Goal: Book appointment/travel/reservation

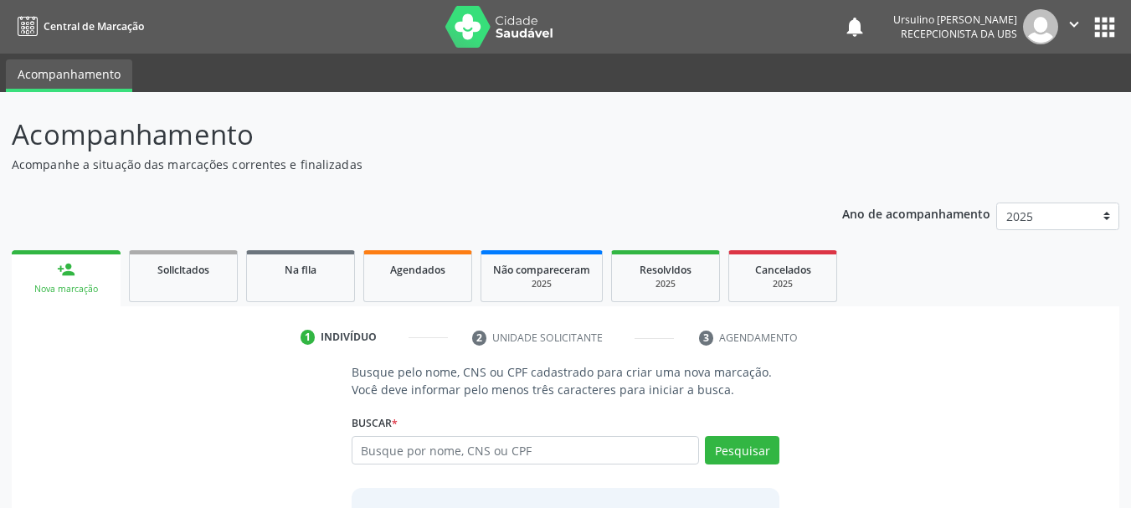
click at [466, 449] on input "text" at bounding box center [526, 450] width 348 height 28
type input "700 0059 0411 9903"
click at [760, 451] on button "Pesquisar" at bounding box center [742, 450] width 75 height 28
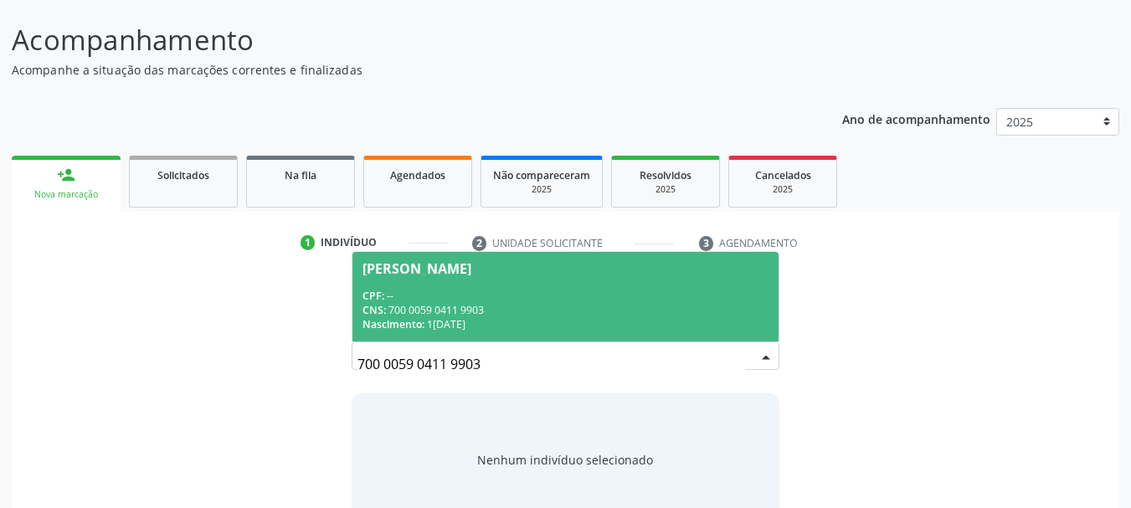
scroll to position [137, 0]
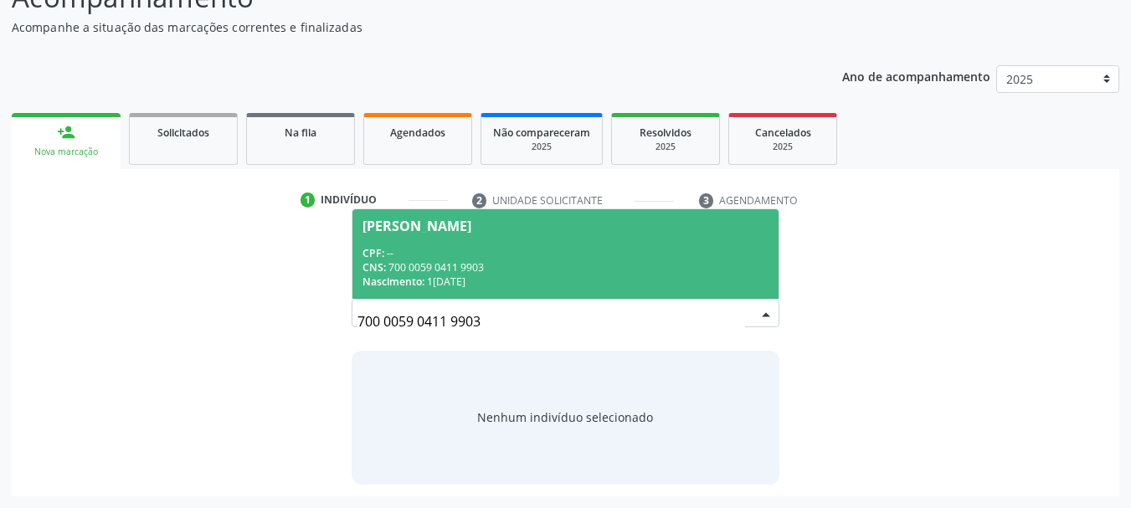
click at [471, 226] on div "[PERSON_NAME]" at bounding box center [417, 225] width 109 height 13
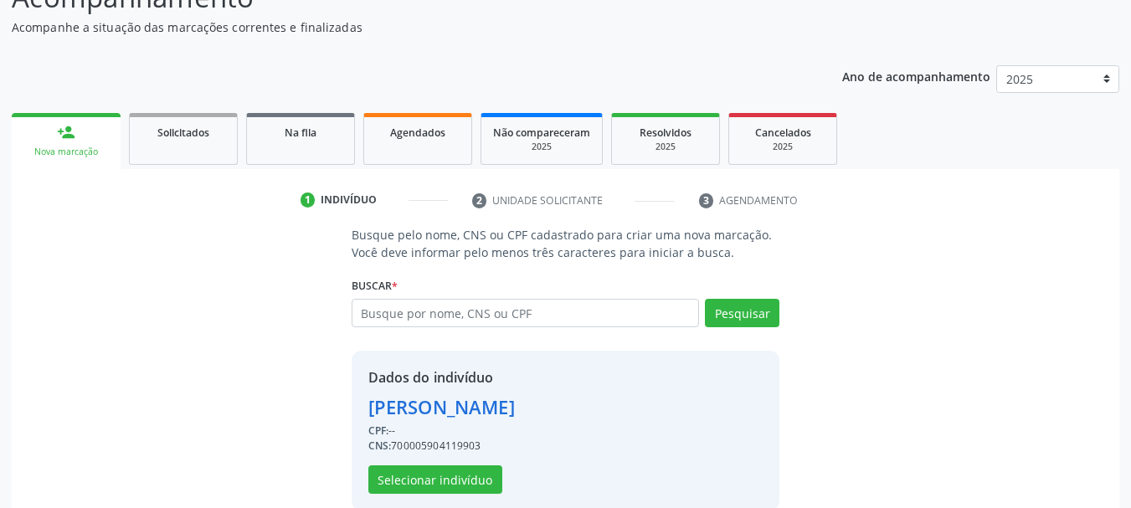
click at [461, 465] on div "Dados do indivíduo [PERSON_NAME] Mourato CPF: -- CNS: 700005904119903 Seleciona…" at bounding box center [441, 431] width 147 height 126
click at [462, 473] on button "Selecionar indivíduo" at bounding box center [435, 480] width 134 height 28
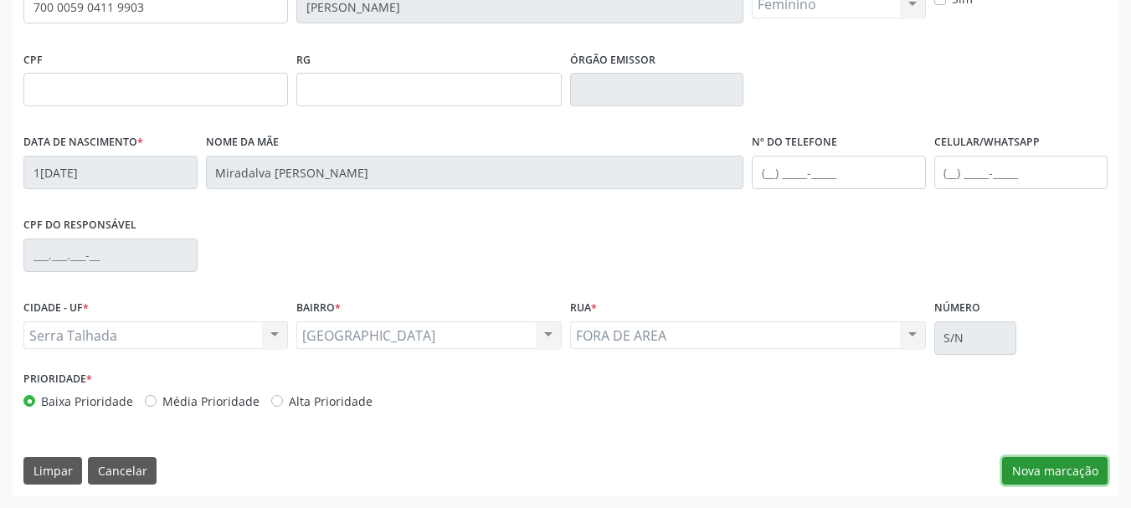
click at [1048, 470] on button "Nova marcação" at bounding box center [1055, 471] width 106 height 28
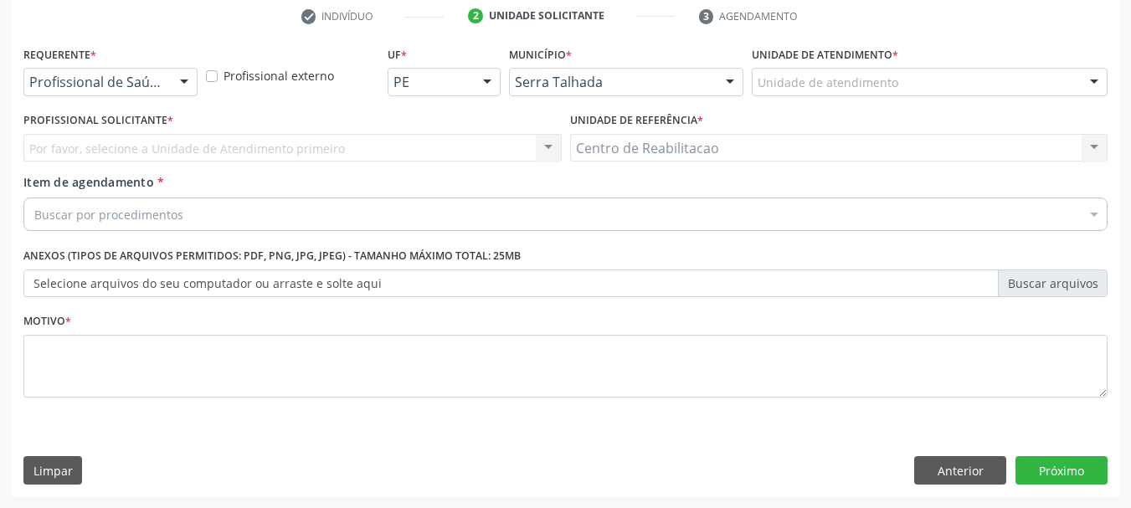
scroll to position [322, 0]
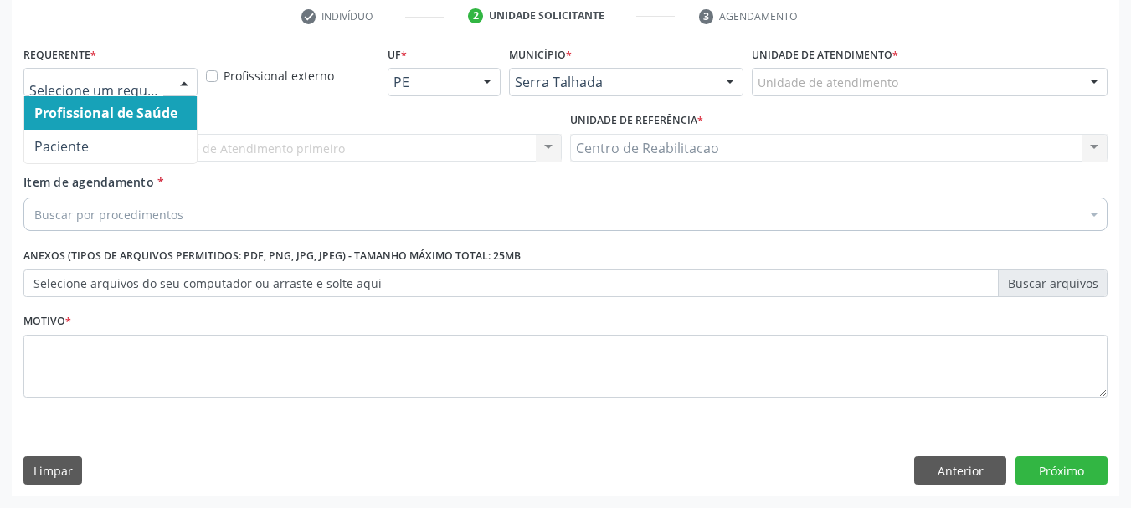
click at [170, 78] on div "Profissional de Saúde Paciente Nenhum resultado encontrado para: " " Não há nen…" at bounding box center [110, 82] width 174 height 28
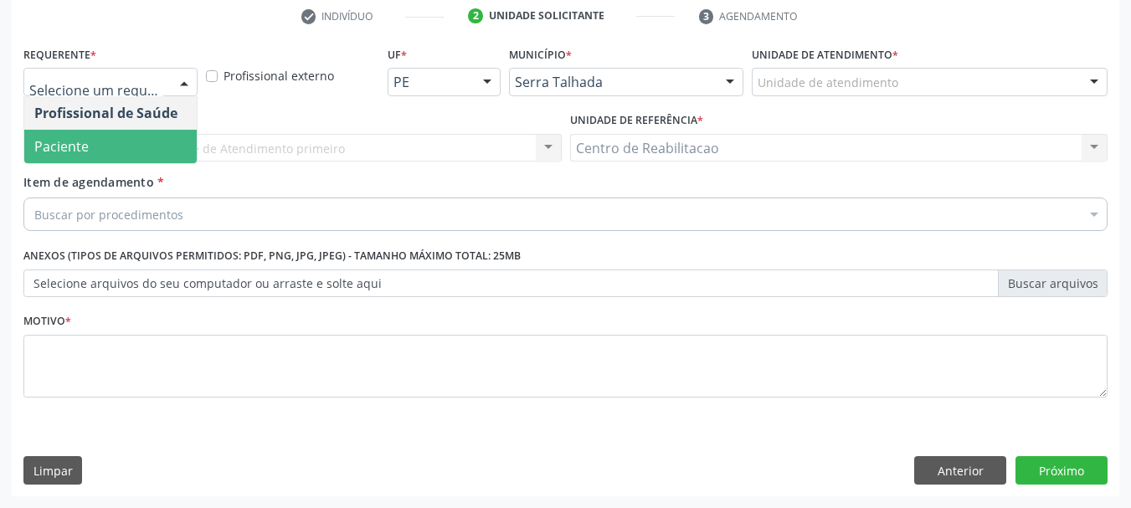
click at [168, 139] on span "Paciente" at bounding box center [110, 146] width 173 height 33
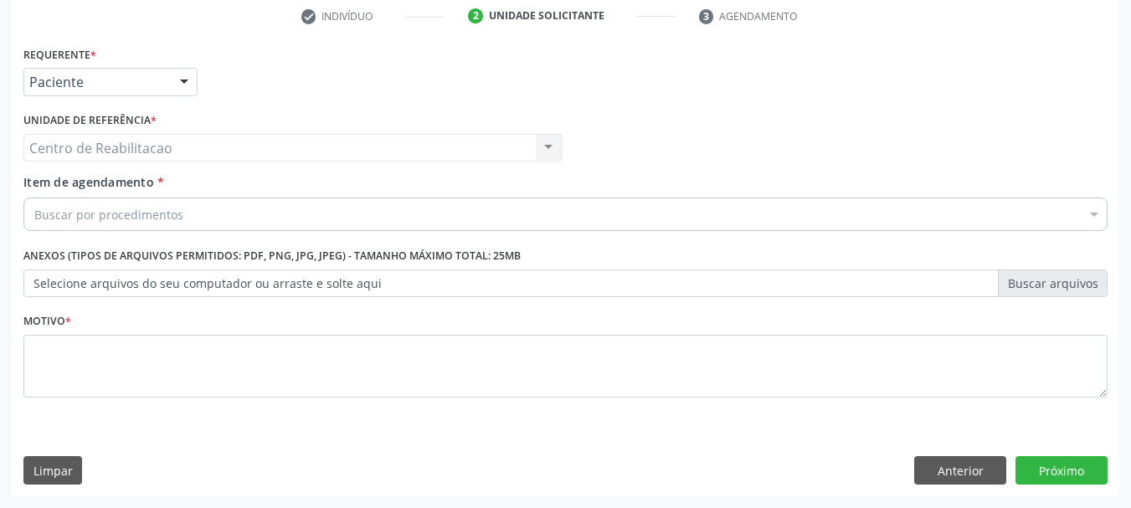
click at [227, 216] on div "Buscar por procedimentos" at bounding box center [565, 214] width 1084 height 33
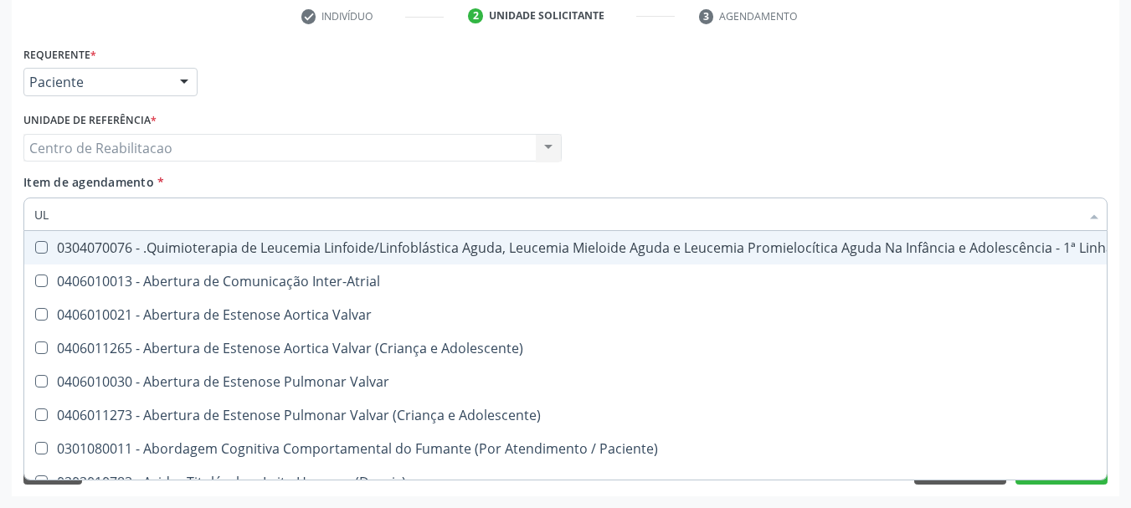
type input "U"
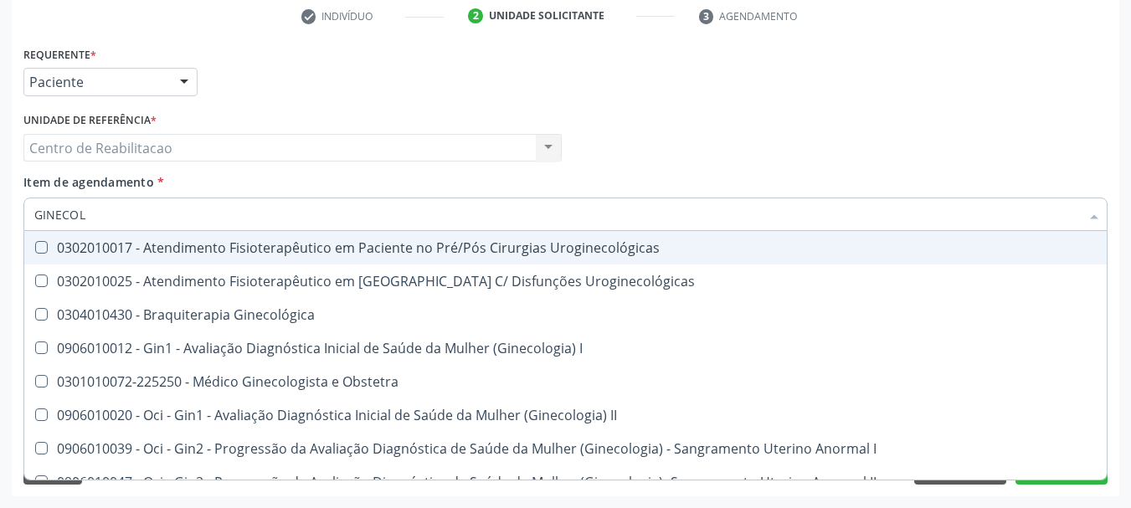
type input "GINECOLO"
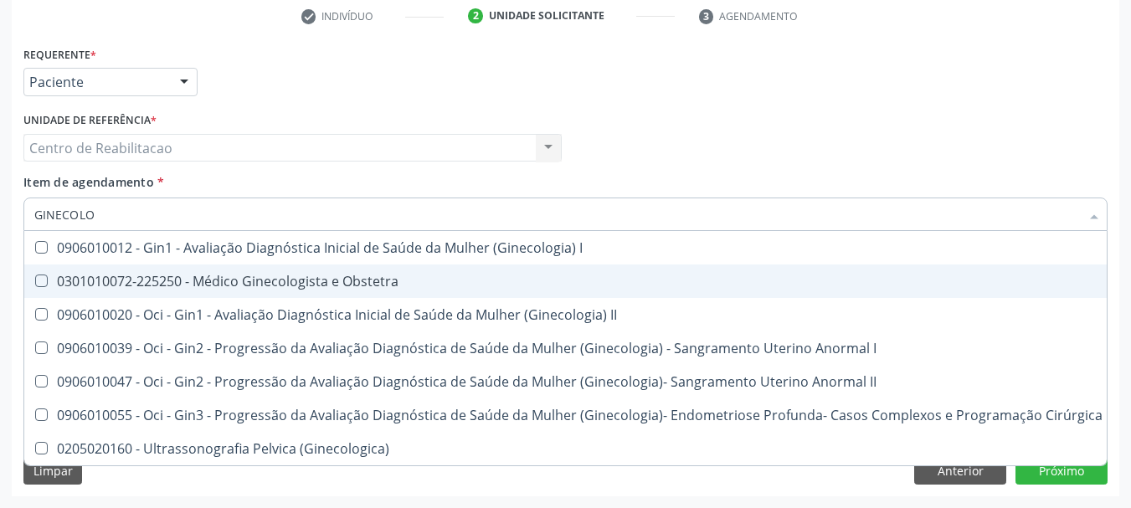
click at [317, 276] on div "0301010072-225250 - Médico Ginecologista e Obstetra" at bounding box center [568, 281] width 1069 height 13
checkbox Obstetra "true"
type input "GINECOLO"
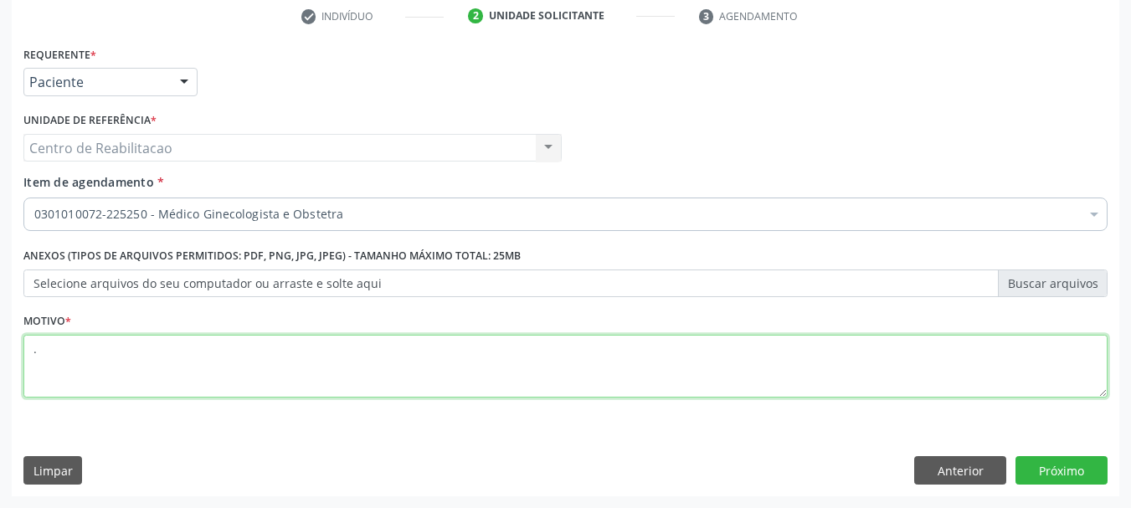
type textarea "."
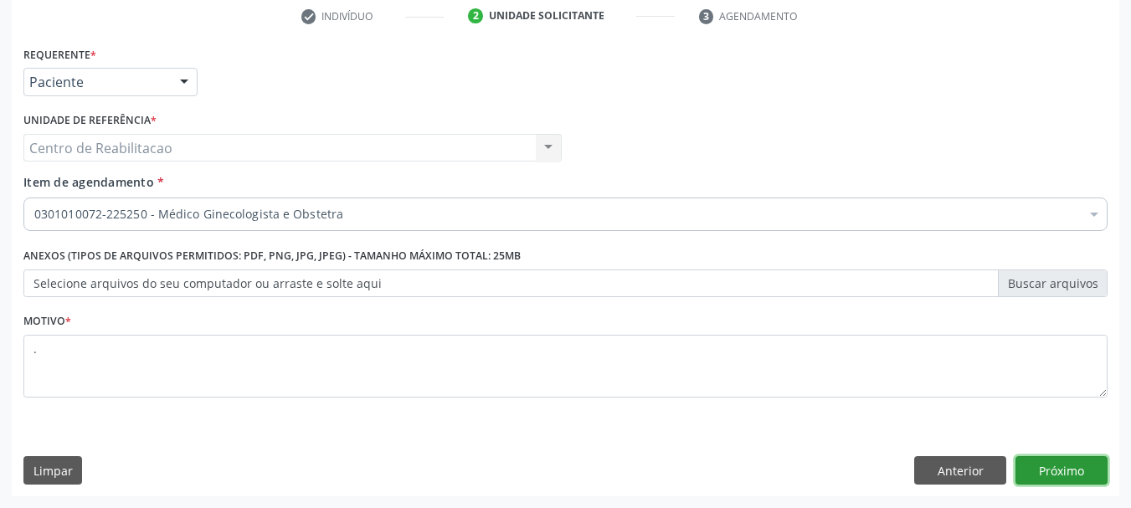
click button "Próximo" at bounding box center [1062, 470] width 92 height 28
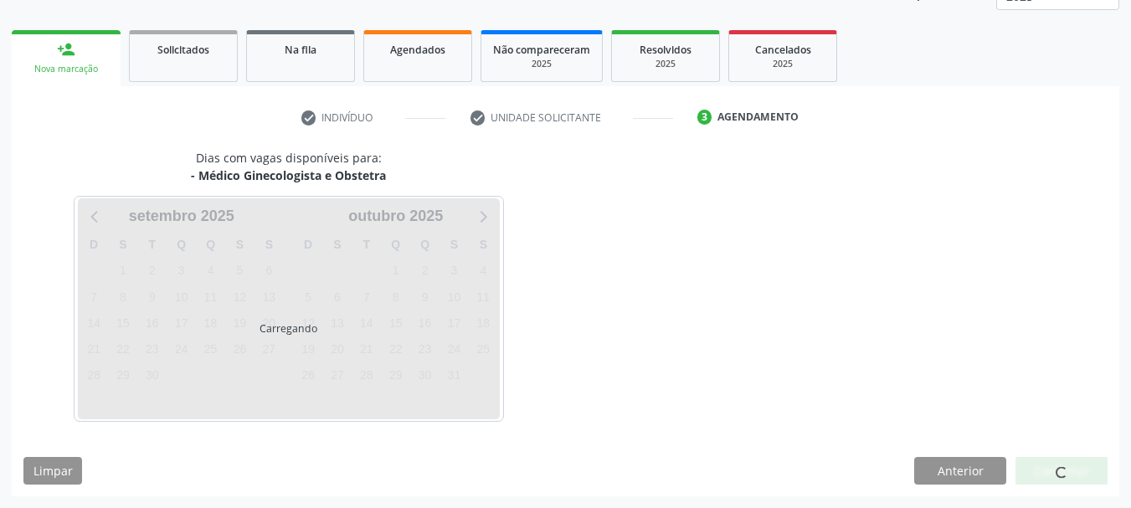
scroll to position [270, 0]
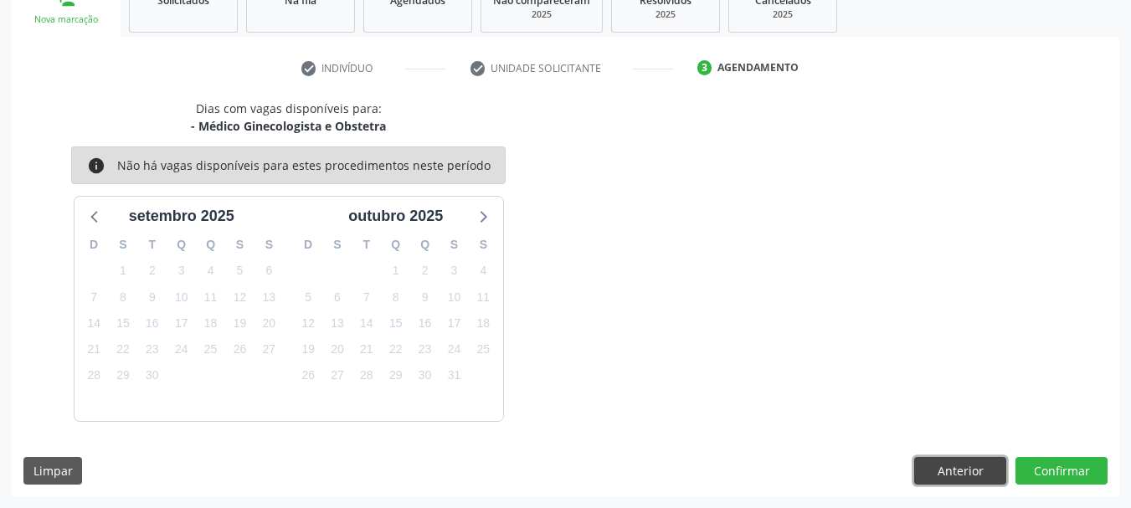
click at [950, 466] on button "Anterior" at bounding box center [960, 471] width 92 height 28
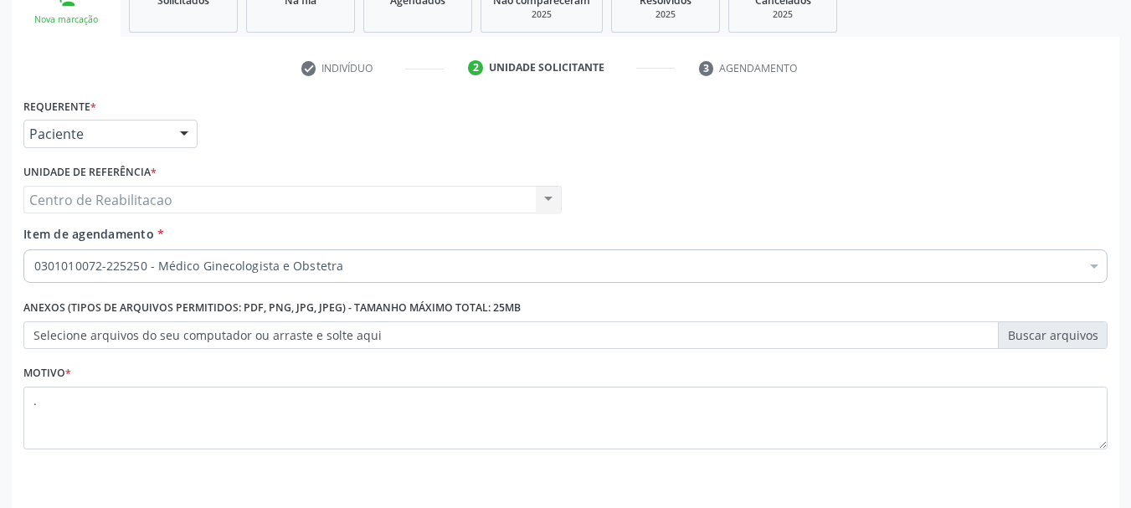
click at [34, 266] on input "Item de agendamento *" at bounding box center [34, 266] width 0 height 33
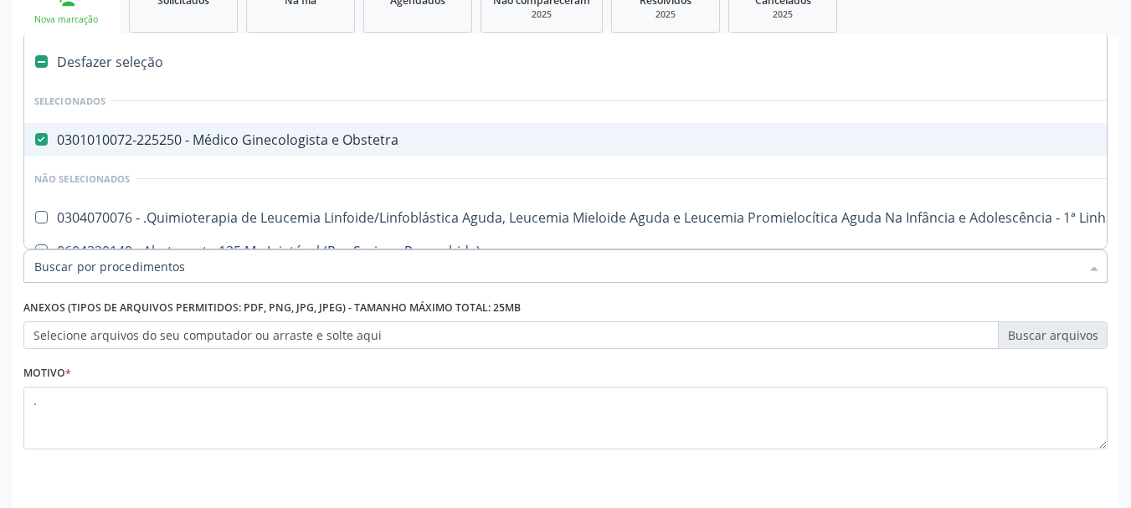
click at [183, 136] on div "0301010072-225250 - Médico Ginecologista e Obstetra" at bounding box center [686, 139] width 1304 height 13
checkbox Obstetra "false"
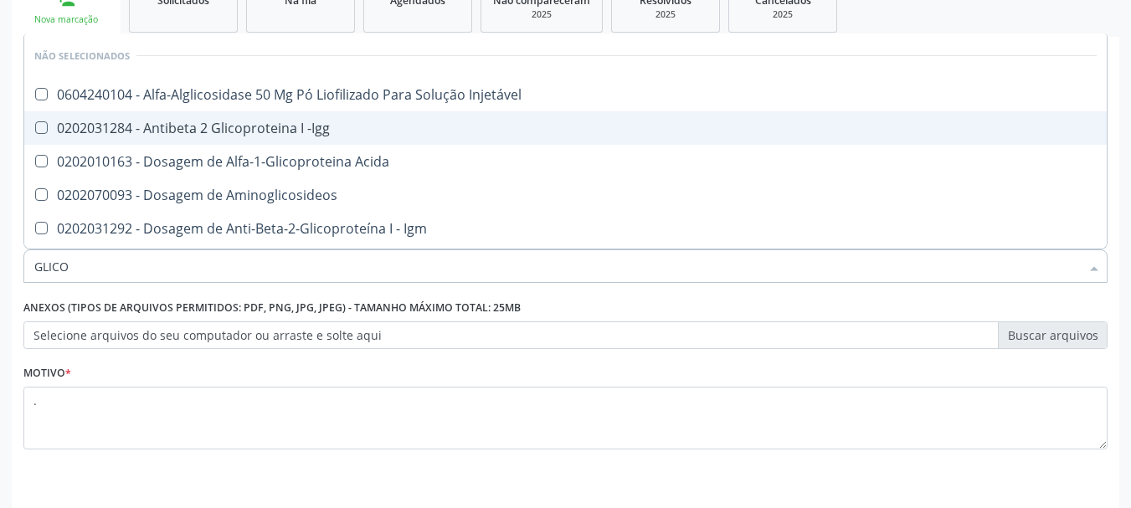
type input "GLICOS"
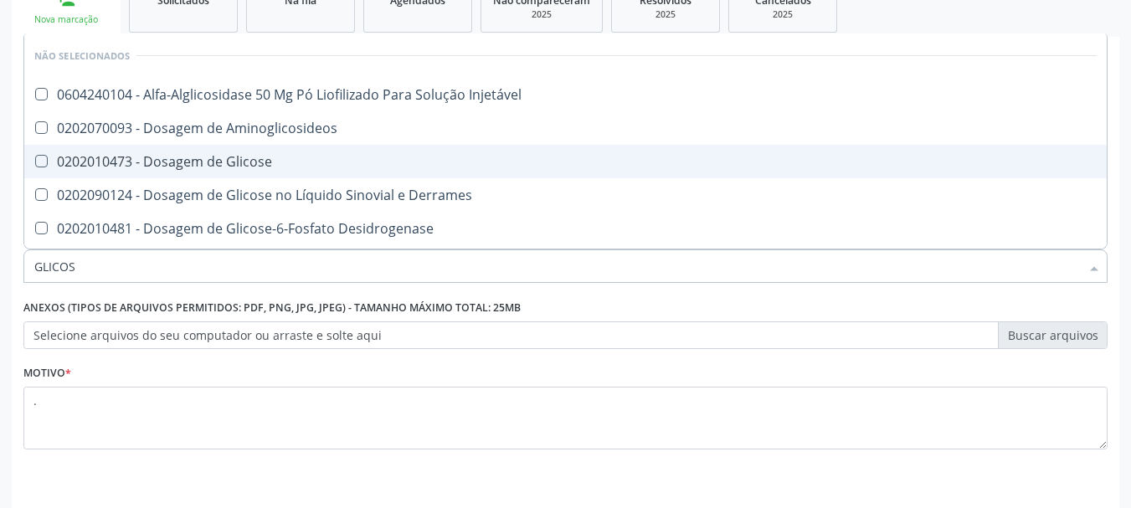
click at [310, 162] on div "0202010473 - Dosagem de Glicose" at bounding box center [565, 161] width 1063 height 13
checkbox Glicose "true"
type input "ABO"
checkbox Glicose "false"
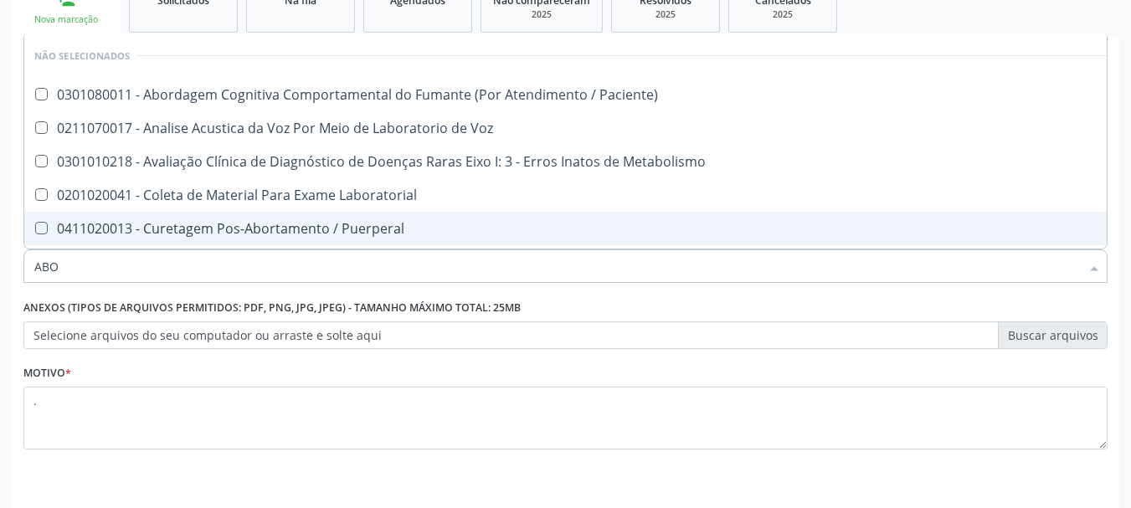
click at [90, 270] on input "ABO" at bounding box center [557, 266] width 1046 height 33
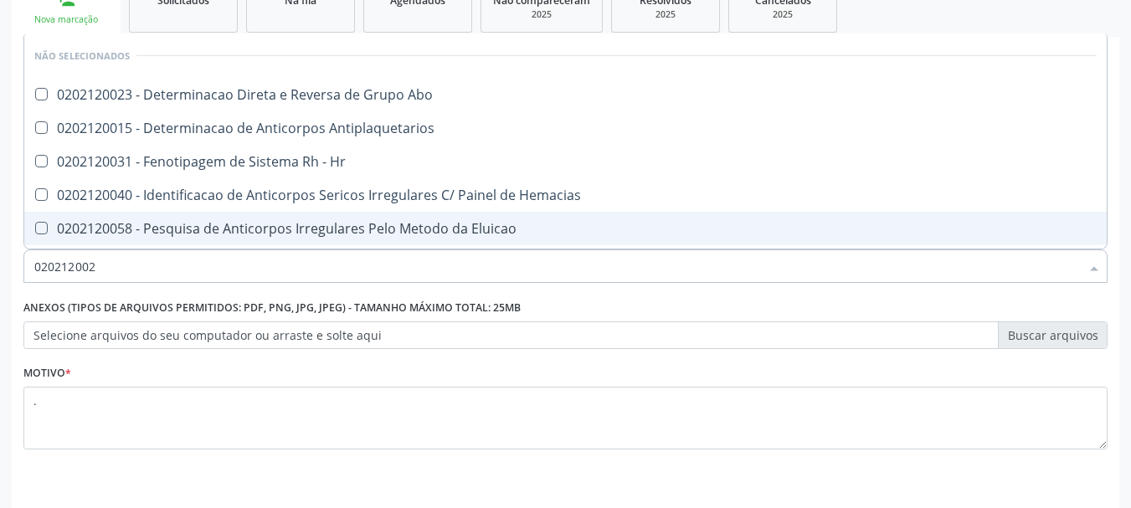
type input "0202120023"
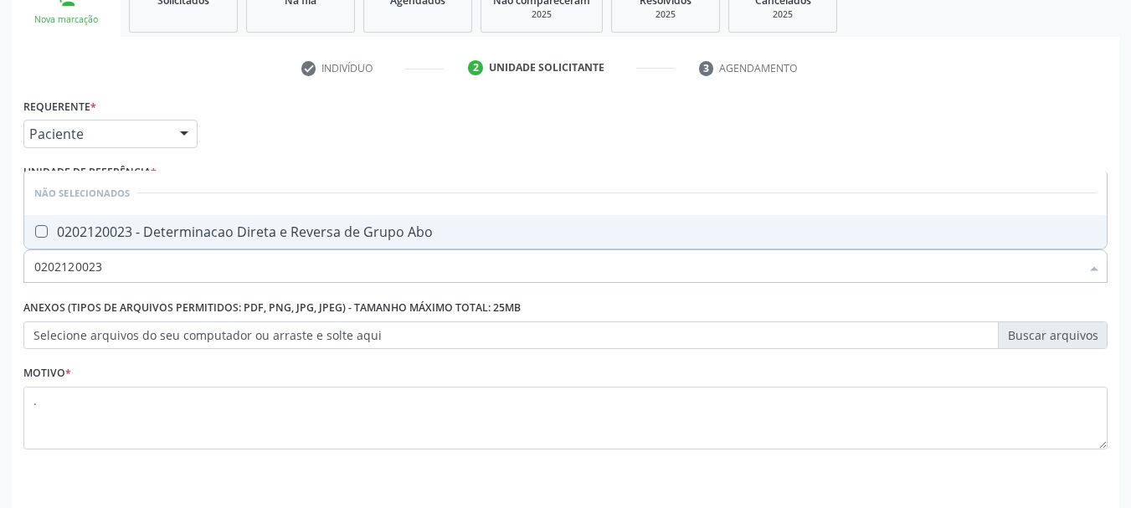
click at [352, 236] on div "0202120023 - Determinacao Direta e Reversa de Grupo Abo" at bounding box center [565, 231] width 1063 height 13
checkbox Abo "true"
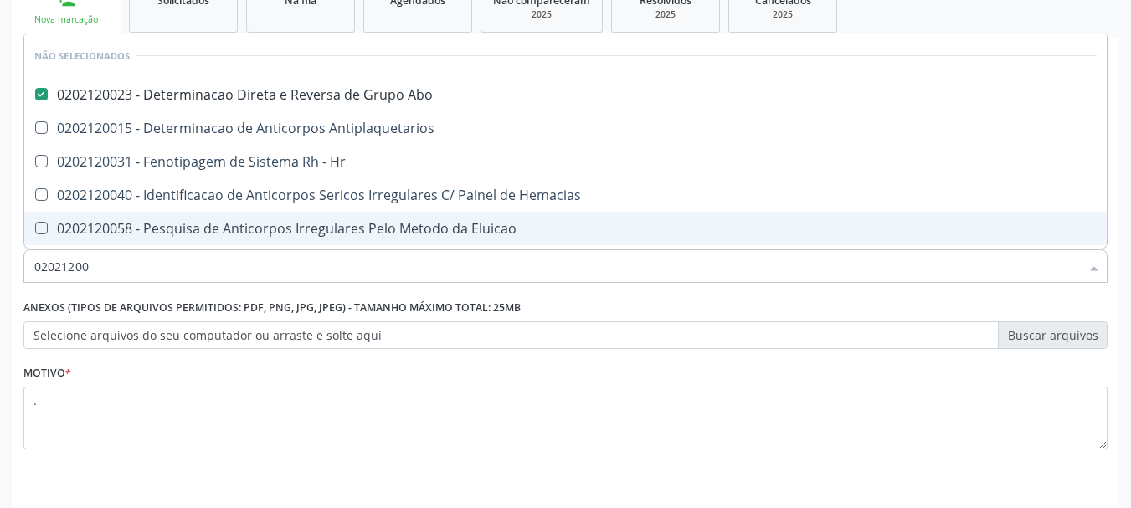
type input "020212008"
checkbox Abo "false"
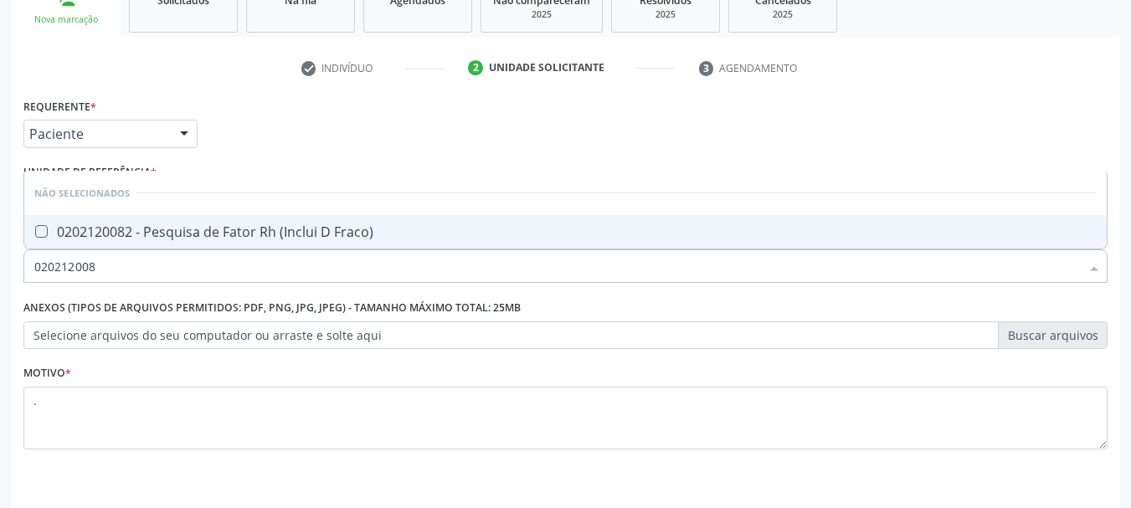
type input "0202120082"
click at [352, 236] on div "0202120082 - Pesquisa de Fator Rh (Inclui D Fraco)" at bounding box center [565, 231] width 1063 height 13
checkbox Fraco\) "true"
type input "CU"
checkbox Fraco\) "false"
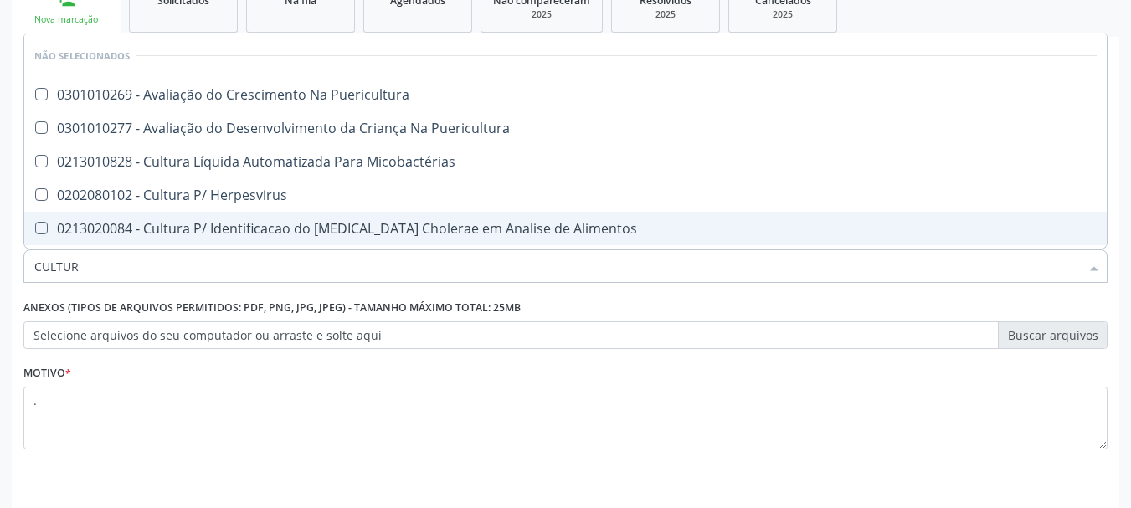
type input "CULTURA"
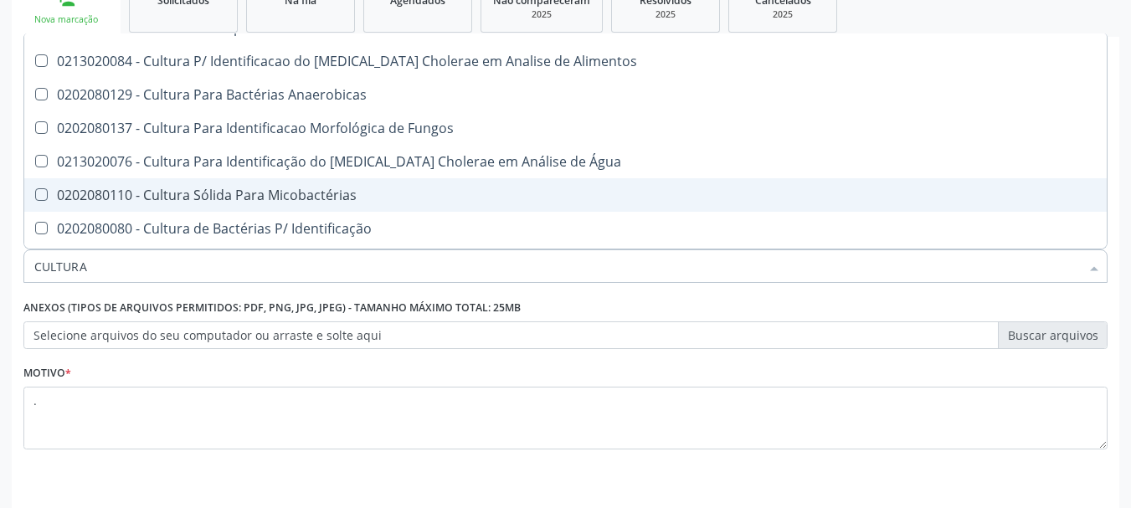
scroll to position [251, 0]
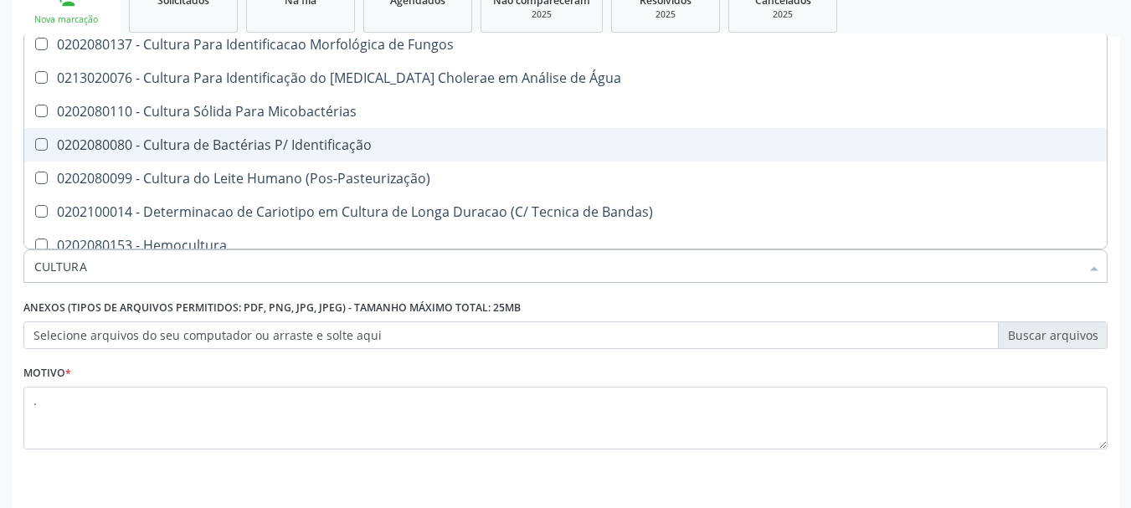
click at [349, 144] on div "0202080080 - Cultura de Bactérias P/ Identificação" at bounding box center [565, 144] width 1063 height 13
checkbox Identificação "true"
type input "UR"
checkbox Identificação "false"
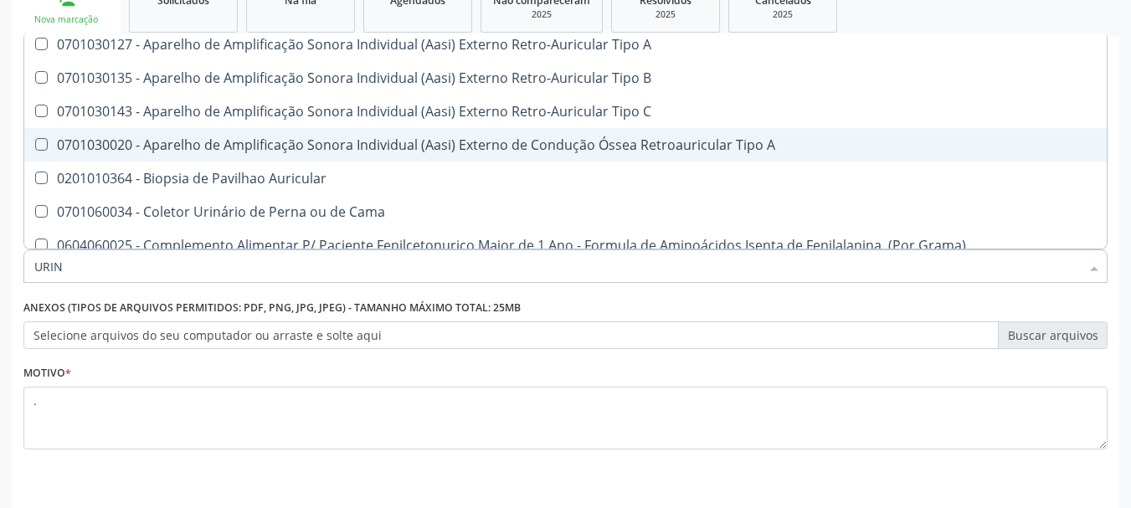
type input "URINA"
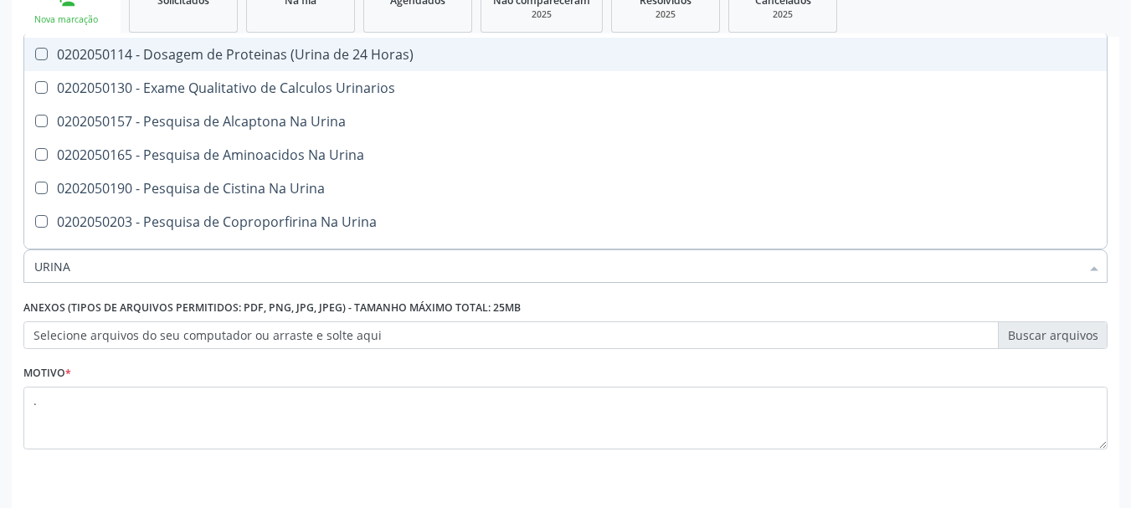
scroll to position [0, 0]
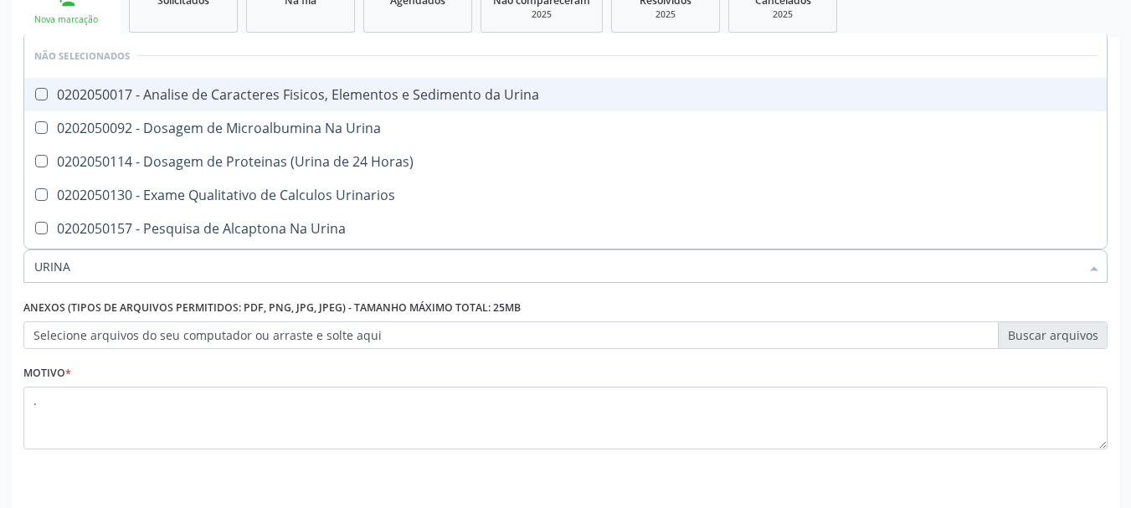
click at [312, 94] on div "0202050017 - Analise de Caracteres Fisicos, Elementos e Sedimento da Urina" at bounding box center [565, 94] width 1063 height 13
checkbox Urina "true"
type input "TO"
checkbox Urina "false"
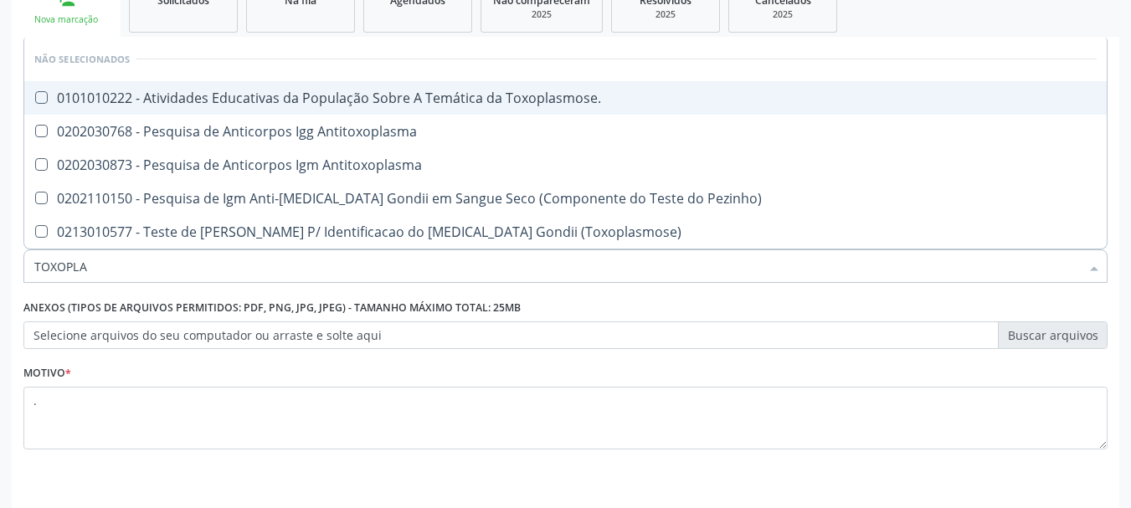
type input "TOXOPLAS"
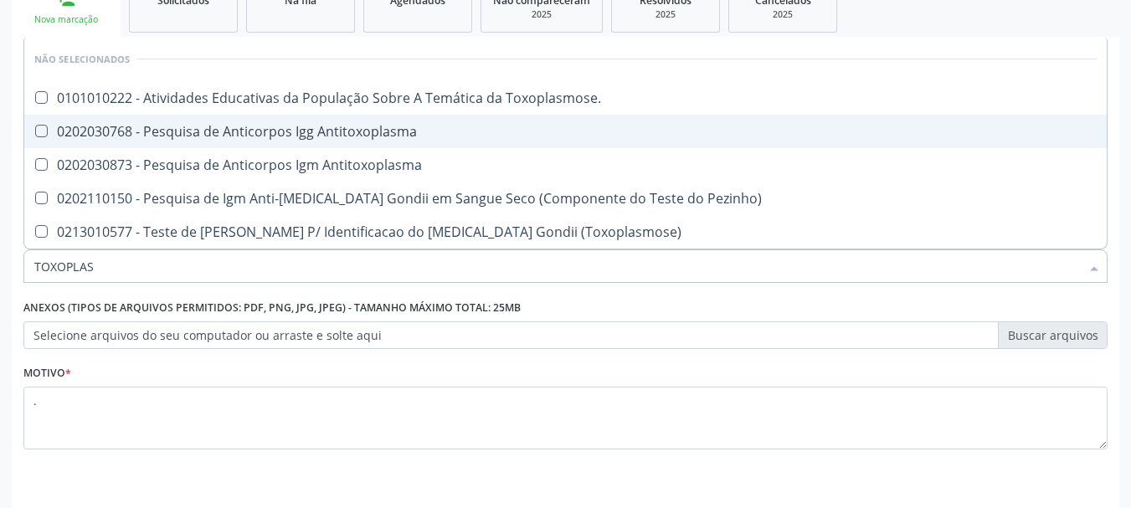
click at [345, 128] on div "0202030768 - Pesquisa de Anticorpos Igg Antitoxoplasma" at bounding box center [565, 131] width 1063 height 13
checkbox Antitoxoplasma "true"
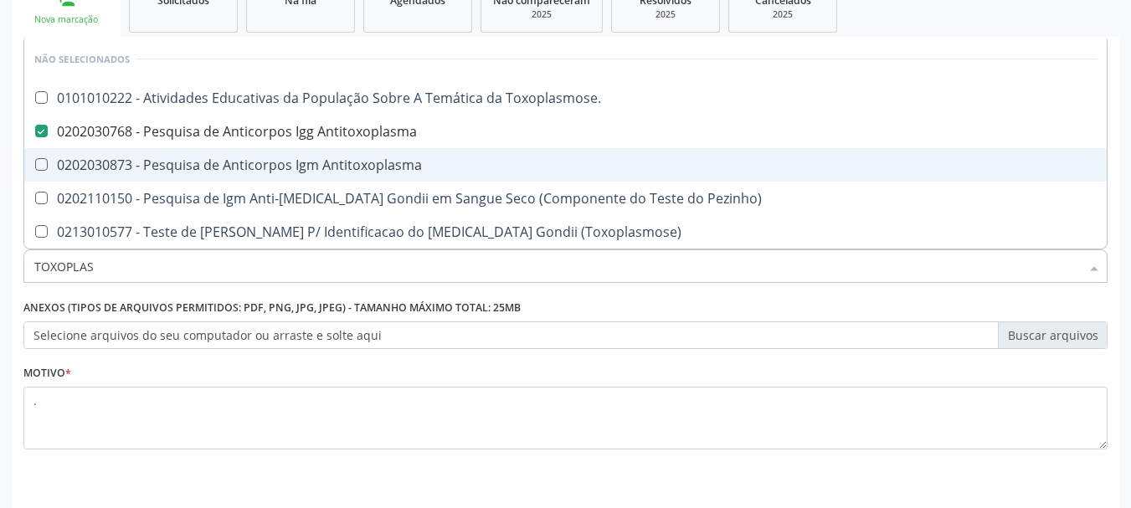
click at [353, 155] on span "0202030873 - Pesquisa de Anticorpos Igm Antitoxoplasma" at bounding box center [565, 164] width 1083 height 33
checkbox Antitoxoplasma "true"
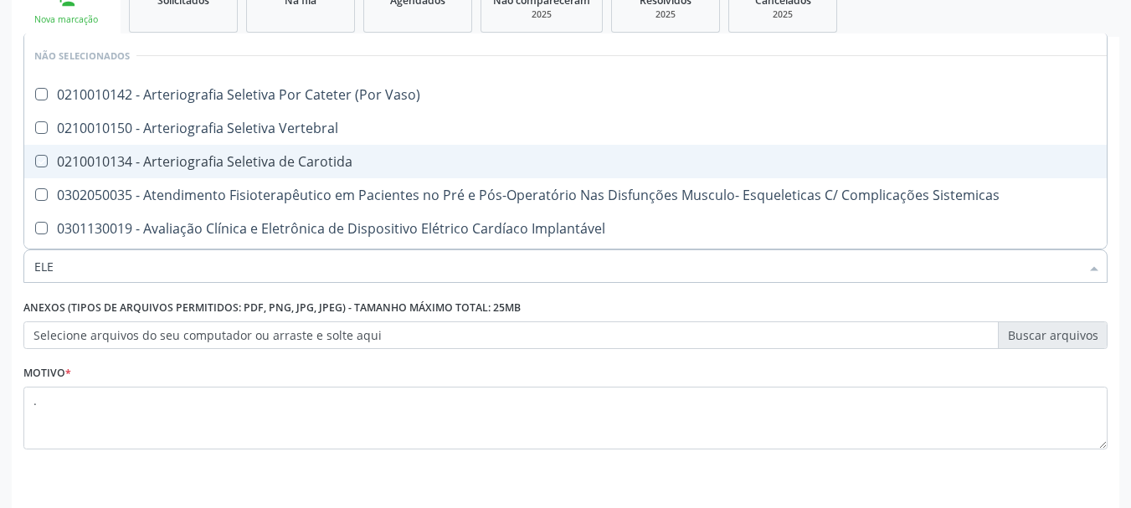
type input "ELET"
checkbox Vaso\) "false"
checkbox Carotida "false"
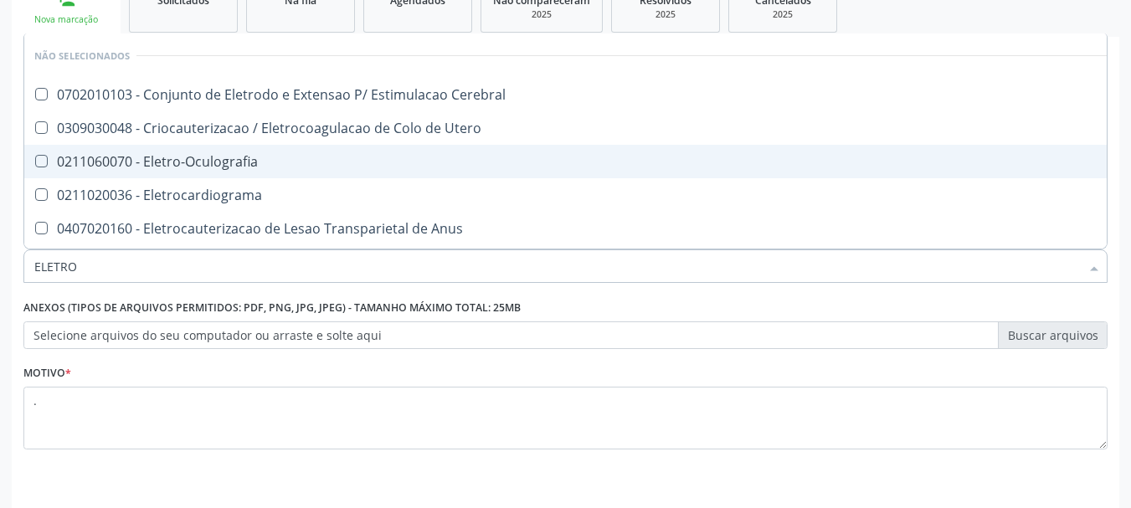
type input "ELETROF"
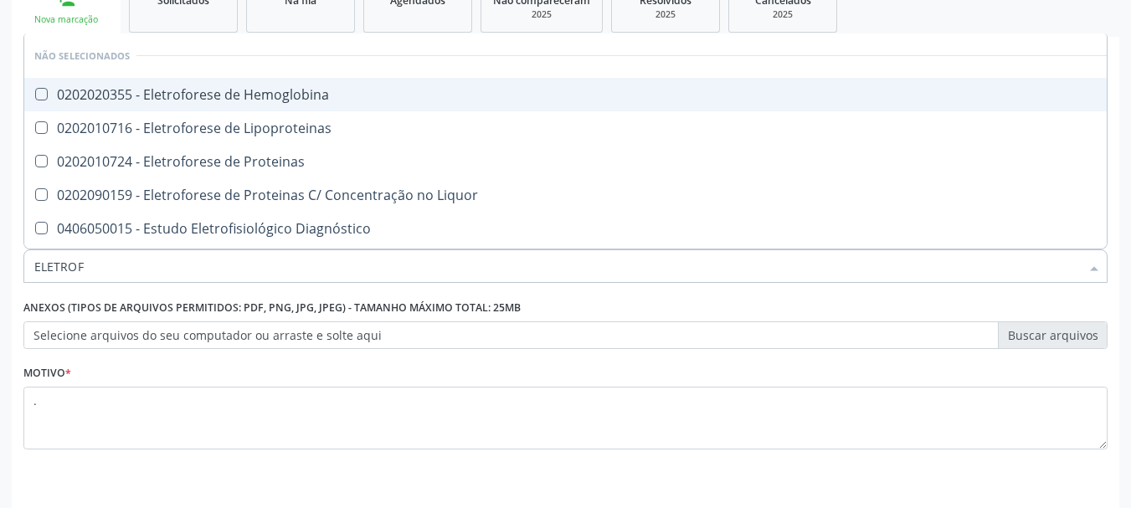
click at [299, 93] on div "0202020355 - Eletroforese de Hemoglobina" at bounding box center [633, 94] width 1198 height 13
checkbox Hemoglobina "true"
type input "HE"
checkbox Hemoglobina "false"
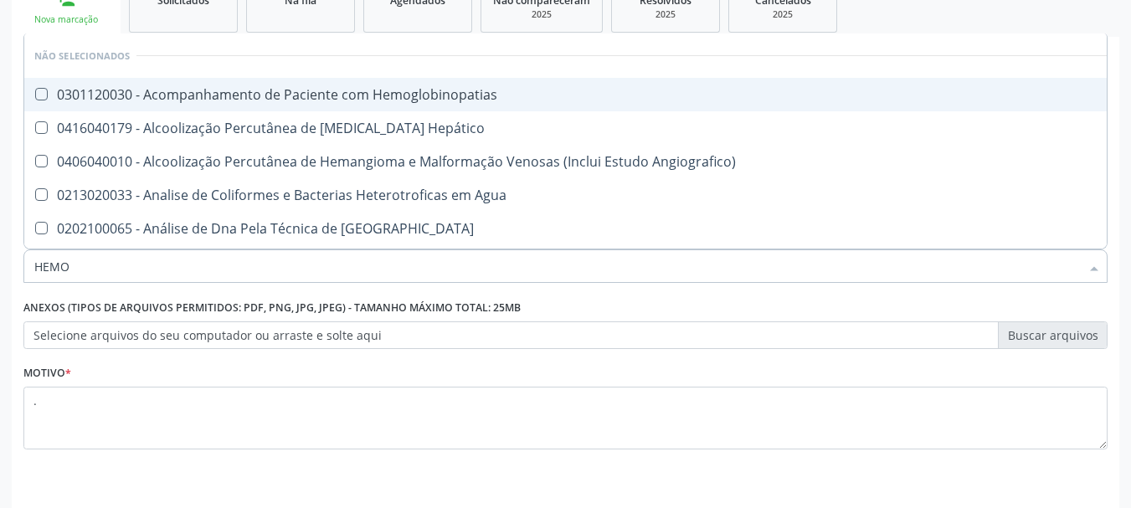
type input "HEMOG"
checkbox Hemodialise "true"
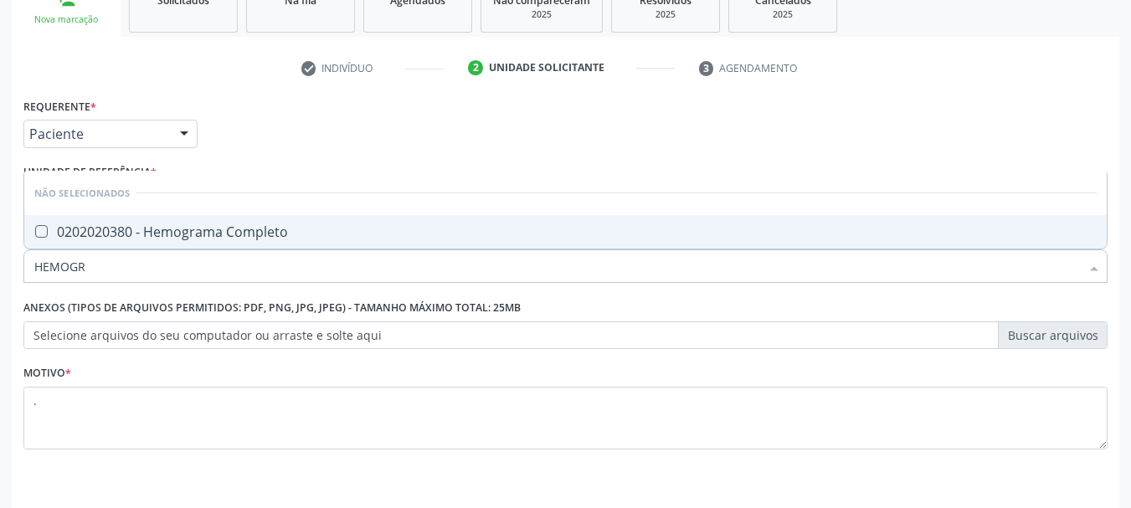
type input "HEMOGRA"
click at [328, 229] on div "0202020380 - Hemograma Completo" at bounding box center [565, 231] width 1063 height 13
checkbox Completo "true"
type input "T"
checkbox Completo "false"
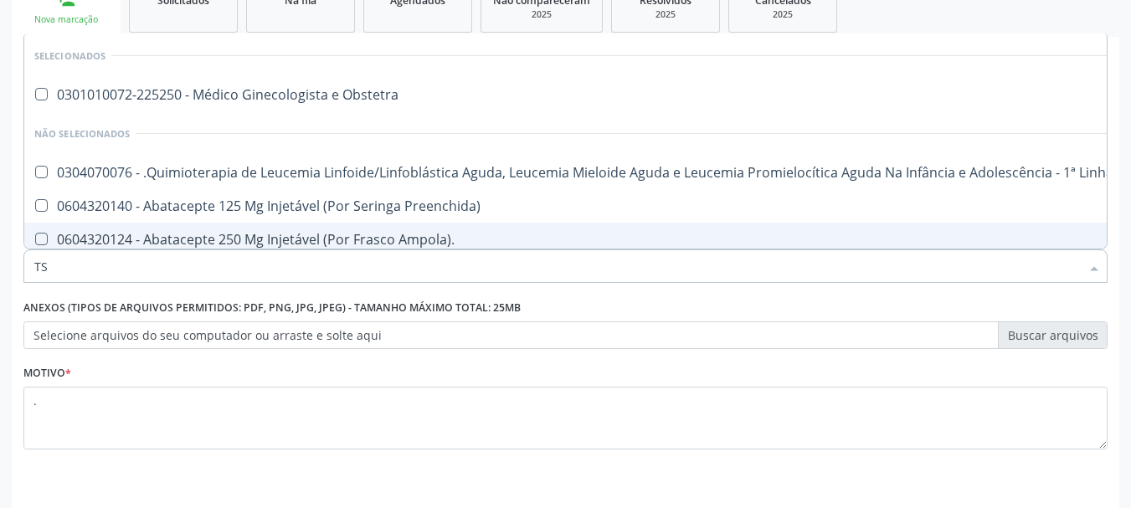
type input "TSH"
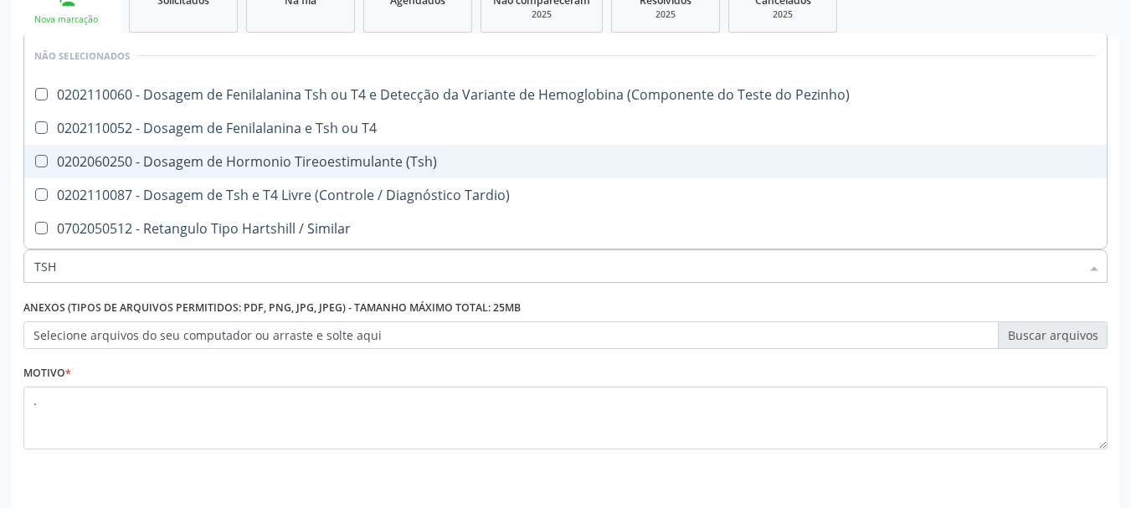
click at [348, 162] on div "0202060250 - Dosagem de Hormonio Tireoestimulante (Tsh)" at bounding box center [565, 161] width 1063 height 13
checkbox \(Tsh\) "true"
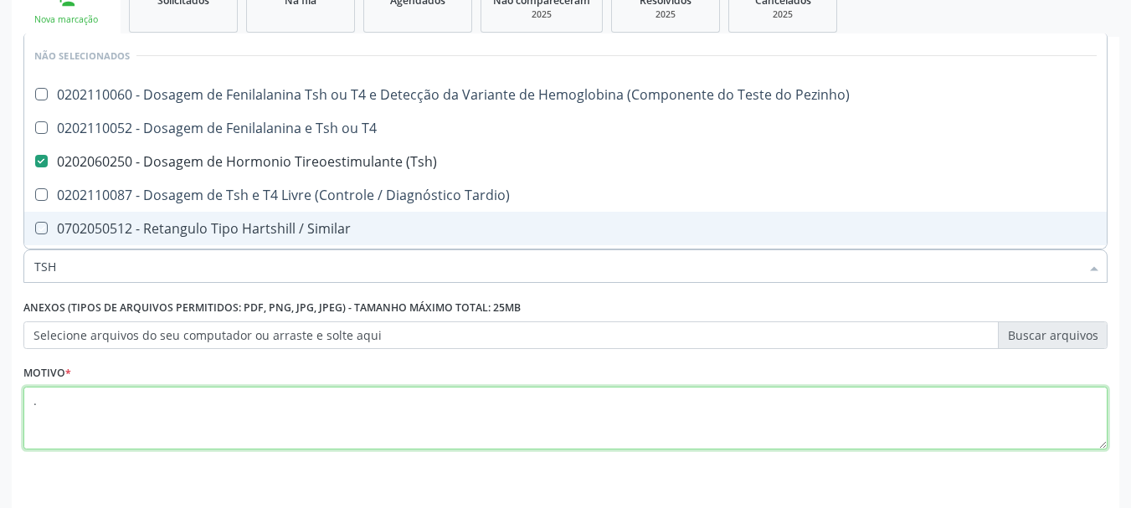
click at [185, 422] on textarea "." at bounding box center [565, 419] width 1084 height 64
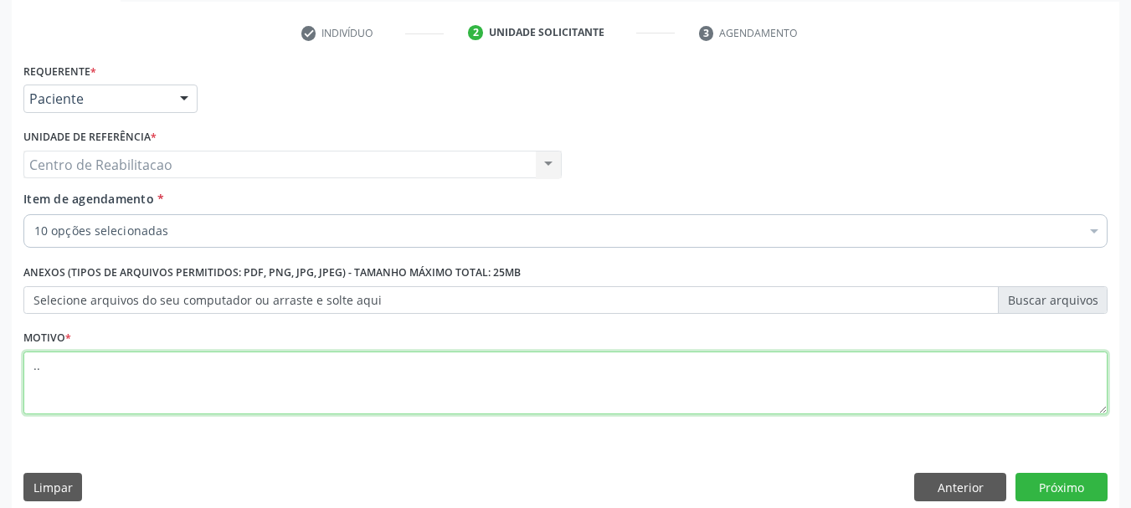
scroll to position [322, 0]
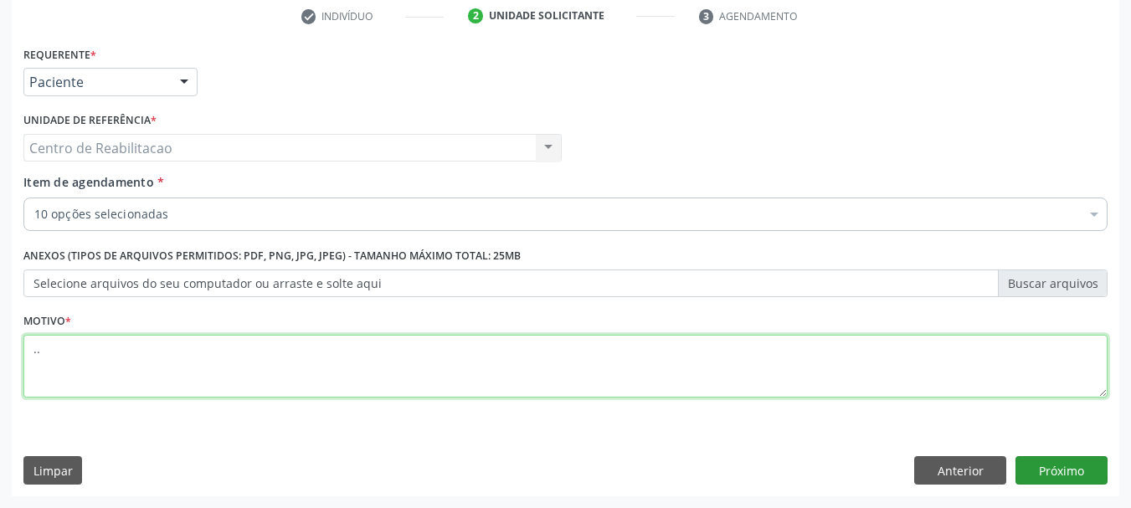
type textarea ".."
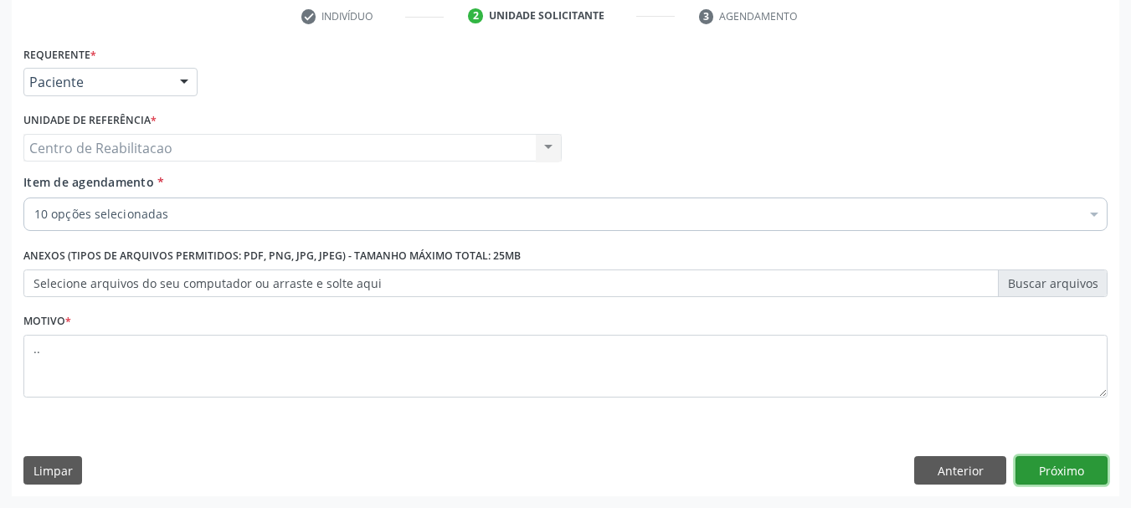
click at [1064, 475] on button "Próximo" at bounding box center [1062, 470] width 92 height 28
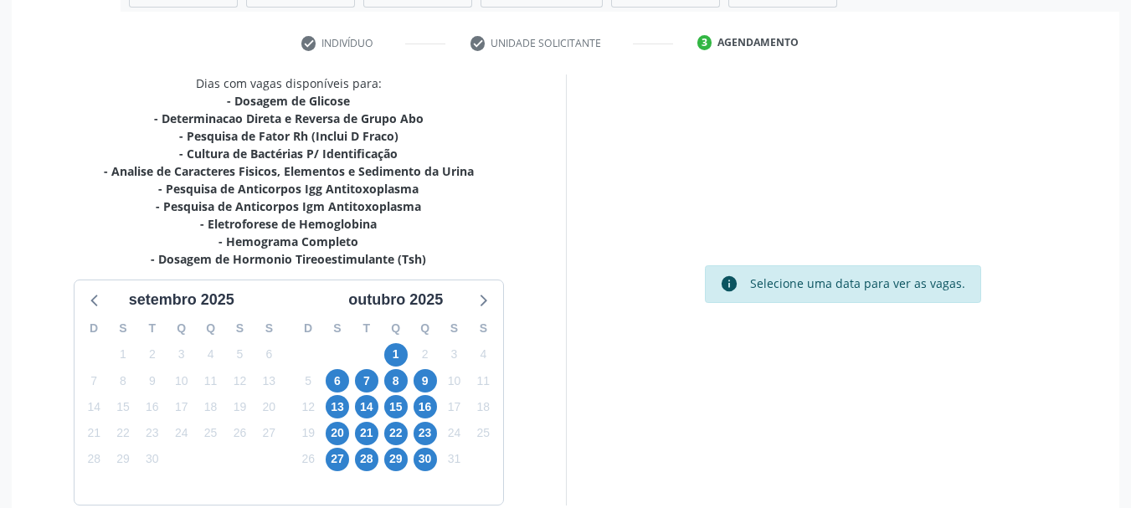
scroll to position [211, 0]
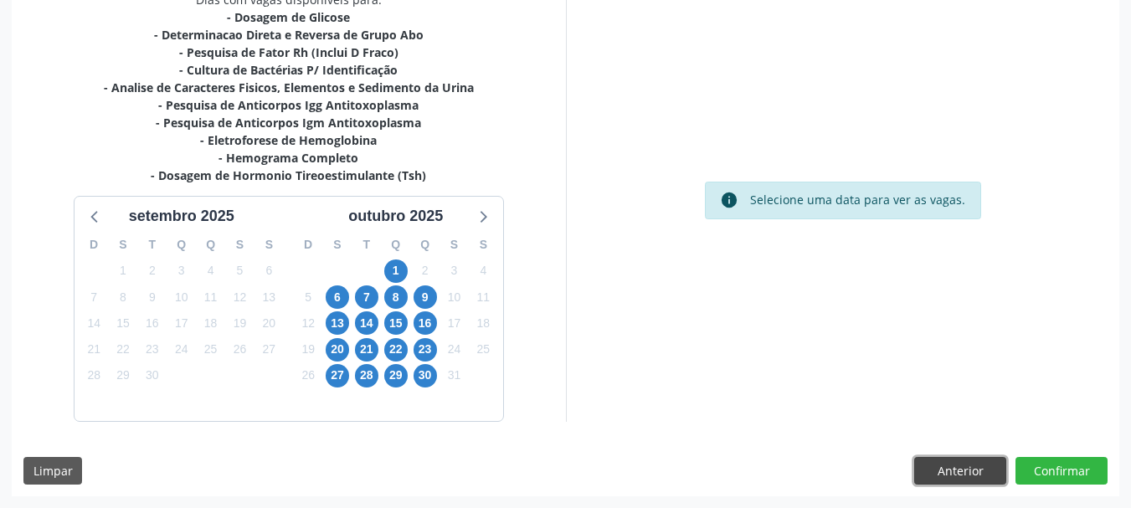
click at [940, 476] on button "Anterior" at bounding box center [960, 471] width 92 height 28
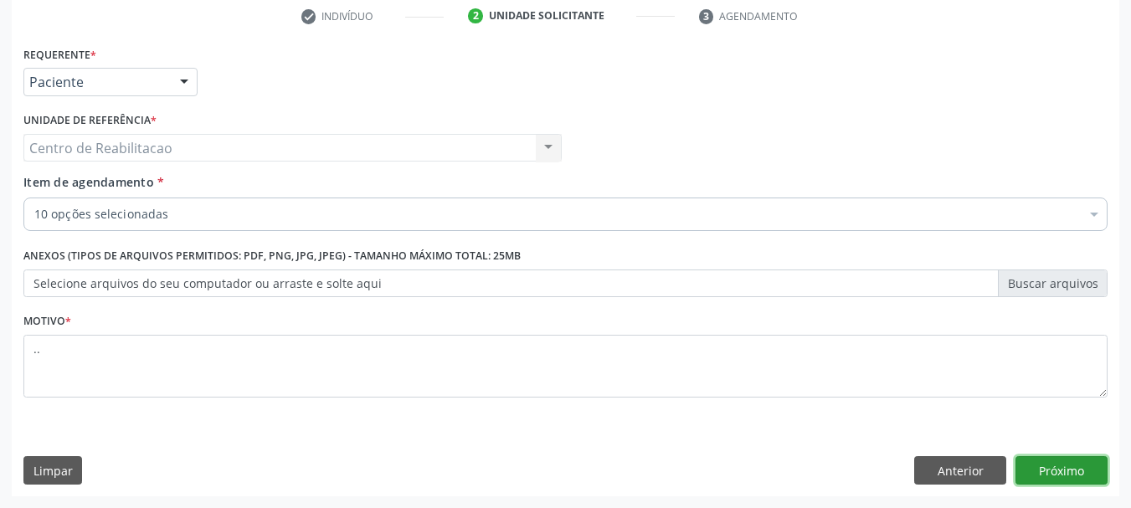
click at [1083, 471] on button "Próximo" at bounding box center [1062, 470] width 92 height 28
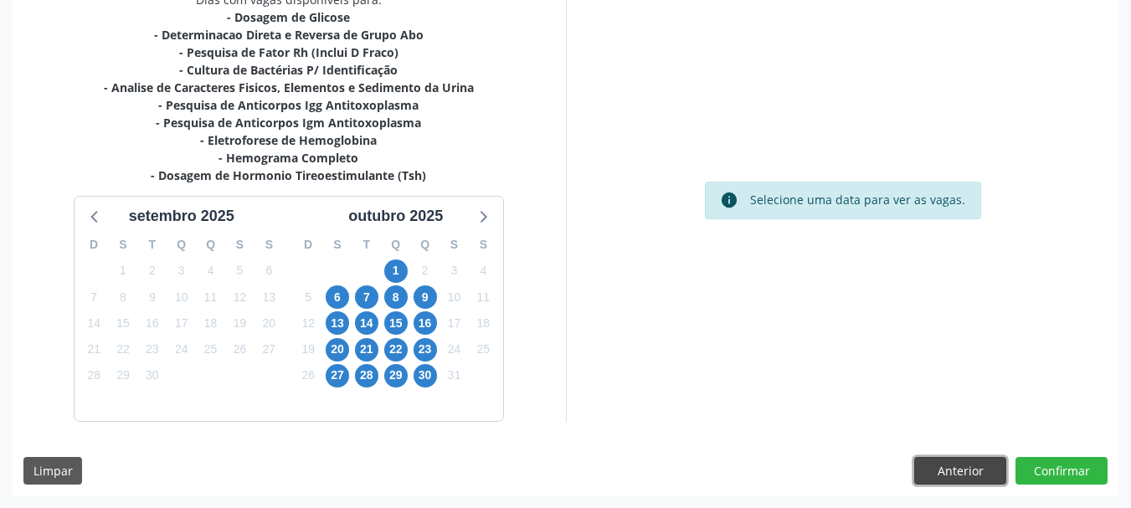
click at [955, 476] on button "Anterior" at bounding box center [960, 471] width 92 height 28
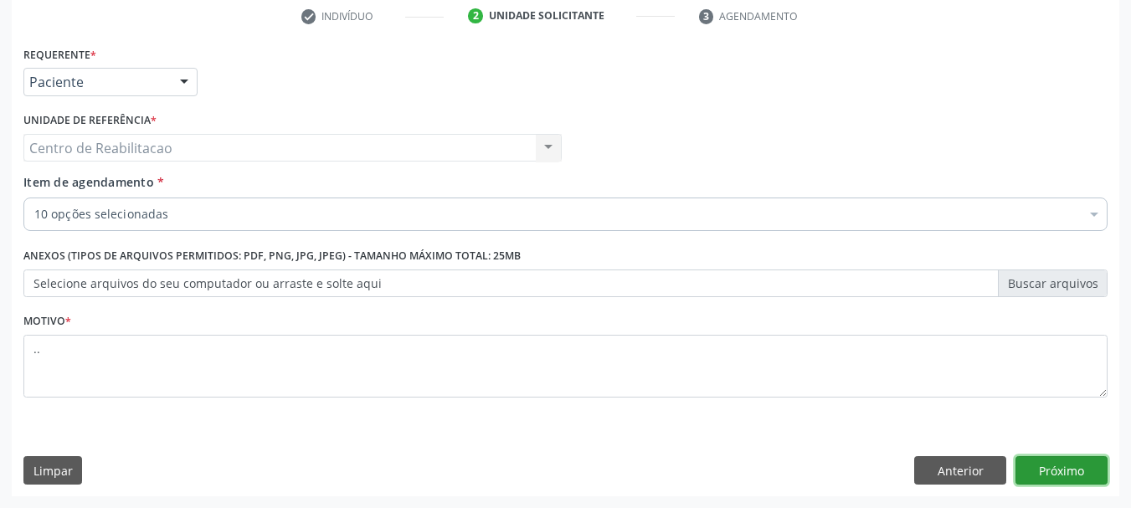
click at [1074, 478] on button "Próximo" at bounding box center [1062, 470] width 92 height 28
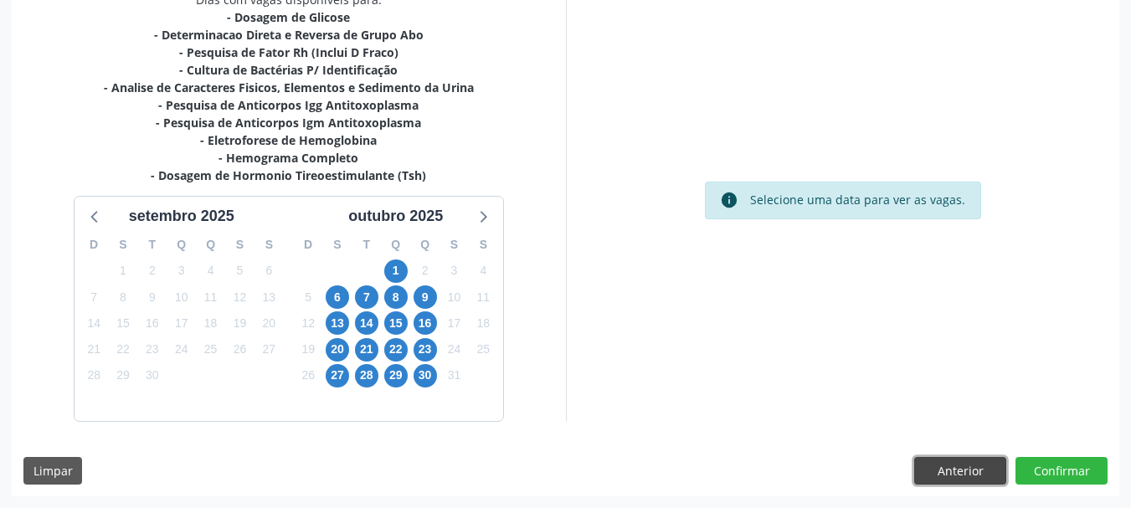
click at [956, 483] on button "Anterior" at bounding box center [960, 471] width 92 height 28
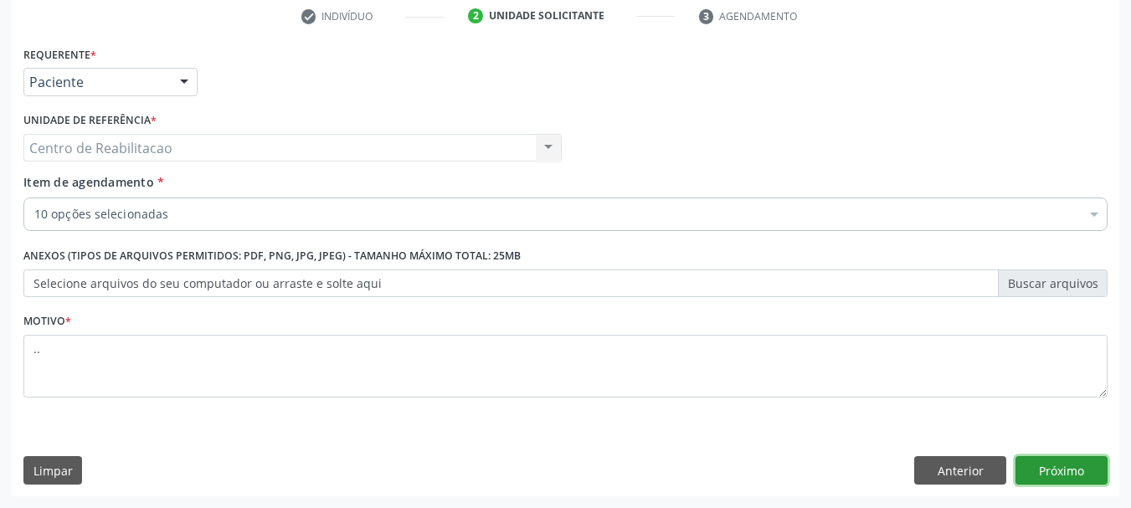
click at [1070, 466] on button "Próximo" at bounding box center [1062, 470] width 92 height 28
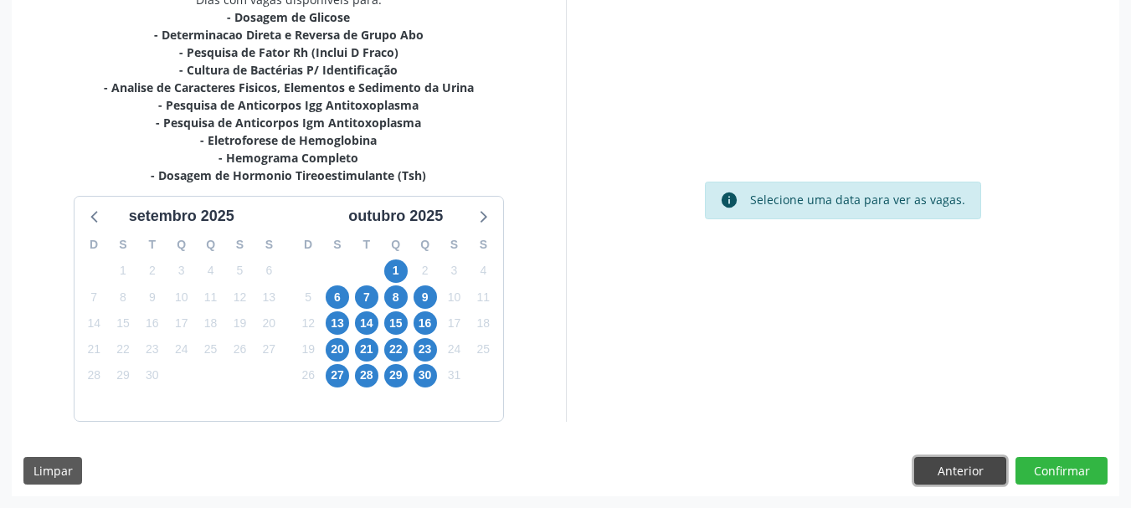
click at [955, 472] on button "Anterior" at bounding box center [960, 471] width 92 height 28
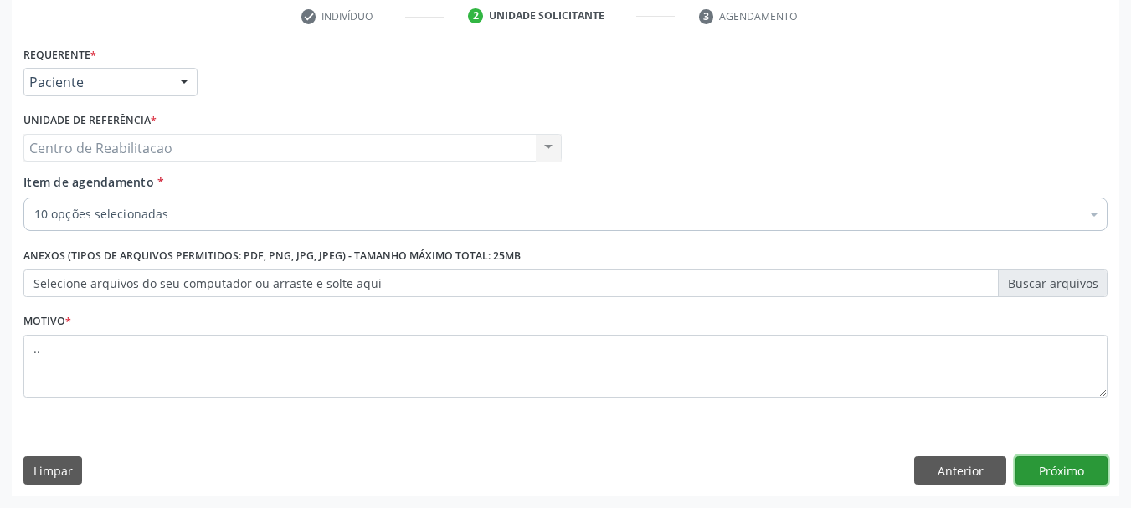
click at [1080, 466] on button "Próximo" at bounding box center [1062, 470] width 92 height 28
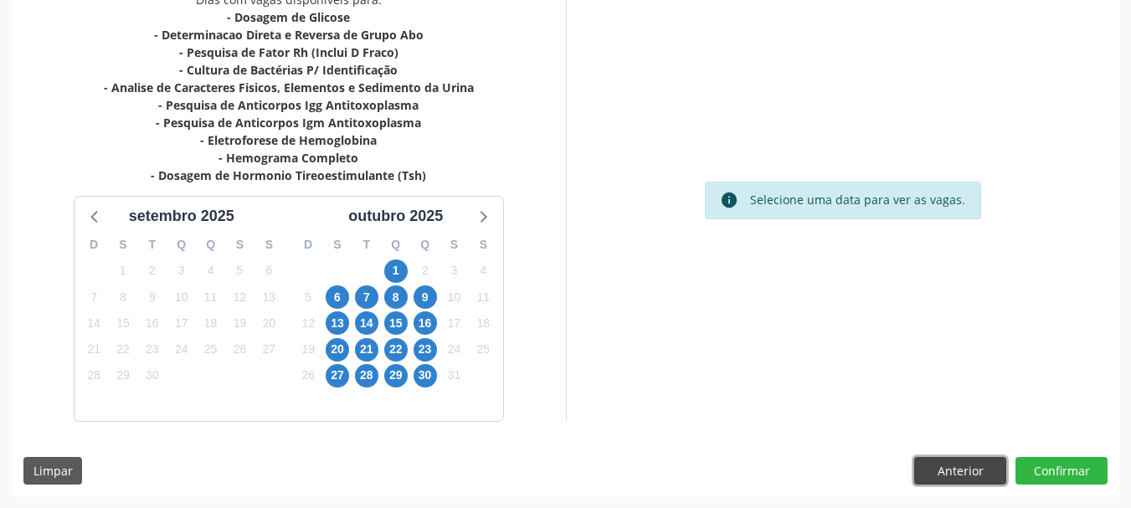
click at [946, 471] on button "Anterior" at bounding box center [960, 471] width 92 height 28
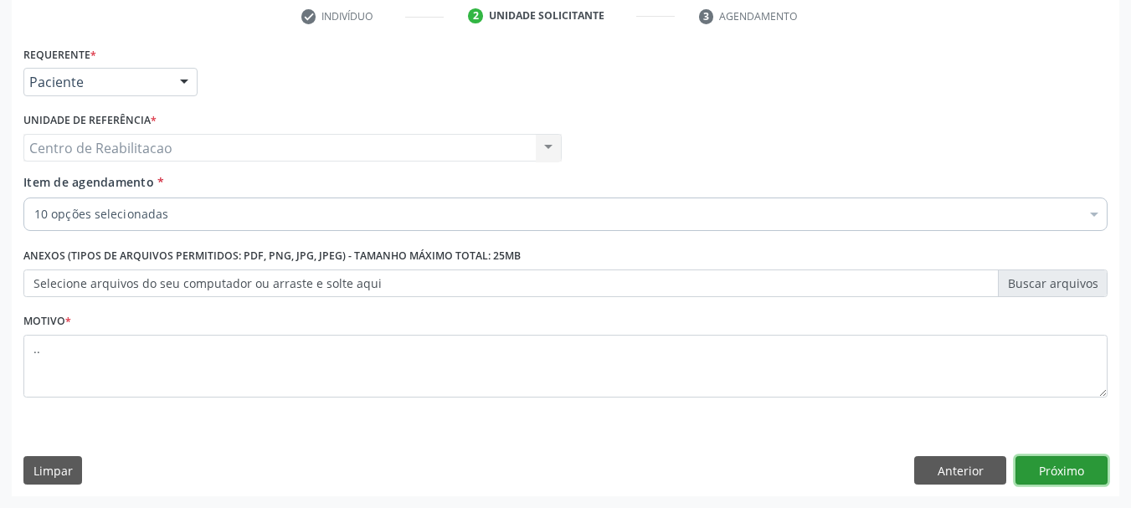
click at [1071, 467] on button "Próximo" at bounding box center [1062, 470] width 92 height 28
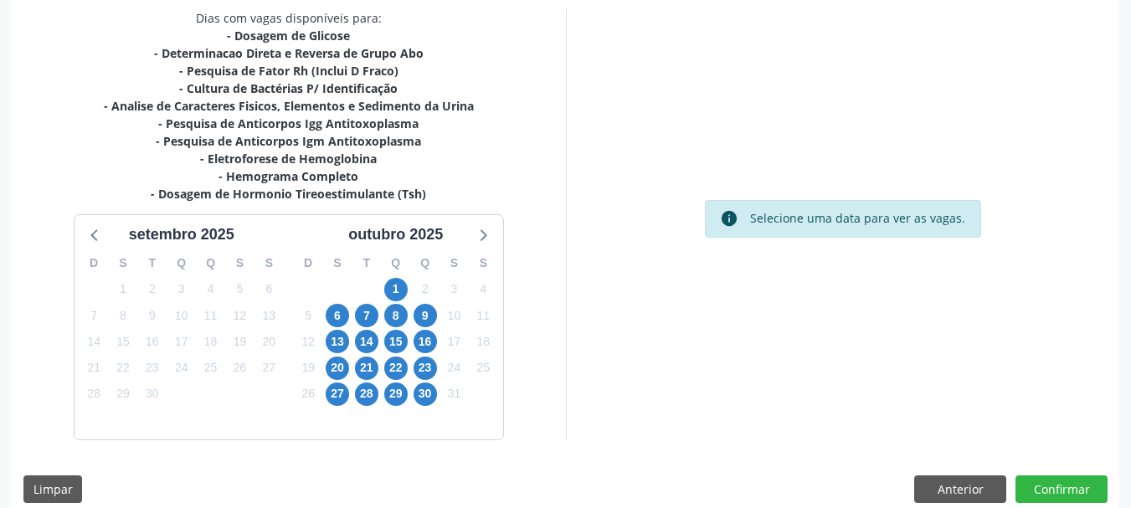
scroll to position [379, 0]
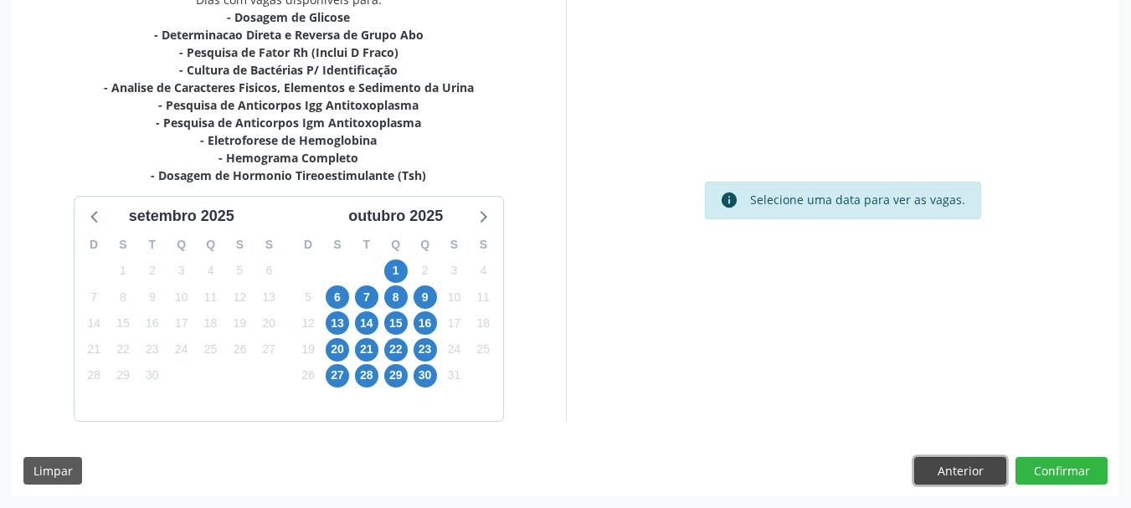
click at [944, 468] on button "Anterior" at bounding box center [960, 471] width 92 height 28
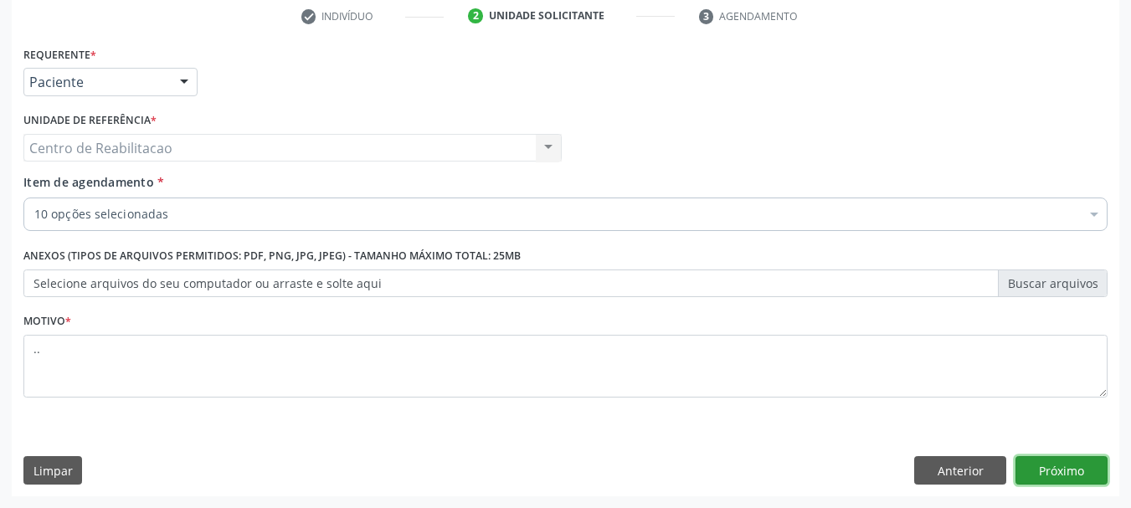
click at [1065, 467] on button "Próximo" at bounding box center [1062, 470] width 92 height 28
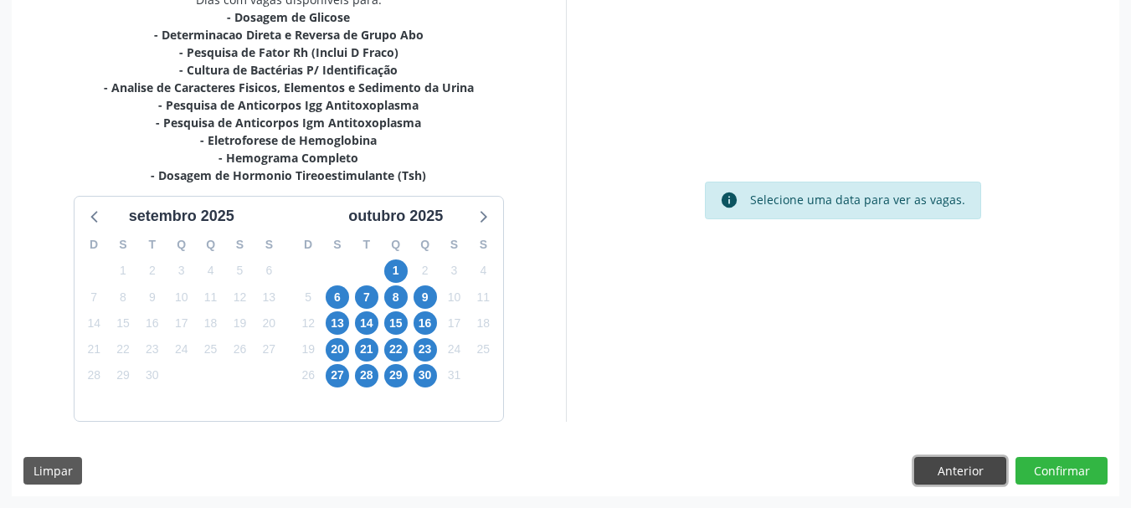
click at [952, 476] on button "Anterior" at bounding box center [960, 471] width 92 height 28
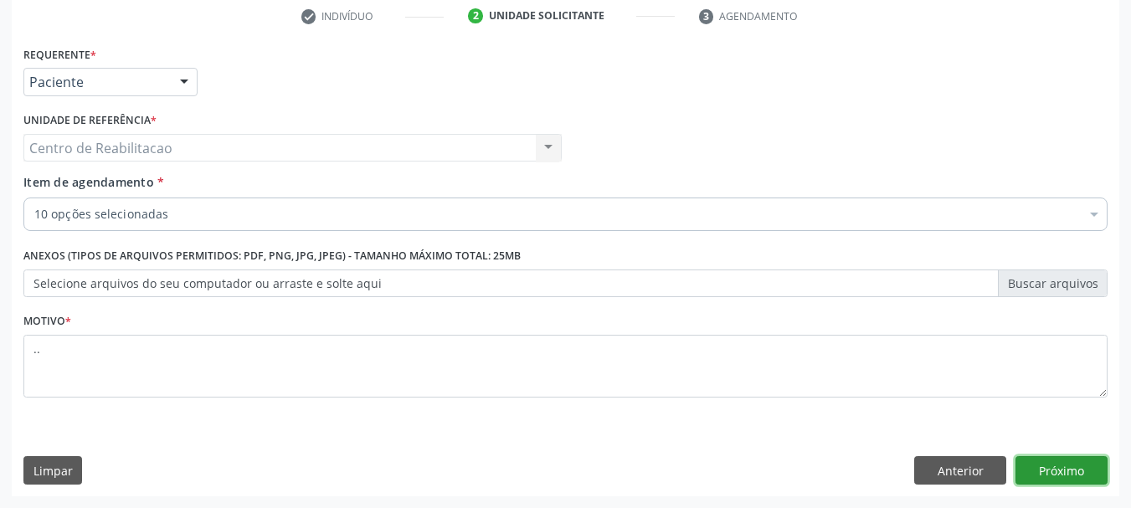
click at [1072, 479] on button "Próximo" at bounding box center [1062, 470] width 92 height 28
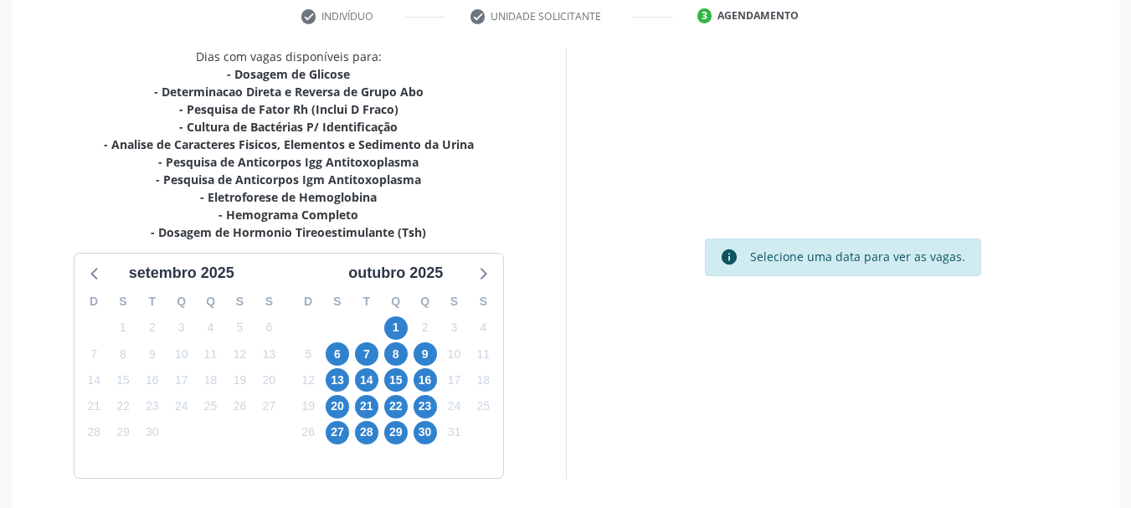
scroll to position [379, 0]
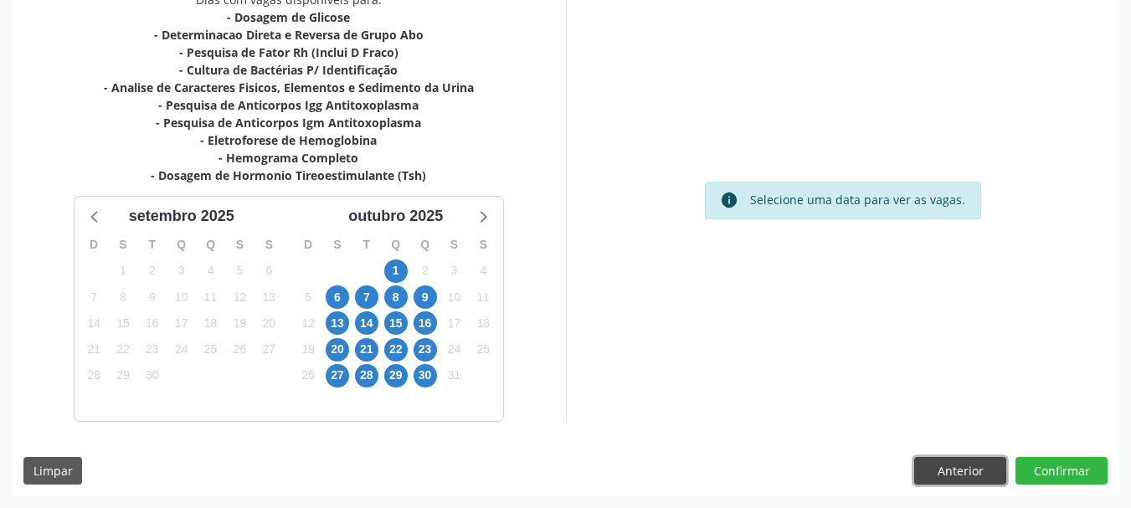
click at [938, 463] on button "Anterior" at bounding box center [960, 471] width 92 height 28
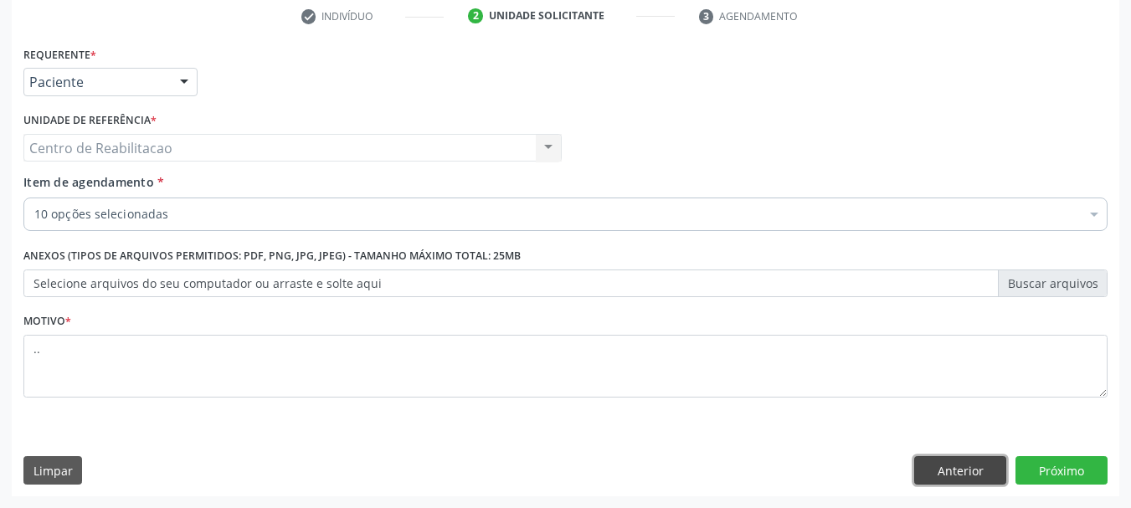
click at [934, 469] on button "Anterior" at bounding box center [960, 470] width 92 height 28
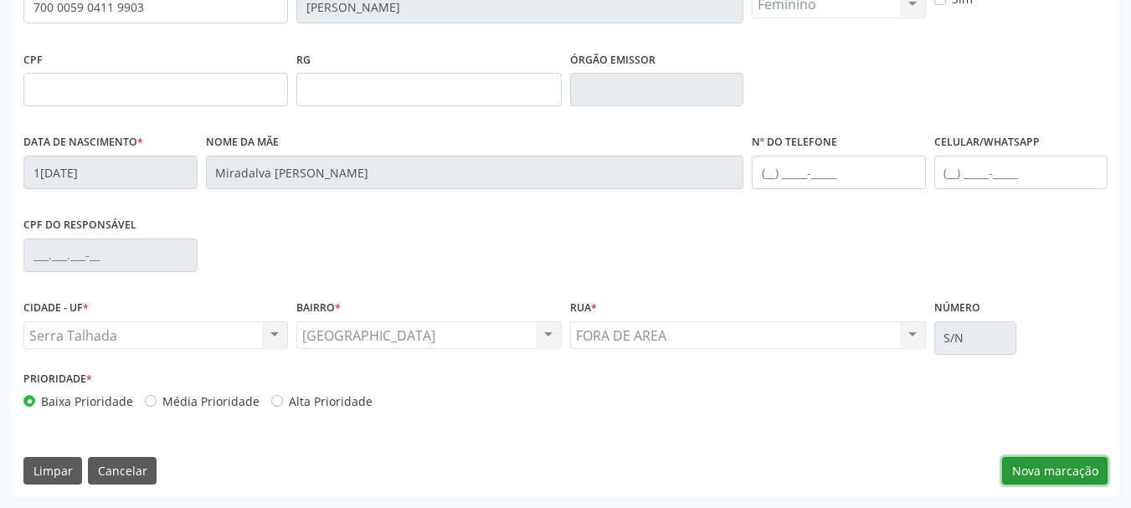
click at [1042, 472] on button "Nova marcação" at bounding box center [1055, 471] width 106 height 28
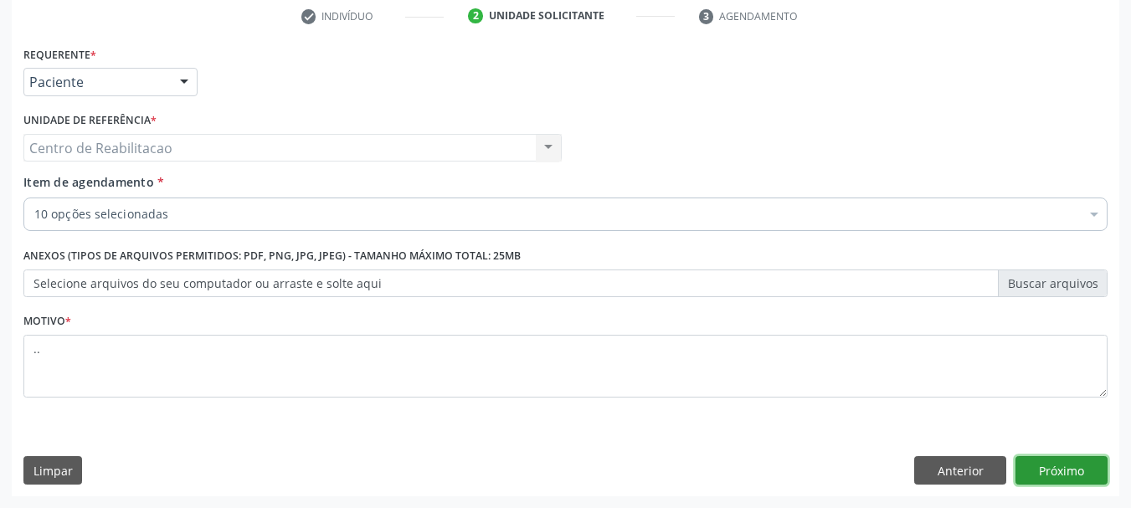
click at [1048, 463] on button "Próximo" at bounding box center [1062, 470] width 92 height 28
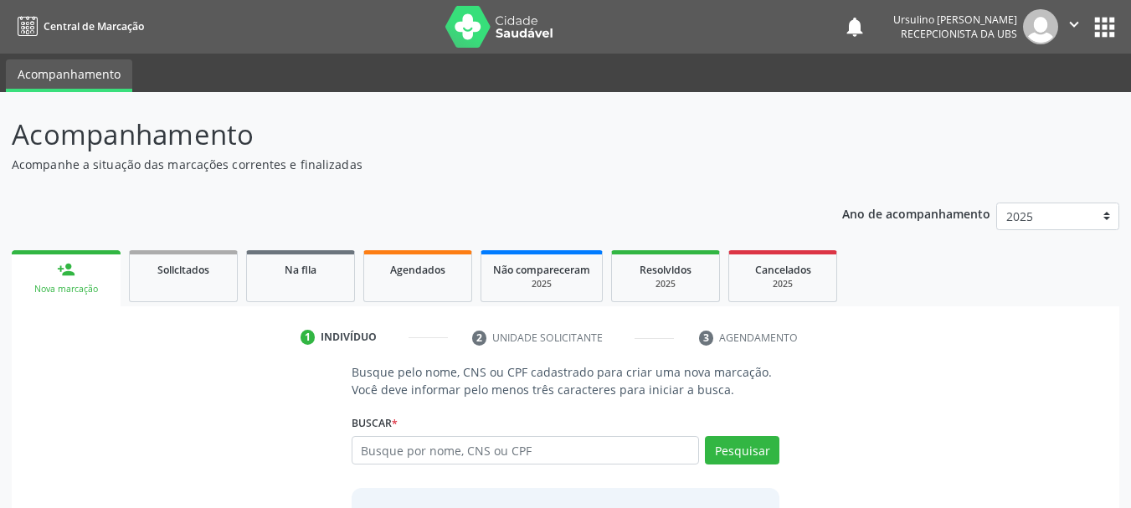
click at [532, 447] on input "text" at bounding box center [526, 450] width 348 height 28
type input "700 0059 0411 9903"
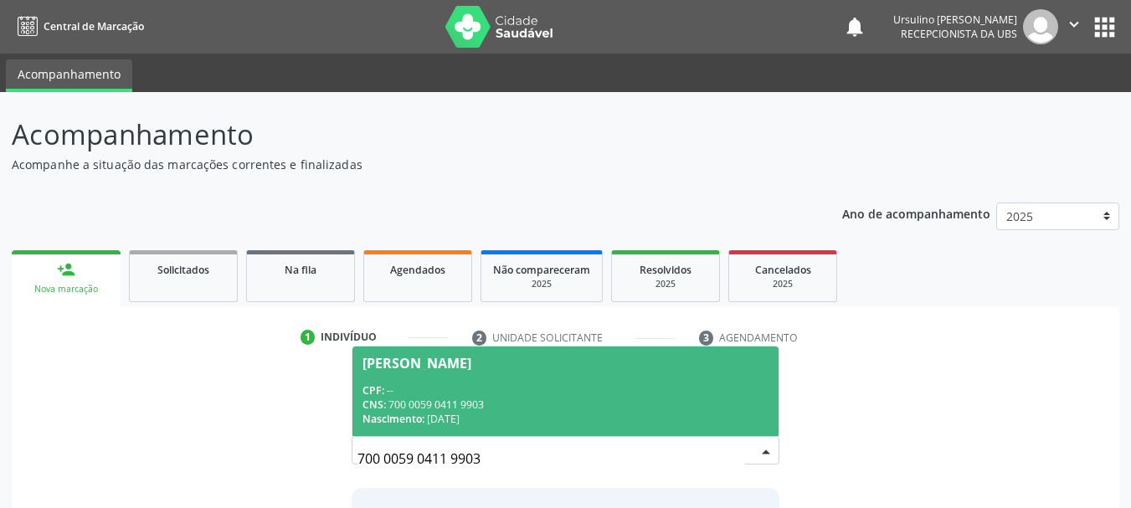
click at [610, 377] on span "Luciene Nunes Monteiro Mourato CPF: -- CNS: 700 0059 0411 9903 Nascimento: 15/1…" at bounding box center [566, 392] width 427 height 90
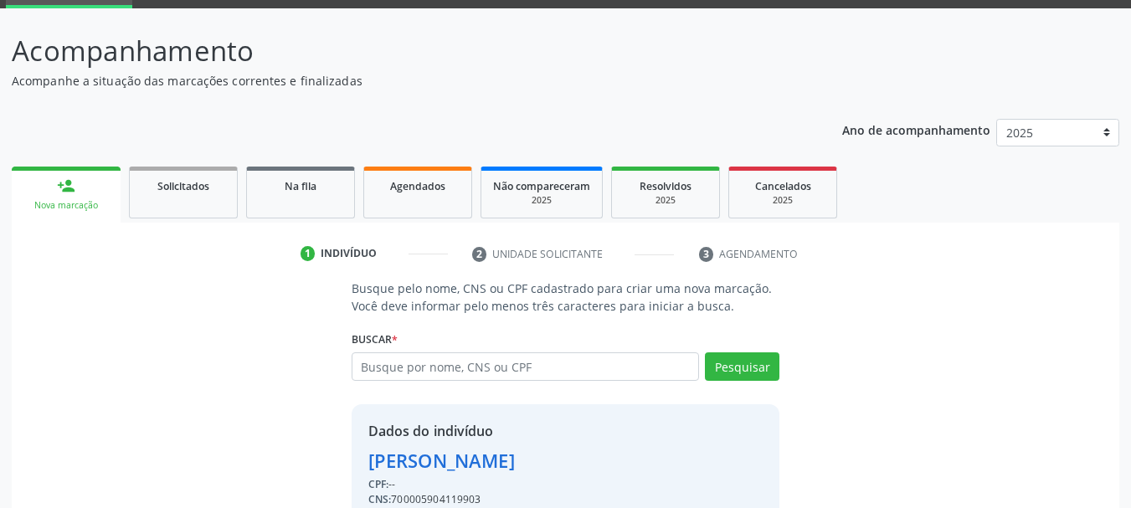
scroll to position [163, 0]
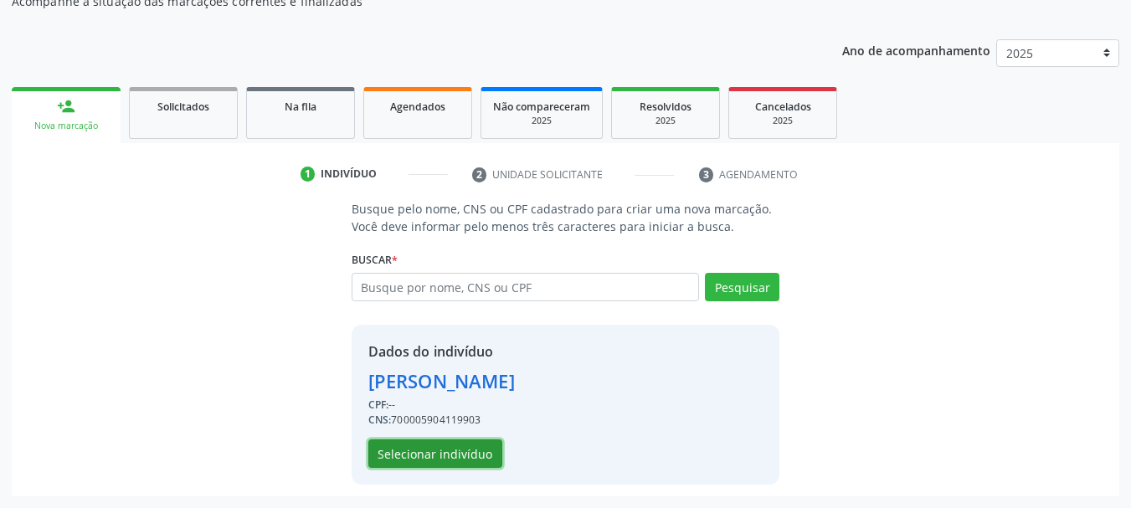
click at [480, 453] on button "Selecionar indivíduo" at bounding box center [435, 454] width 134 height 28
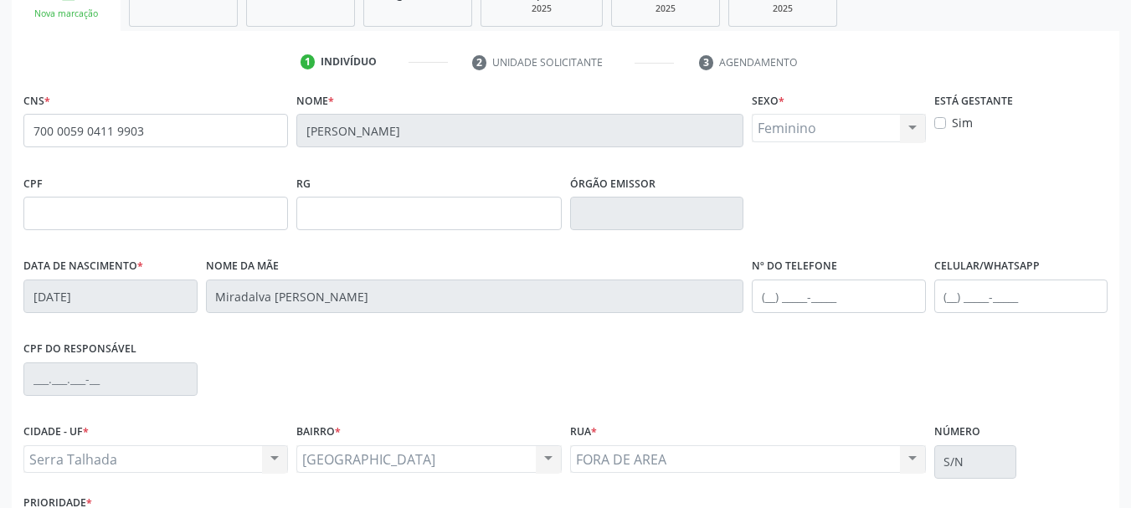
scroll to position [399, 0]
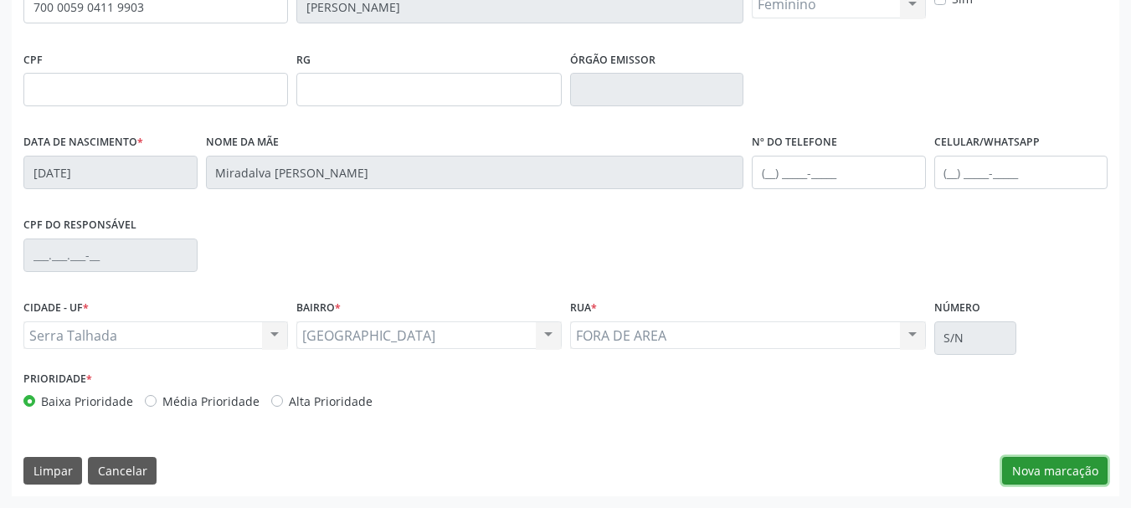
click at [1066, 469] on button "Nova marcação" at bounding box center [1055, 471] width 106 height 28
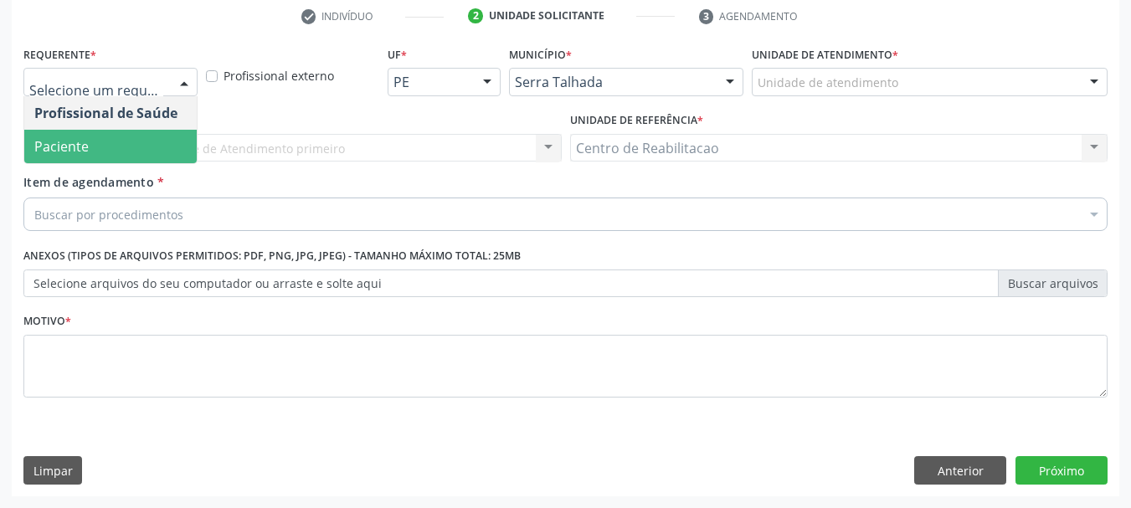
click at [126, 146] on span "Paciente" at bounding box center [110, 146] width 173 height 33
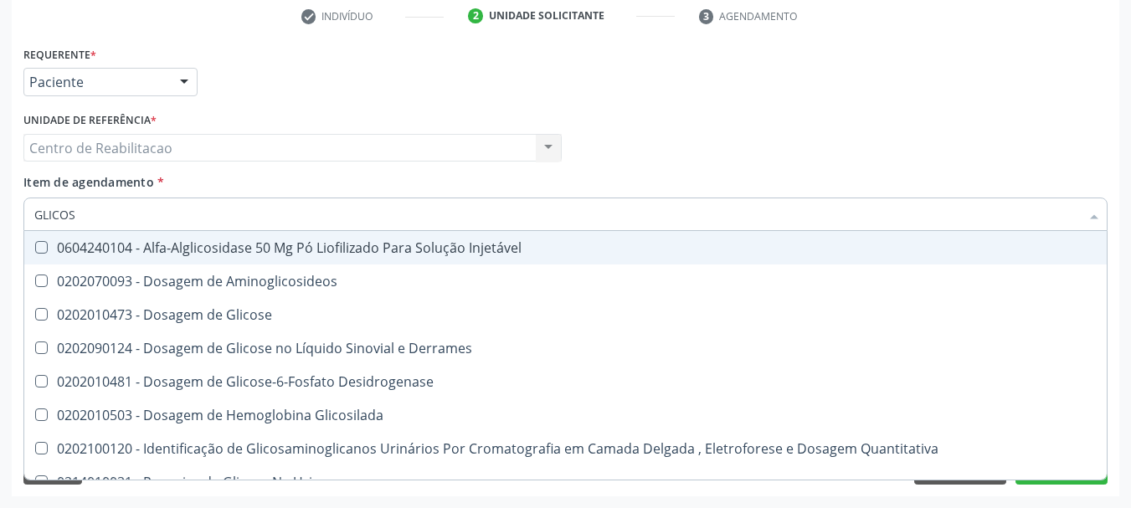
type input "GLICOSE"
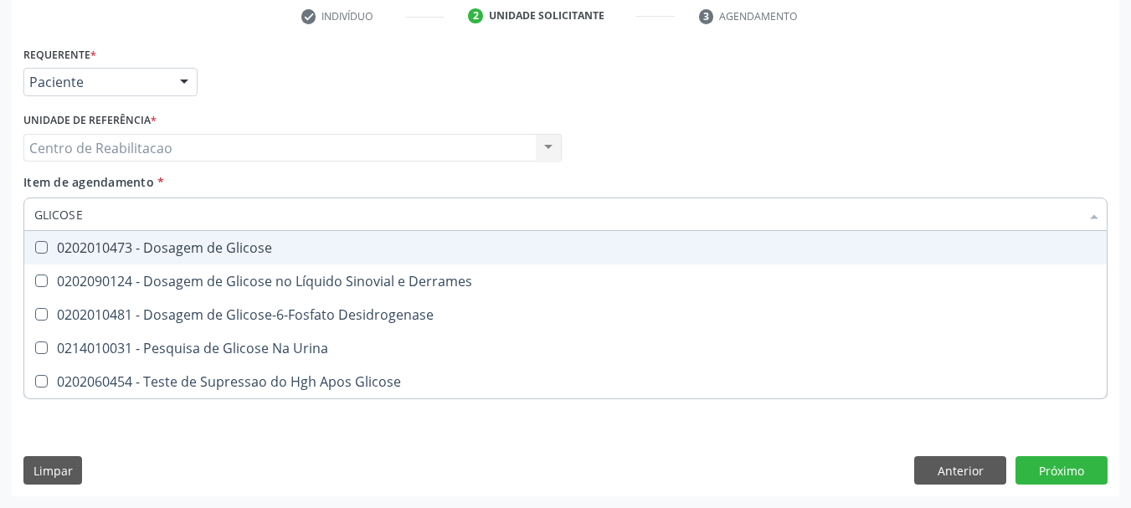
click at [277, 245] on div "0202010473 - Dosagem de Glicose" at bounding box center [565, 247] width 1063 height 13
checkbox Glicose "true"
type input "02"
checkbox Glicose "false"
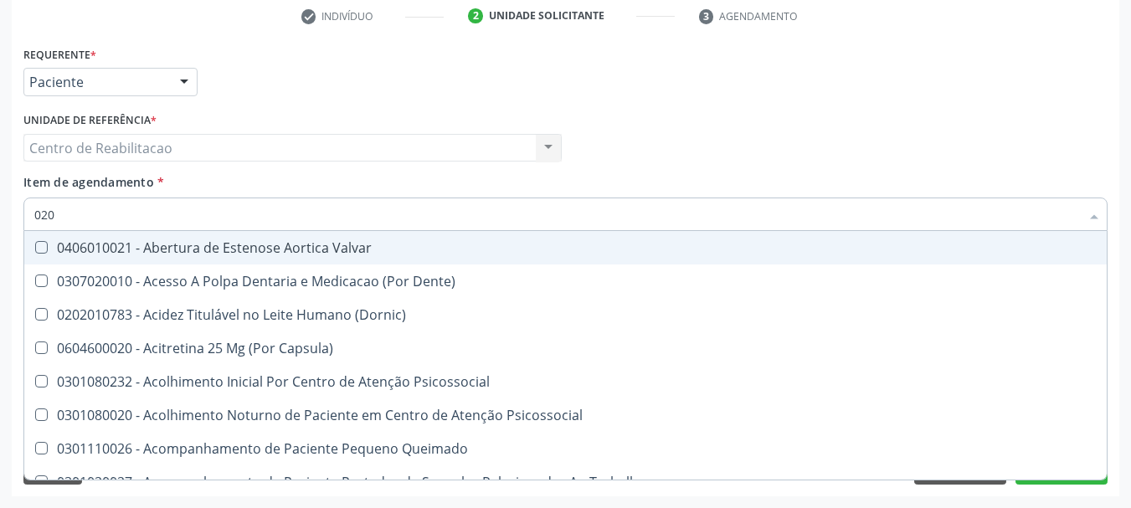
type input "0202"
checkbox Auditiva "true"
checkbox \(Qualitativo\) "false"
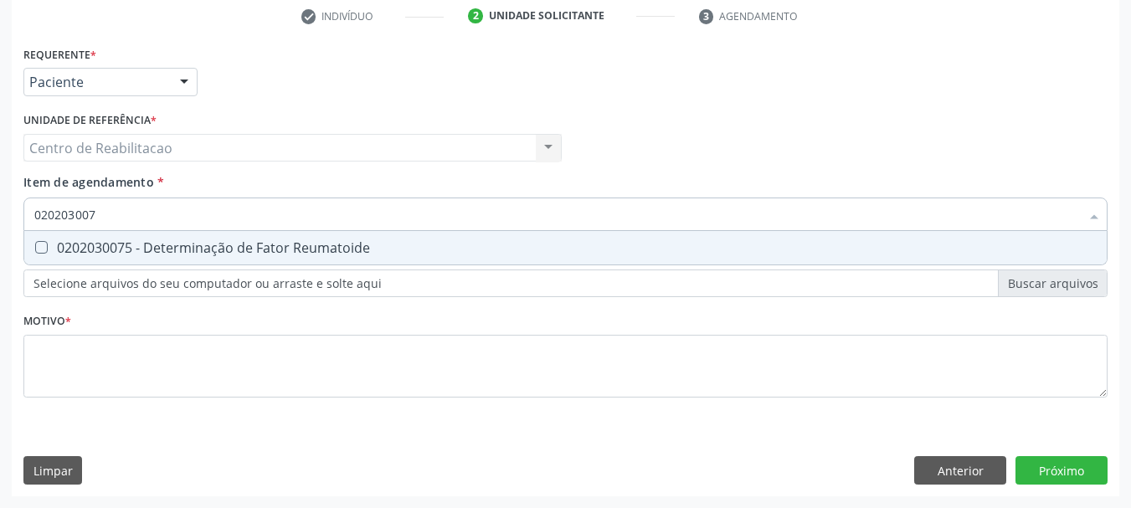
type input "0202030075"
click at [273, 244] on div "0202030075 - Determinação de Fator Reumatoide" at bounding box center [565, 247] width 1063 height 13
checkbox Reumatoide "true"
type input "020203007"
click at [273, 244] on div "0202030075 - Determinação de Fator Reumatoide" at bounding box center [565, 247] width 1063 height 13
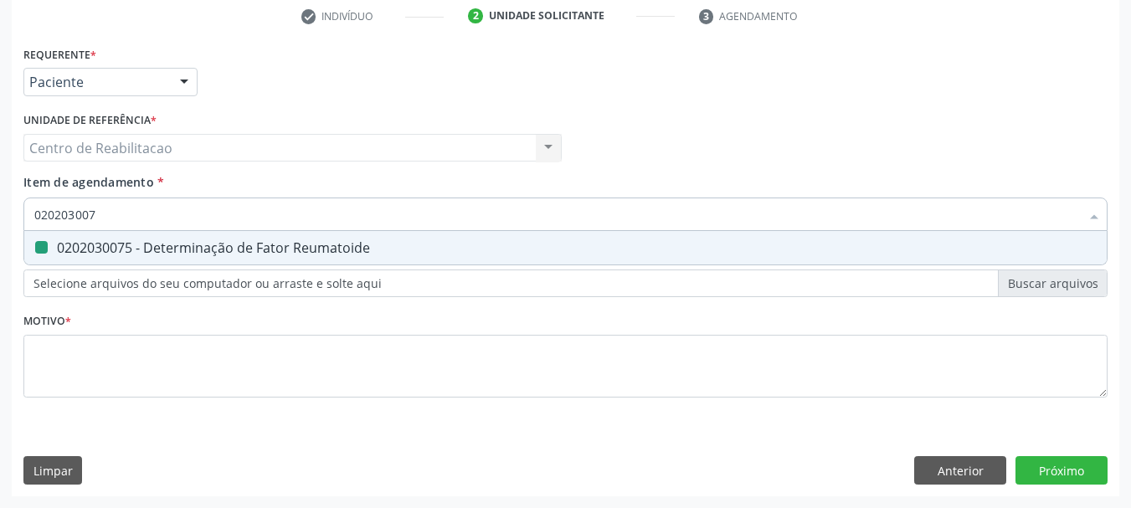
checkbox Reumatoide "false"
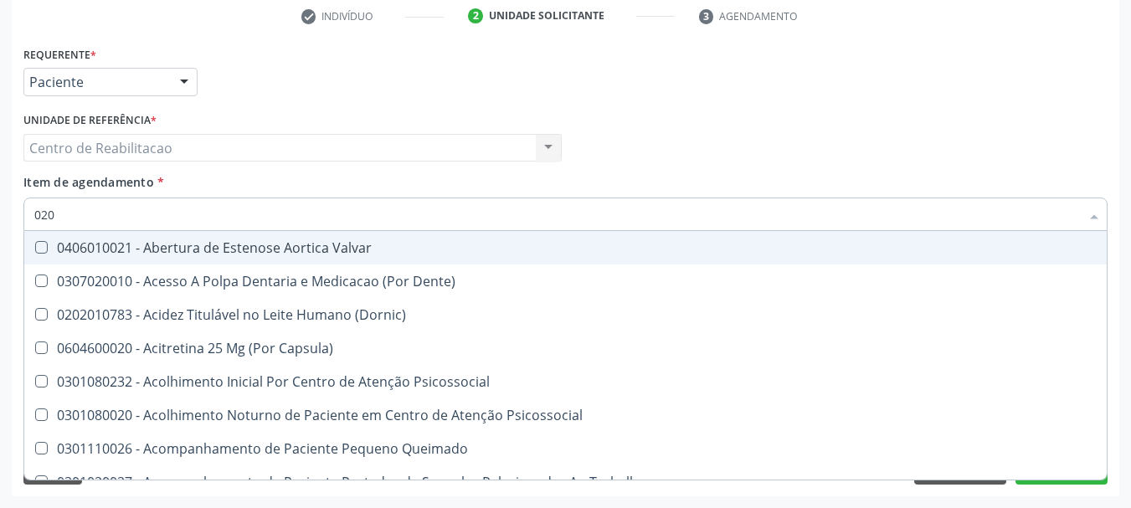
type input "0202"
checkbox Auditiva "true"
checkbox \(Qualitativo\) "false"
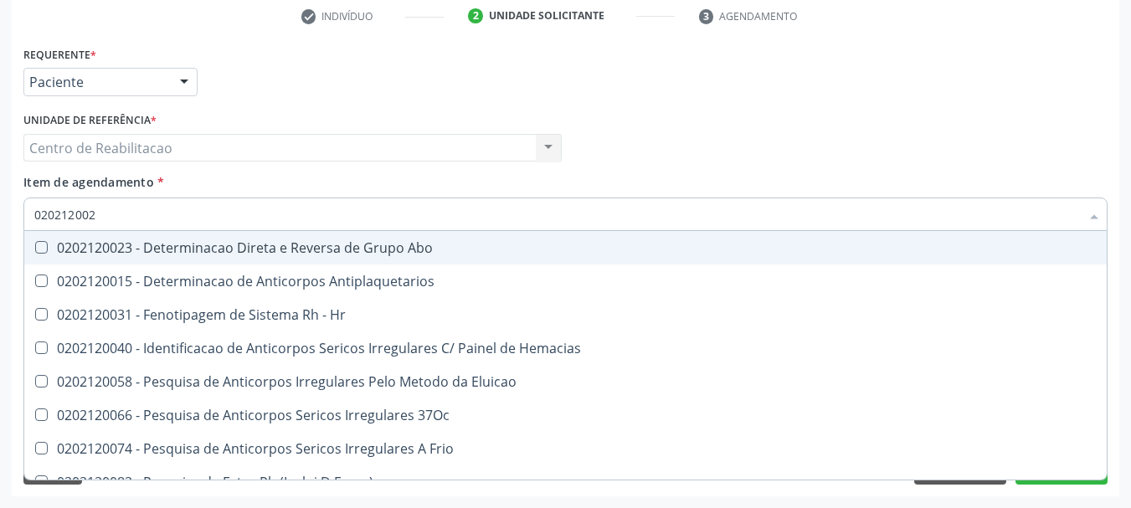
type input "0202120023"
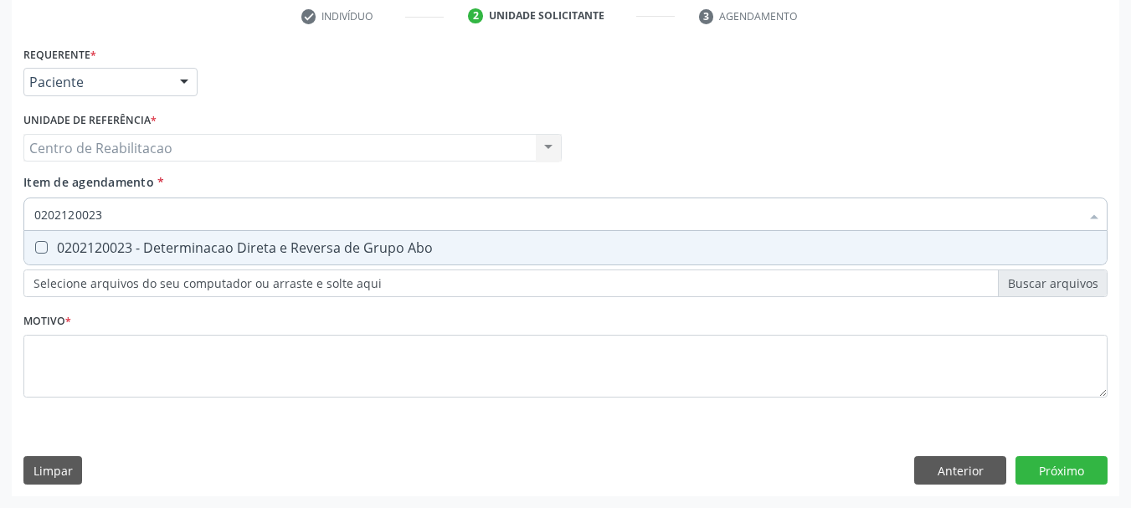
click at [273, 244] on div "0202120023 - Determinacao Direta e Reversa de Grupo Abo" at bounding box center [565, 247] width 1063 height 13
checkbox Abo "true"
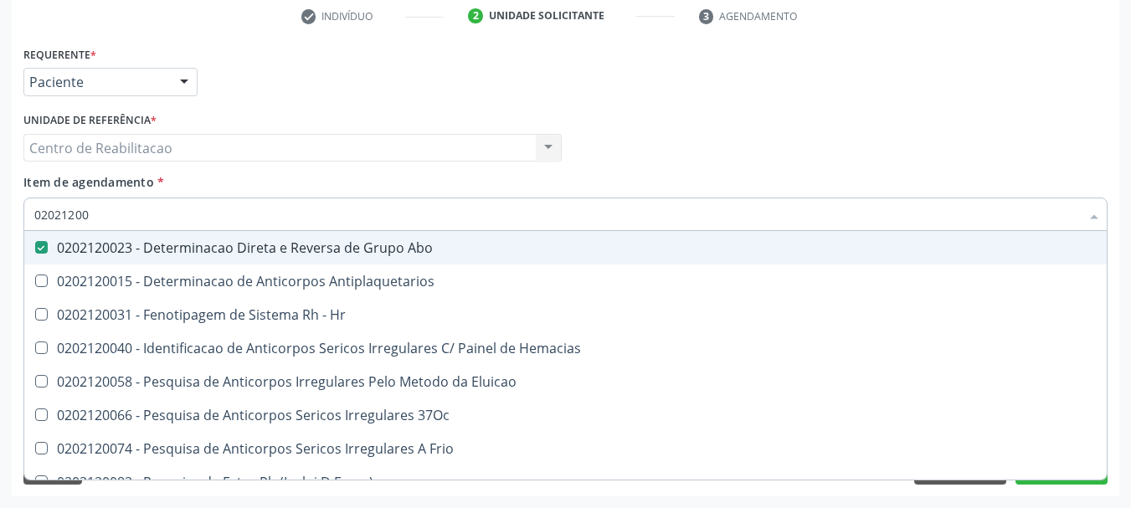
type input "020212008"
checkbox Abo "false"
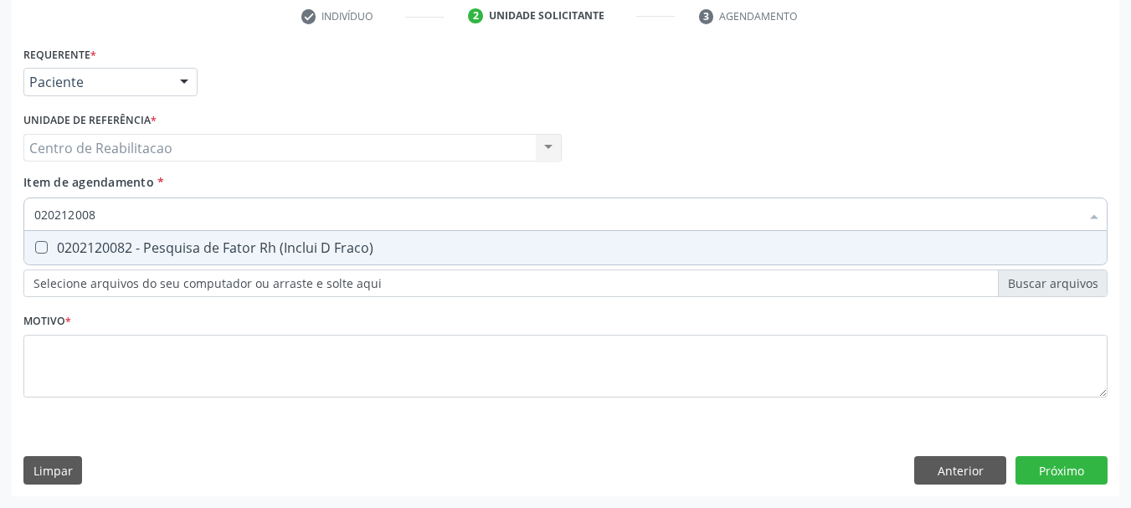
type input "0202120082"
click at [300, 248] on div "0202120082 - Pesquisa de Fator Rh (Inclui D Fraco)" at bounding box center [565, 247] width 1063 height 13
checkbox Fraco\) "true"
type input "CUL"
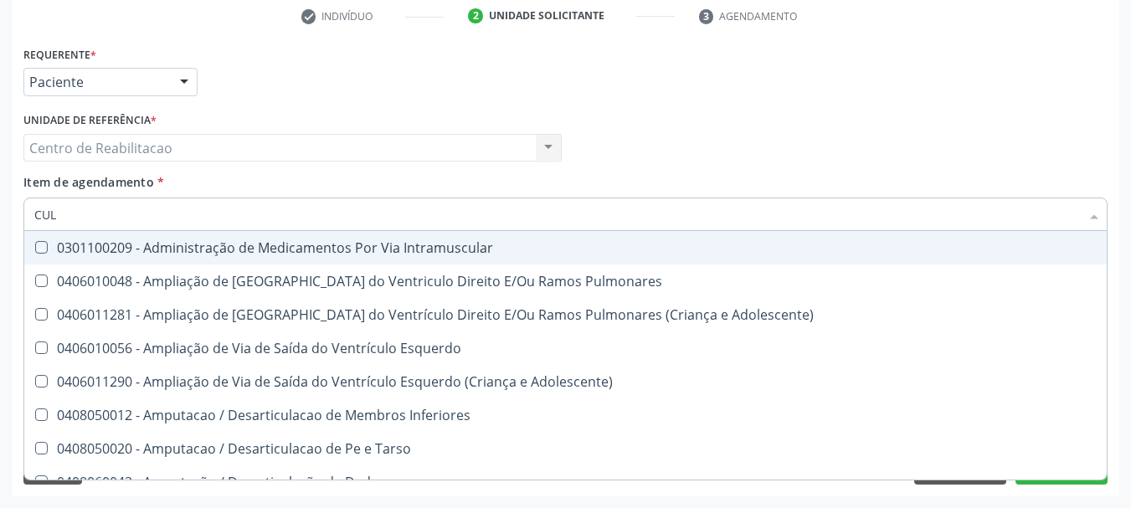
checkbox Intramuscular "false"
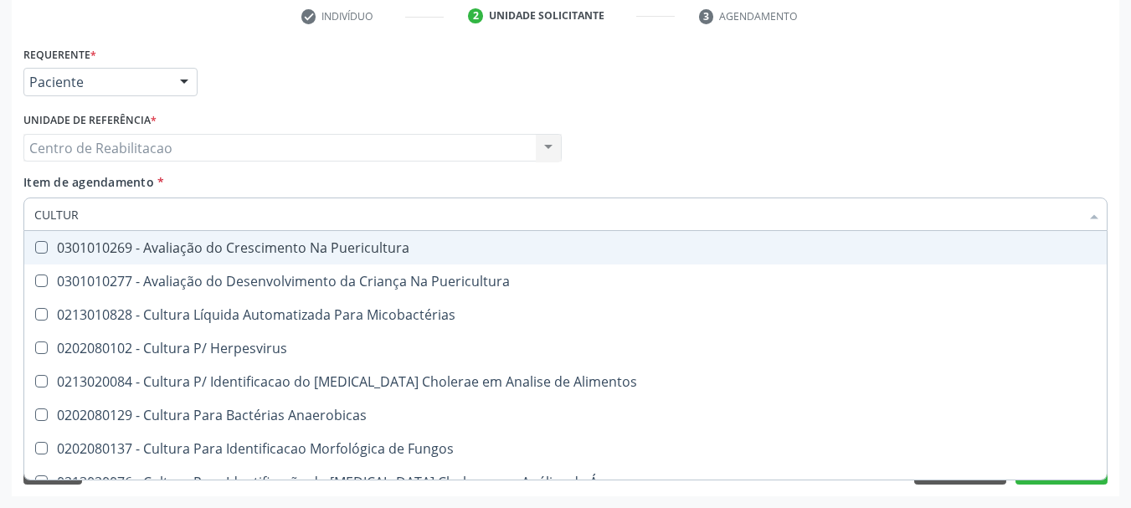
type input "CULTURA"
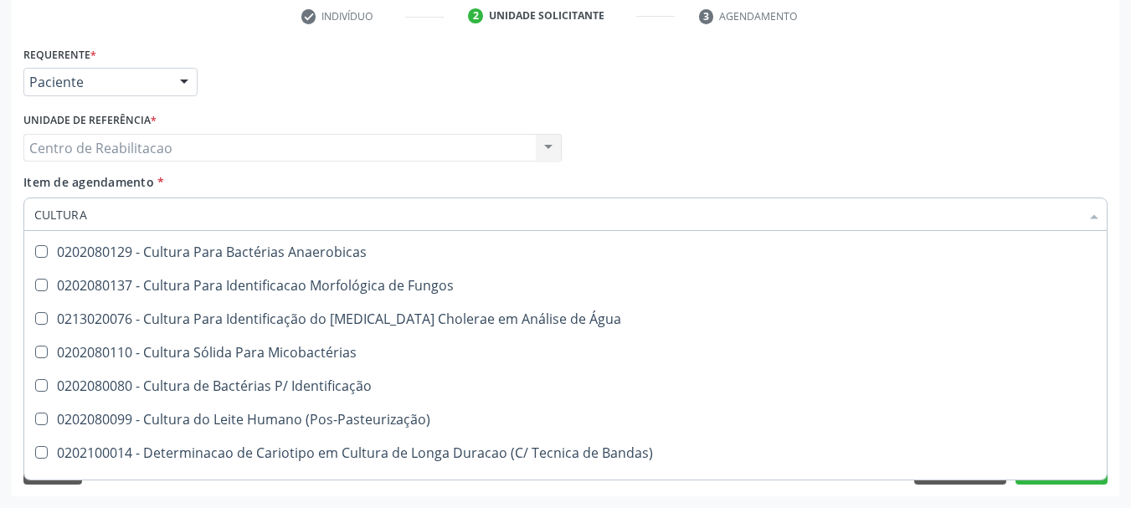
scroll to position [167, 0]
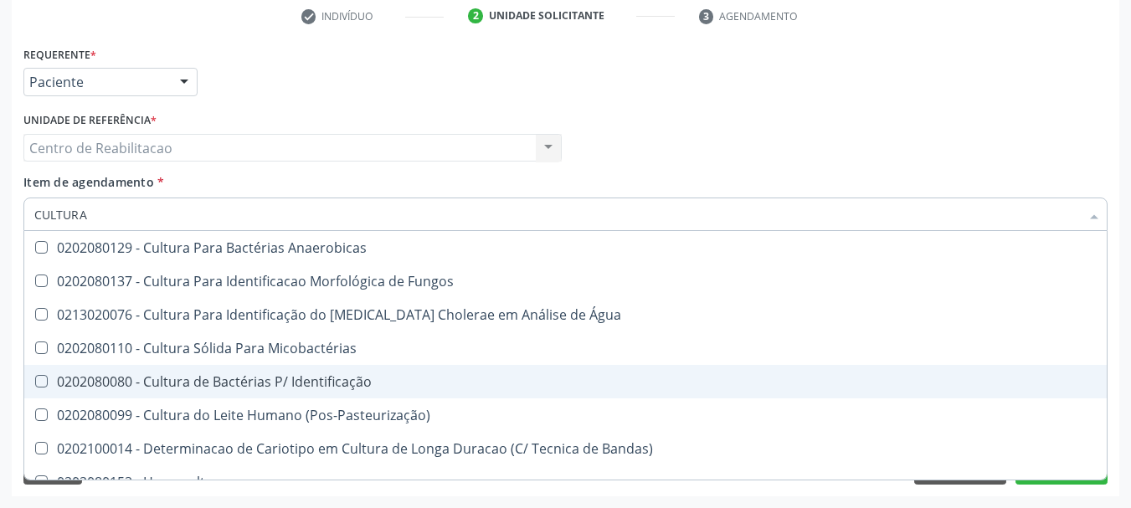
click at [330, 381] on div "0202080080 - Cultura de Bactérias P/ Identificação" at bounding box center [565, 381] width 1063 height 13
checkbox Identificação "true"
type input "TOXO"
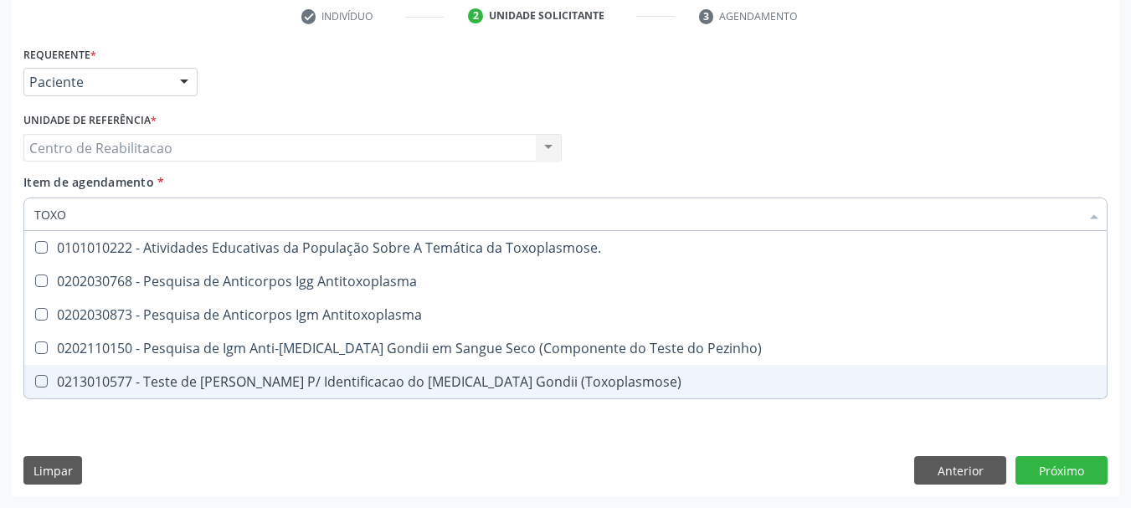
scroll to position [0, 0]
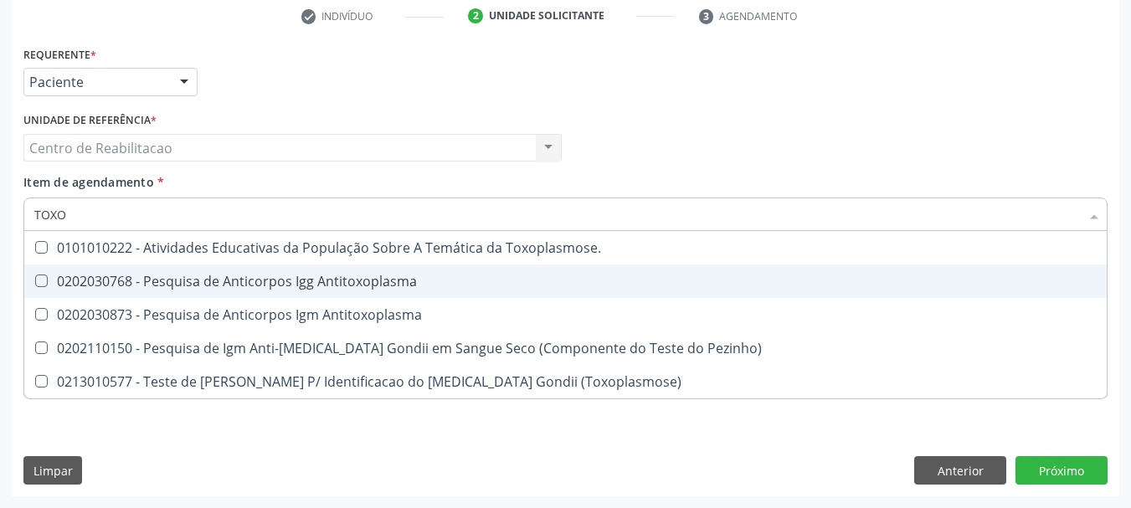
click at [384, 281] on div "0202030768 - Pesquisa de Anticorpos Igg Antitoxoplasma" at bounding box center [565, 281] width 1063 height 13
checkbox Antitoxoplasma "true"
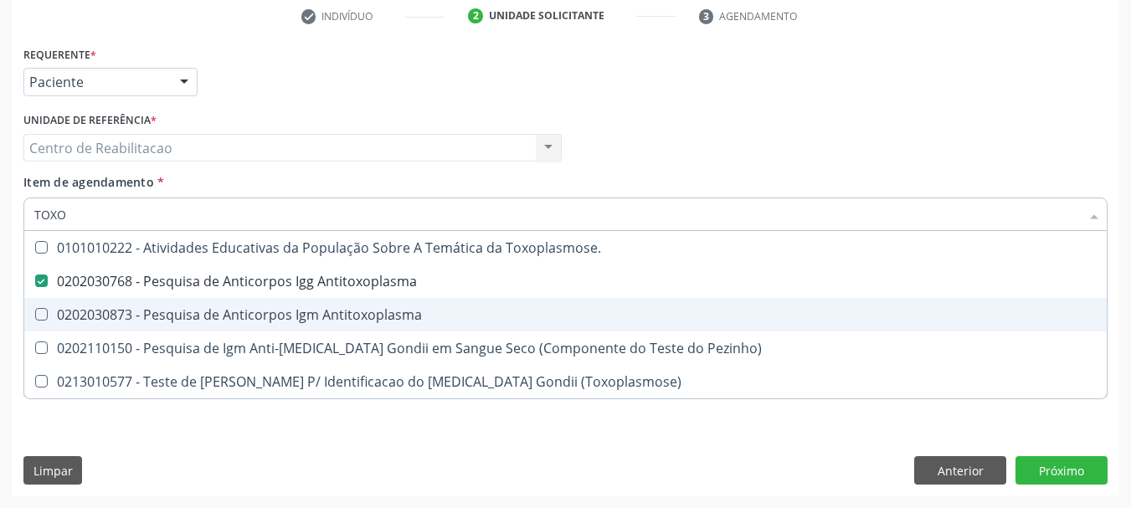
click at [384, 308] on div "0202030873 - Pesquisa de Anticorpos Igm Antitoxoplasma" at bounding box center [565, 314] width 1063 height 13
checkbox Antitoxoplasma "true"
type input "ELE"
checkbox Antitoxoplasma "false"
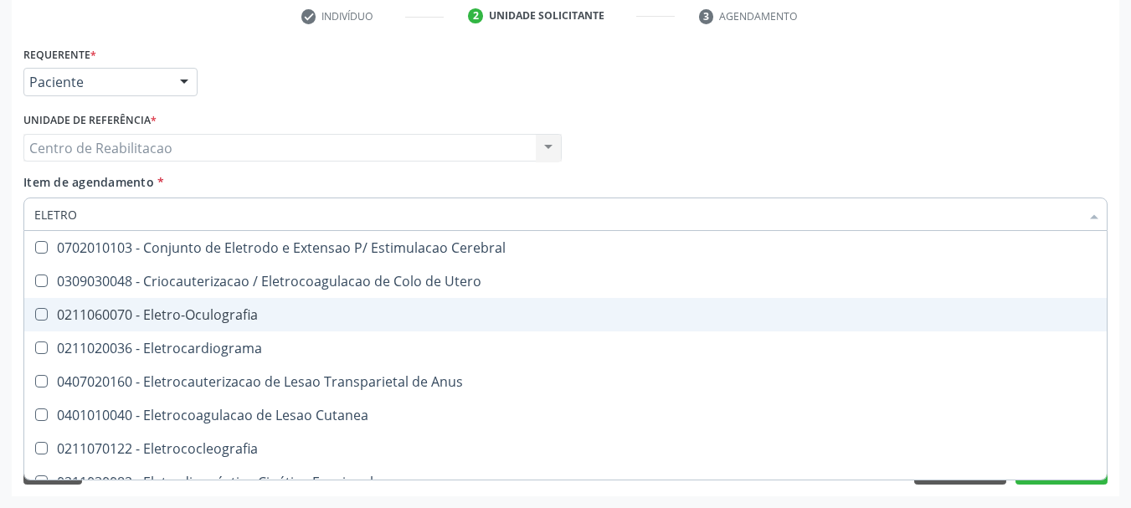
type input "ELETROF"
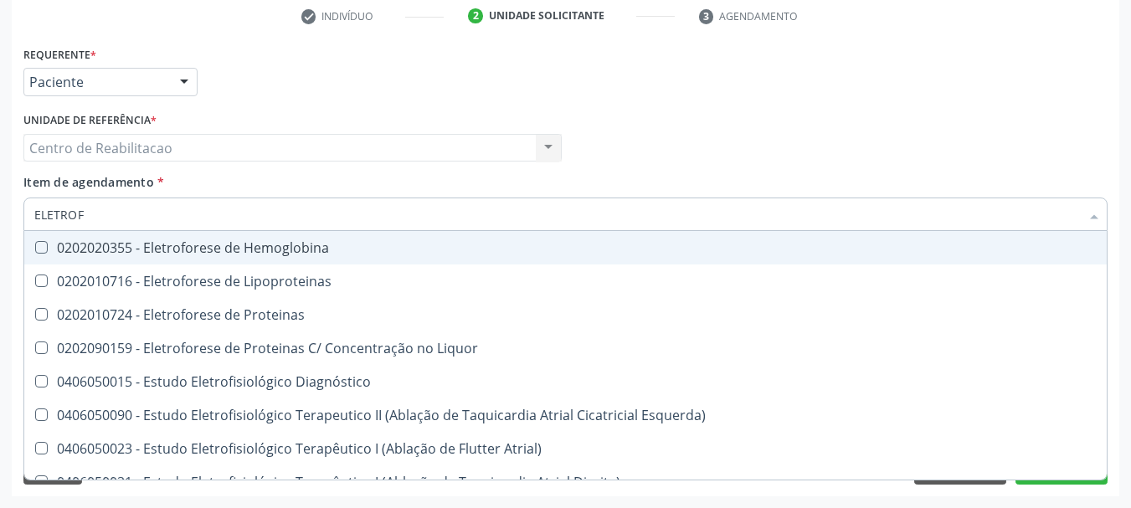
click at [330, 250] on div "0202020355 - Eletroforese de Hemoglobina" at bounding box center [633, 247] width 1198 height 13
checkbox Hemoglobina "true"
type input "HEMOG"
checkbox Hemoglobina "false"
checkbox Cicatricial\) "true"
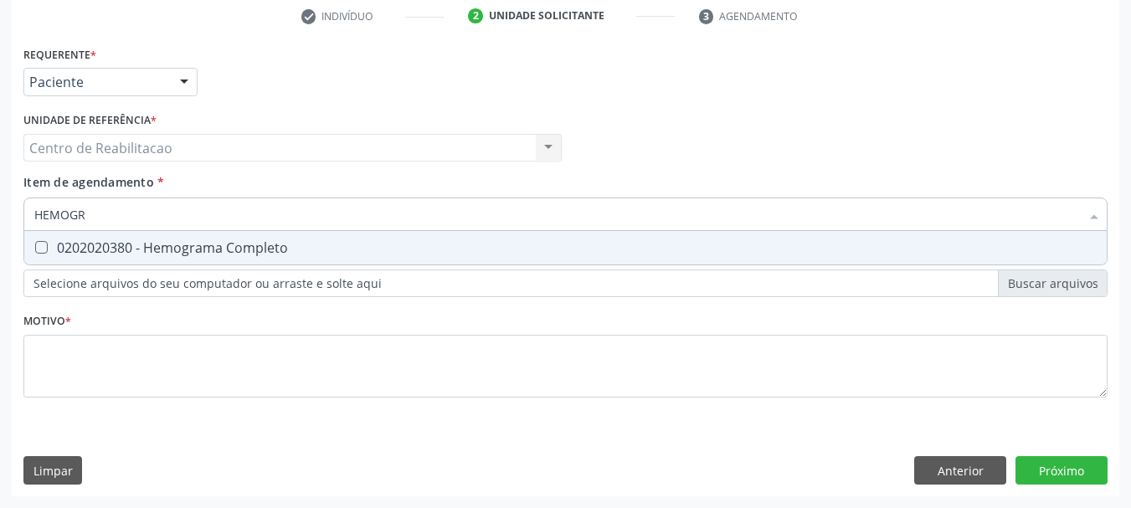
type input "HEMOGRA"
click at [330, 250] on div "0202020380 - Hemograma Completo" at bounding box center [565, 247] width 1063 height 13
checkbox Completo "true"
type input "UR"
checkbox Completo "false"
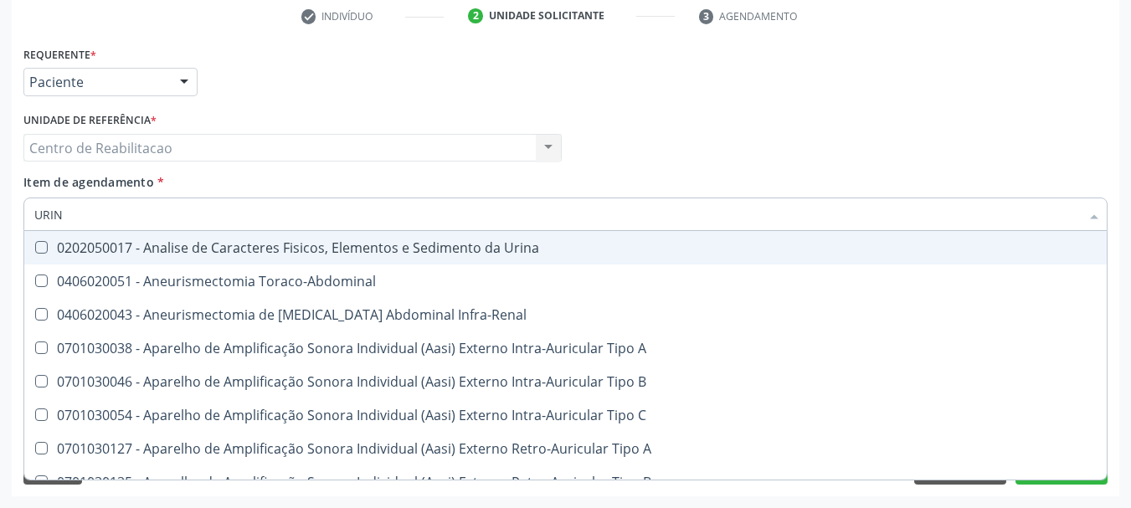
type input "URINA"
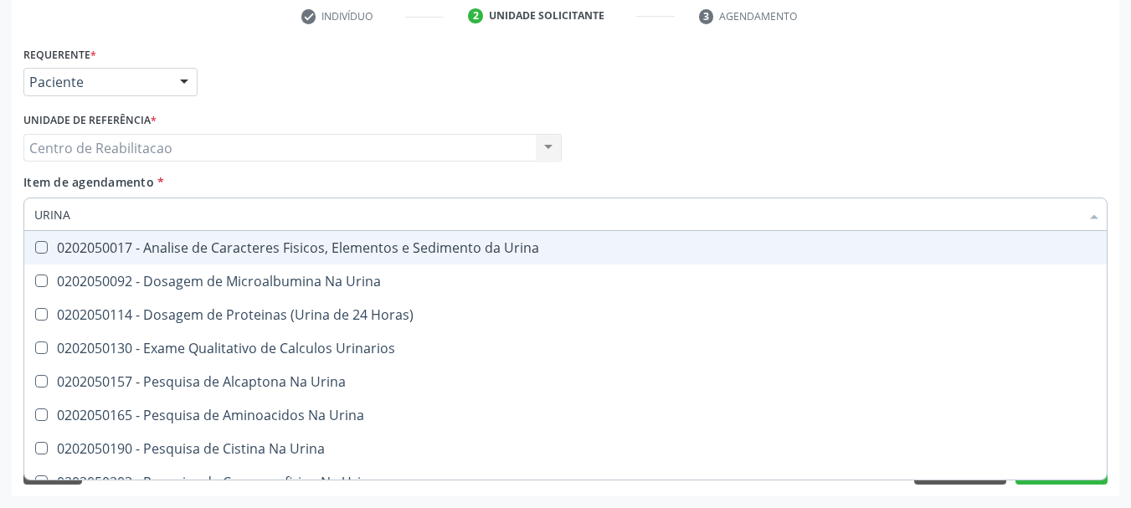
click at [330, 250] on div "0202050017 - Analise de Caracteres Fisicos, Elementos e Sedimento da Urina" at bounding box center [565, 247] width 1063 height 13
checkbox Urina "true"
type input "TS"
checkbox Urina "false"
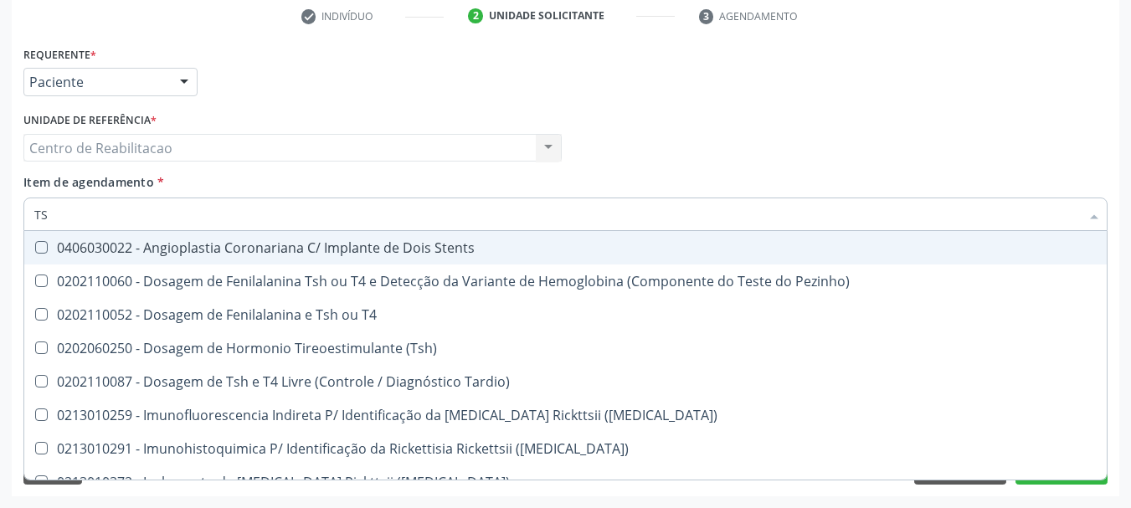
type input "TSH"
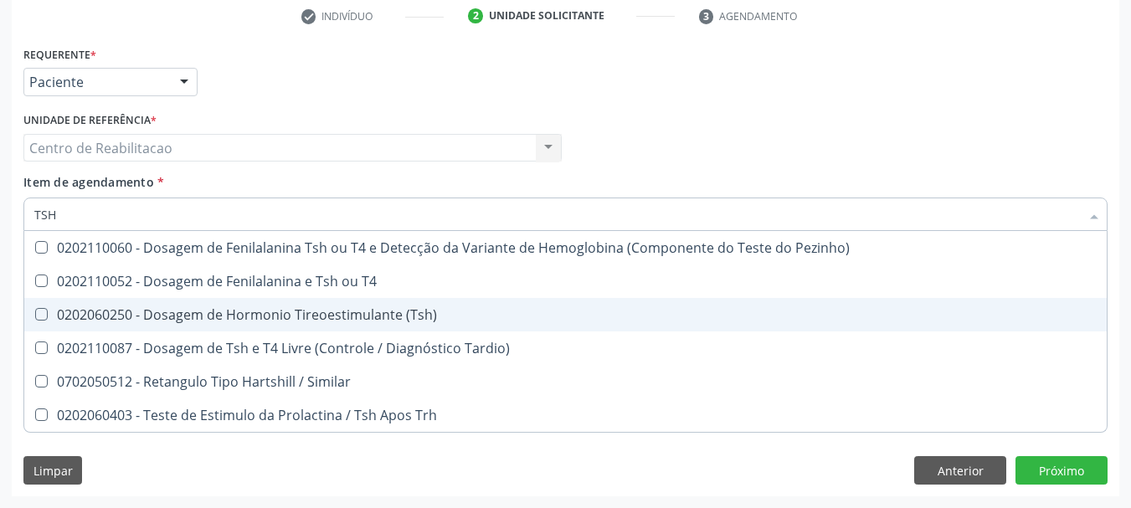
click at [400, 305] on span "0202060250 - Dosagem de Hormonio Tireoestimulante (Tsh)" at bounding box center [565, 314] width 1083 height 33
checkbox \(Tsh\) "true"
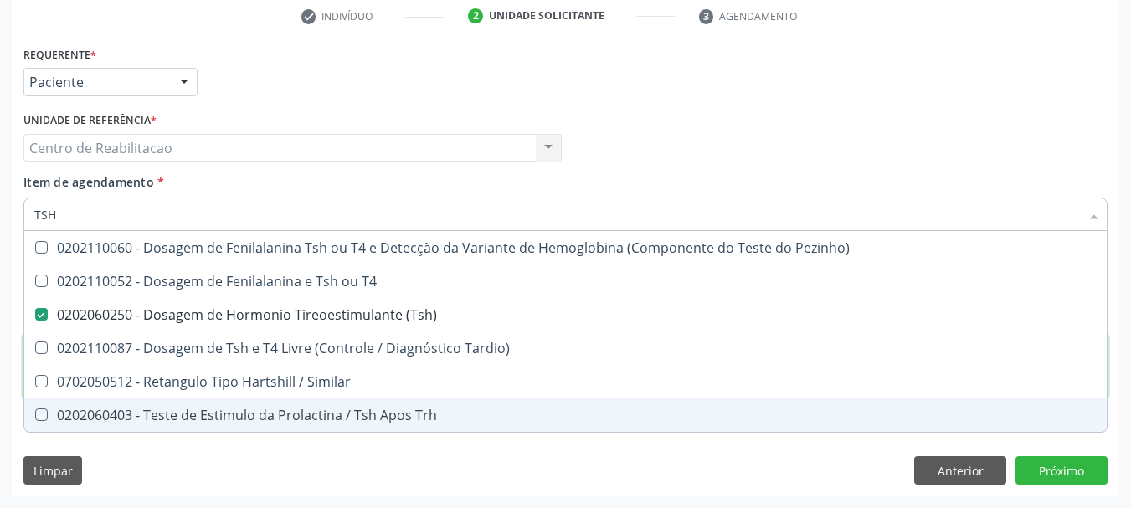
type textarea "."
checkbox T4 "true"
checkbox Tardio\) "true"
checkbox Similar "true"
checkbox Trh "true"
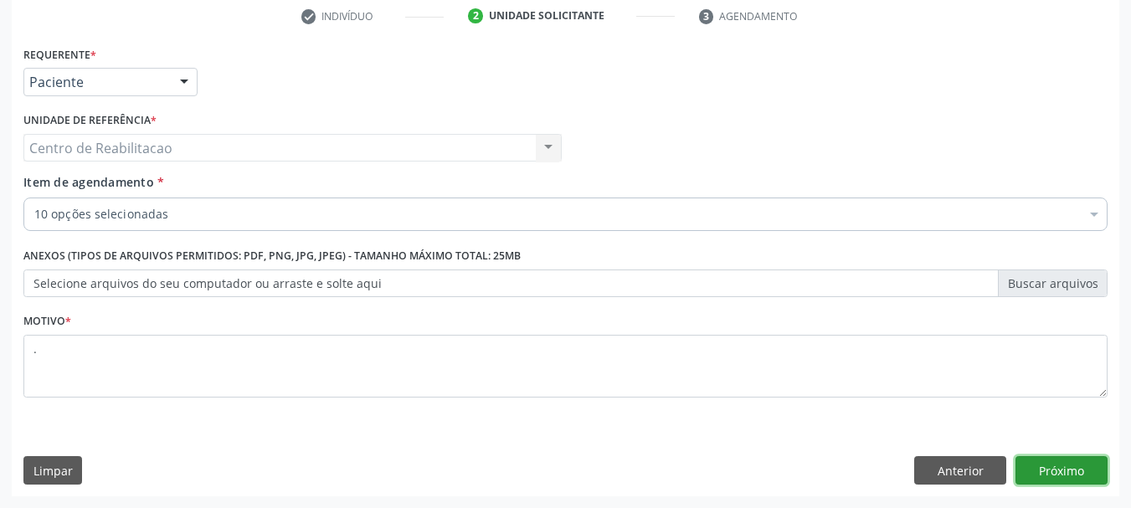
click button "Próximo" at bounding box center [1062, 470] width 92 height 28
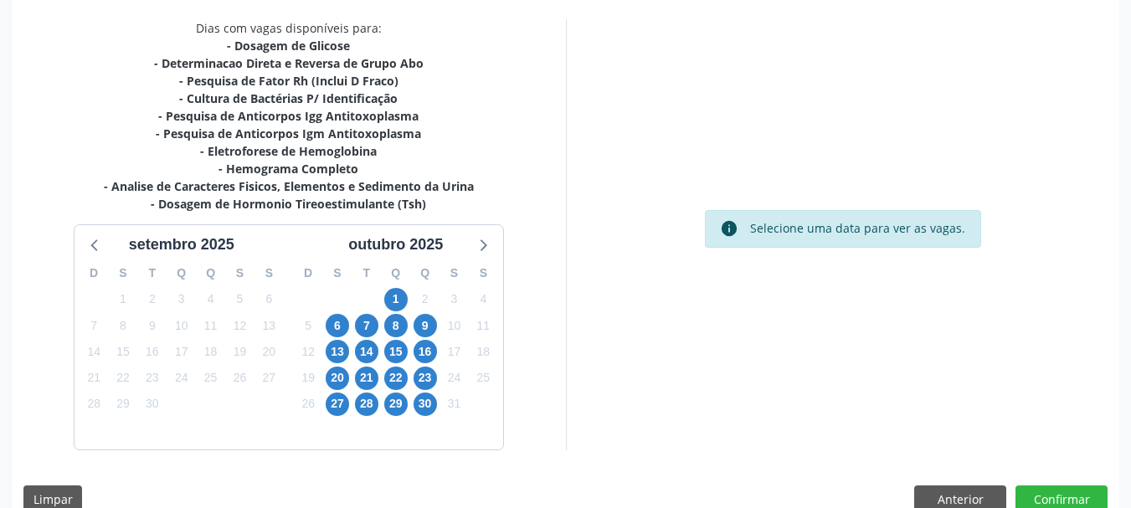
scroll to position [379, 0]
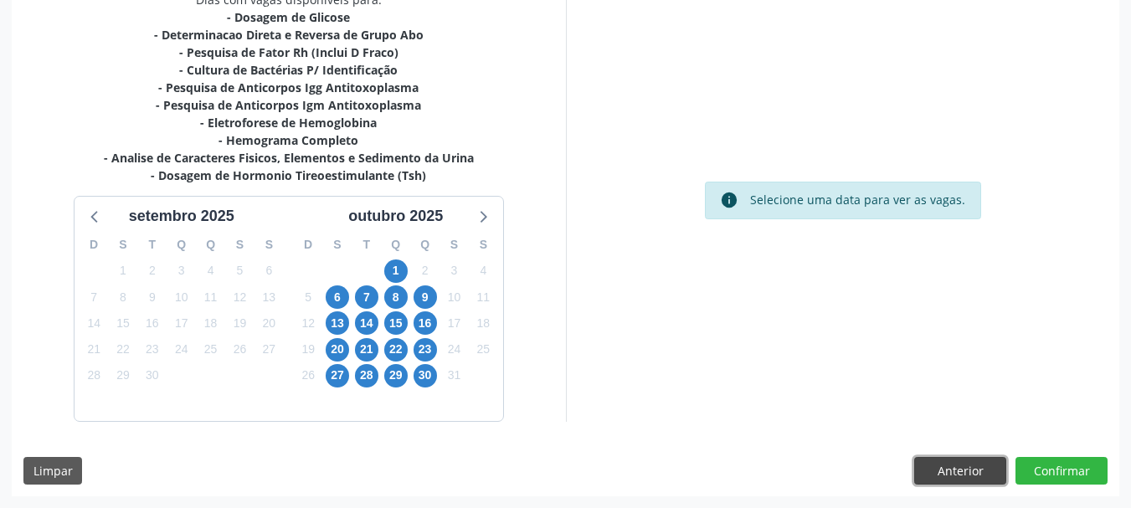
click at [930, 472] on button "Anterior" at bounding box center [960, 471] width 92 height 28
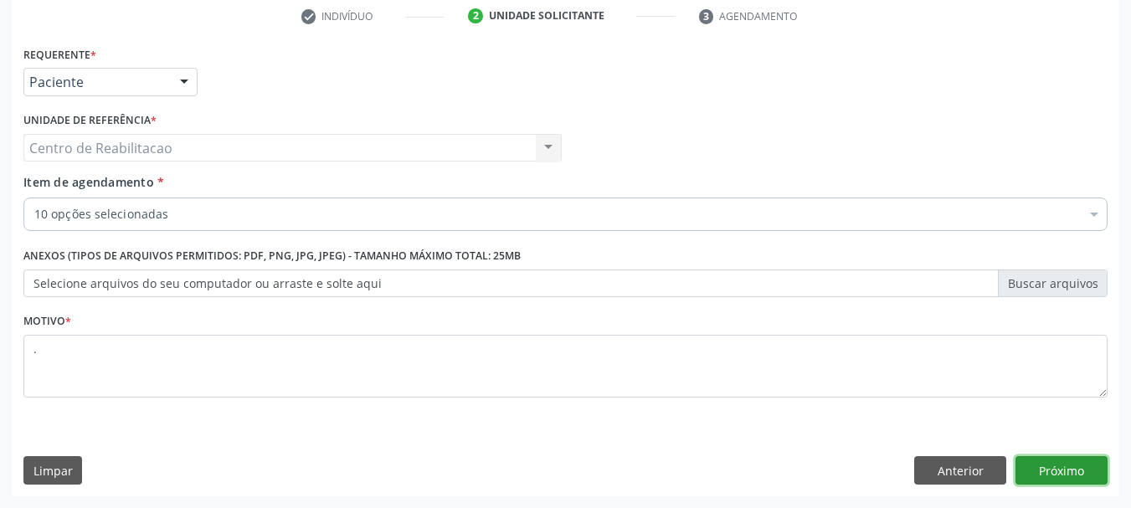
click at [1049, 471] on button "Próximo" at bounding box center [1062, 470] width 92 height 28
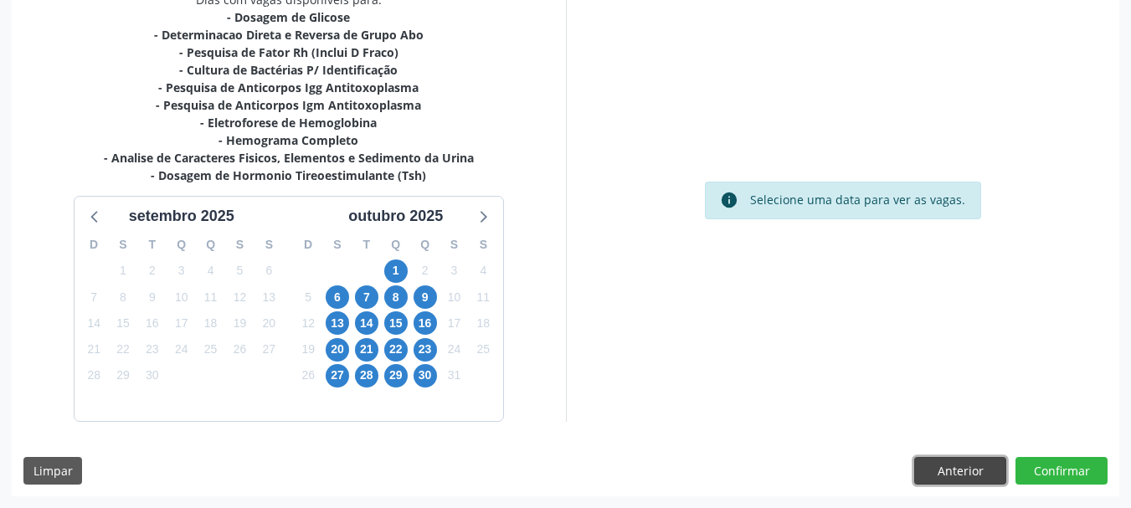
click at [932, 466] on button "Anterior" at bounding box center [960, 471] width 92 height 28
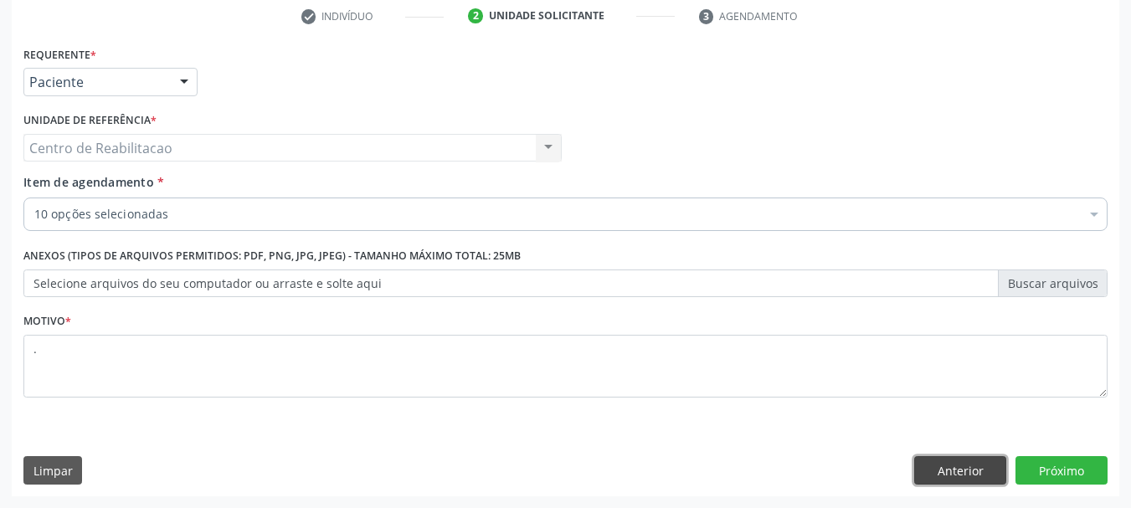
click at [932, 466] on button "Anterior" at bounding box center [960, 470] width 92 height 28
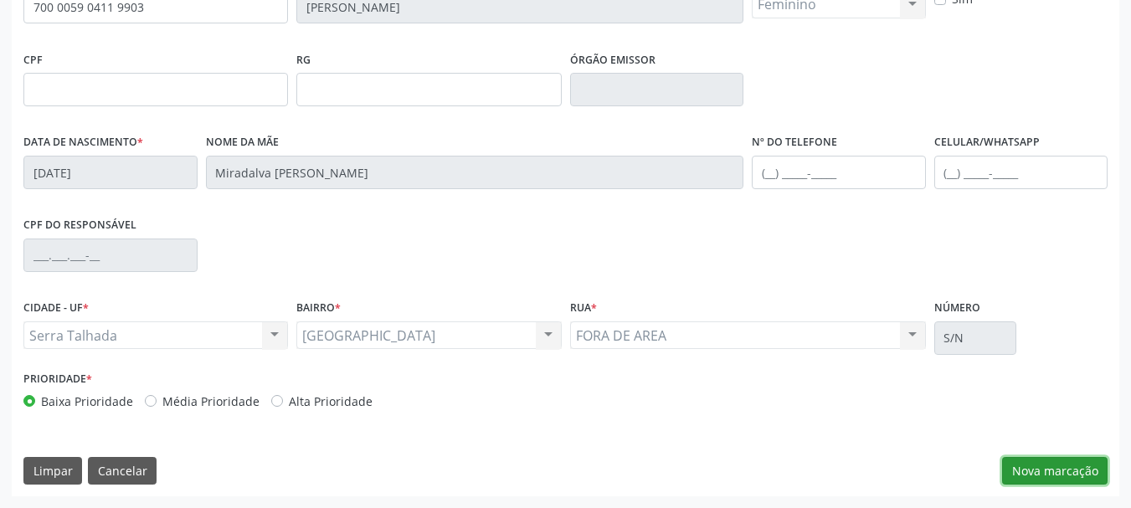
click at [1057, 472] on button "Nova marcação" at bounding box center [1055, 471] width 106 height 28
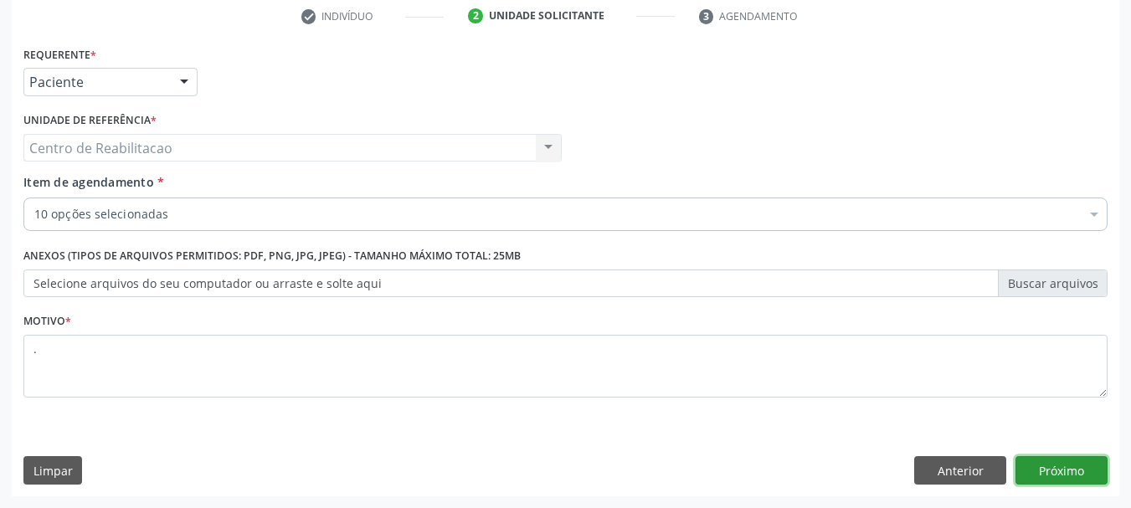
click at [1057, 472] on button "Próximo" at bounding box center [1062, 470] width 92 height 28
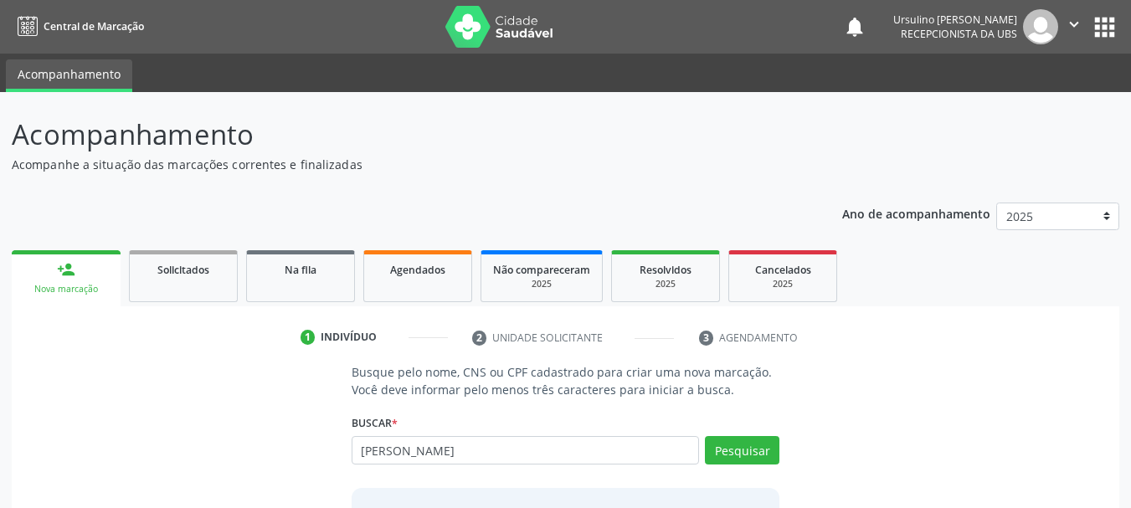
type input "[PERSON_NAME]"
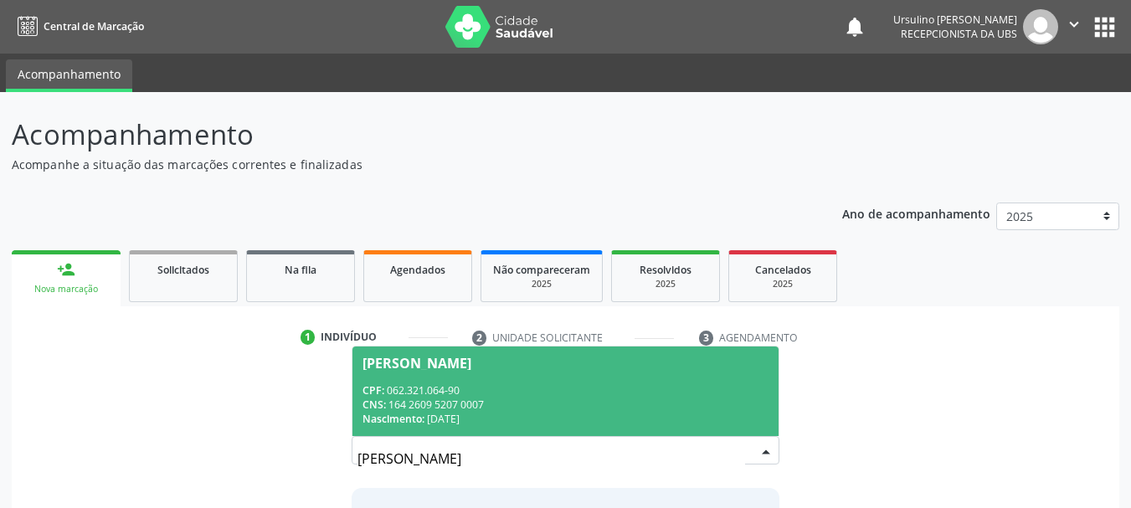
click at [487, 389] on div "CPF: 062.321.064-90" at bounding box center [566, 391] width 407 height 14
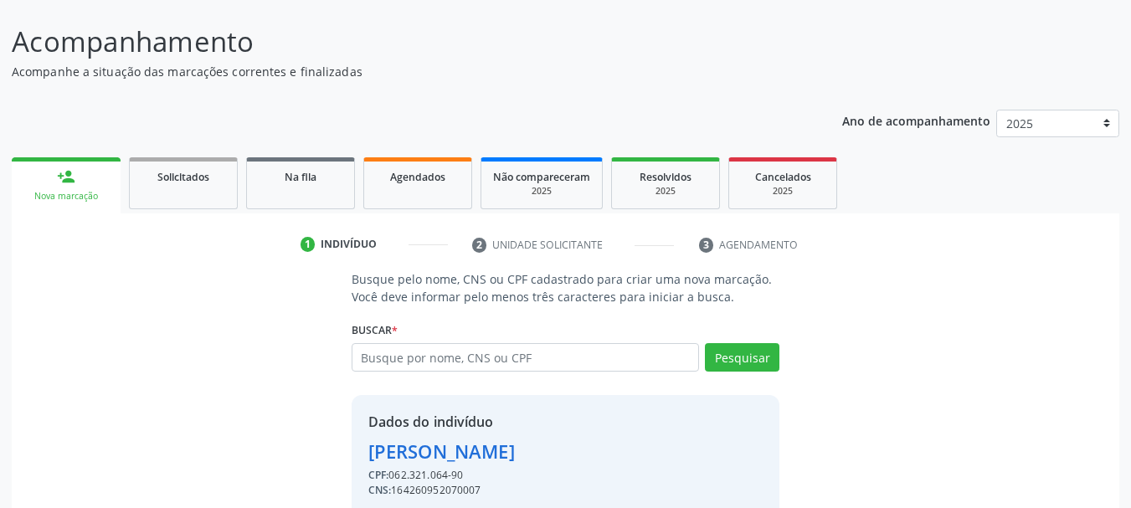
scroll to position [163, 0]
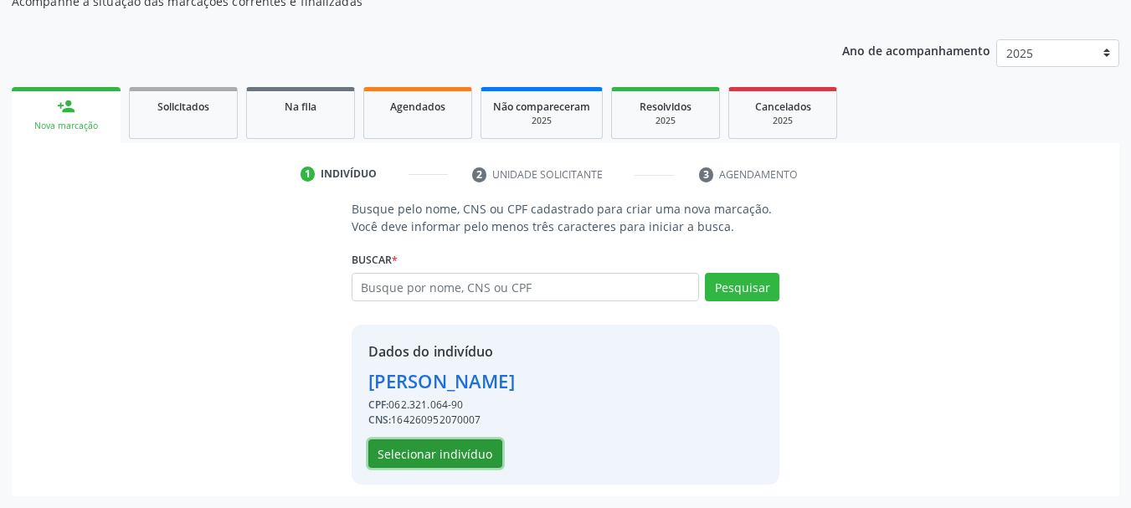
click at [468, 451] on button "Selecionar indivíduo" at bounding box center [435, 454] width 134 height 28
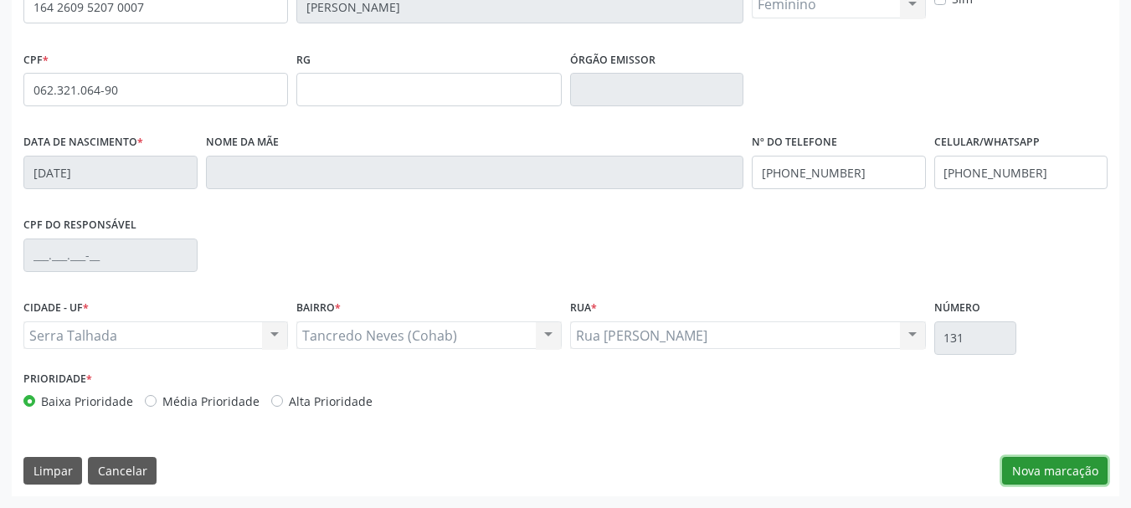
click at [1048, 471] on button "Nova marcação" at bounding box center [1055, 471] width 106 height 28
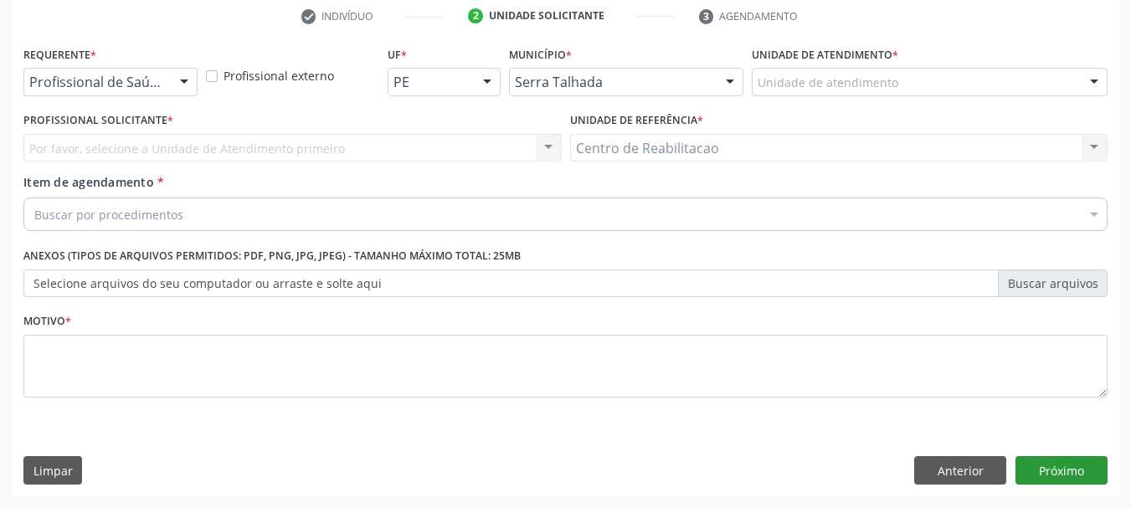
scroll to position [322, 0]
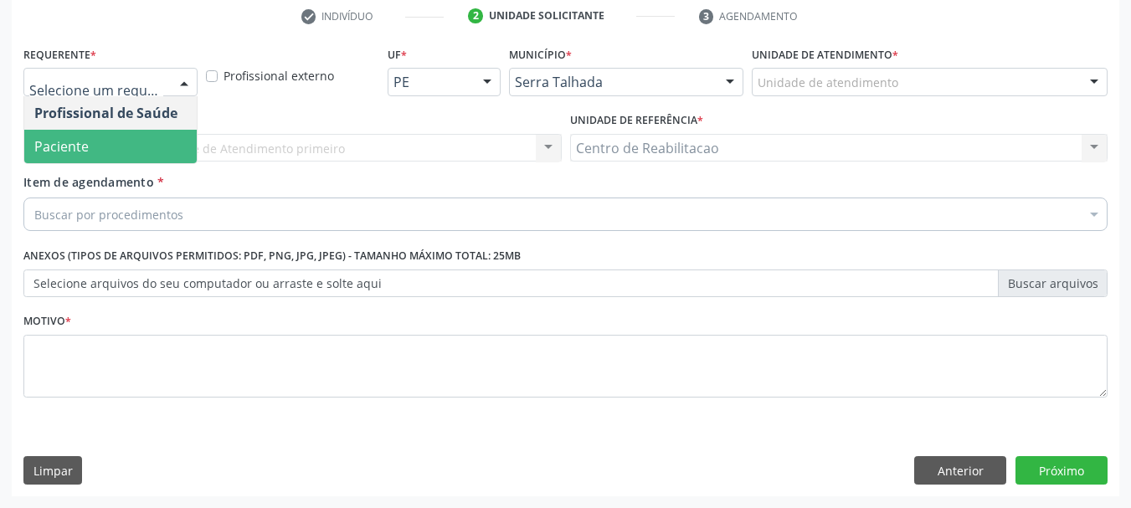
click at [156, 138] on span "Paciente" at bounding box center [110, 146] width 173 height 33
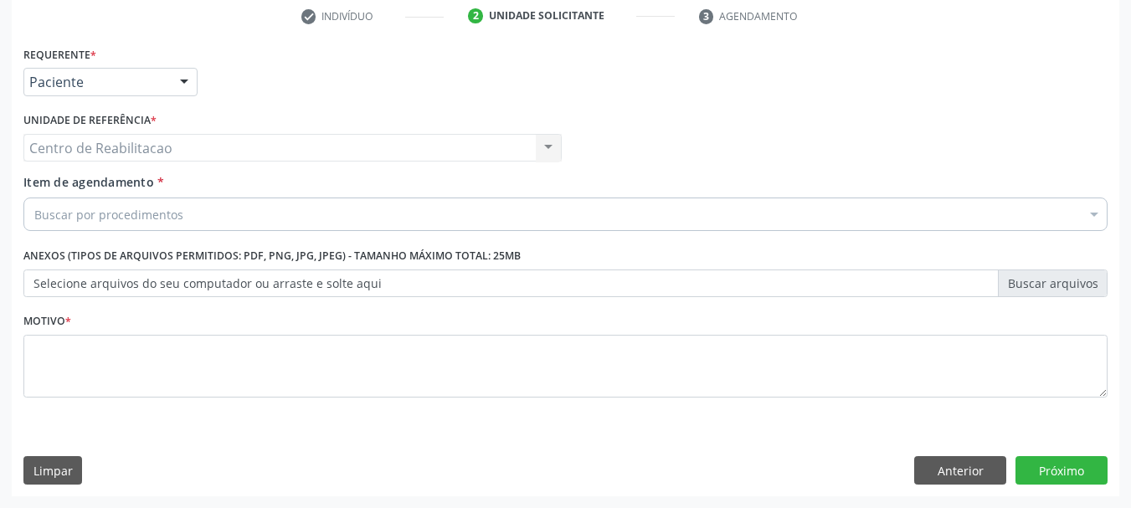
click at [167, 197] on div "Item de agendamento * Buscar por procedimentos Selecionar todos 0304070076 - .Q…" at bounding box center [565, 199] width 1084 height 53
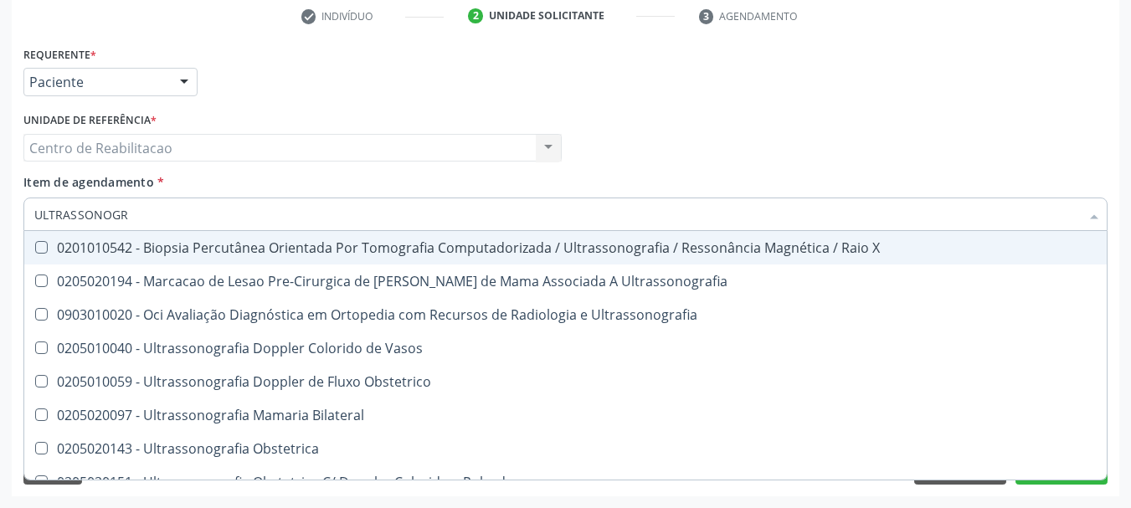
type input "ULTRASSONOGRA"
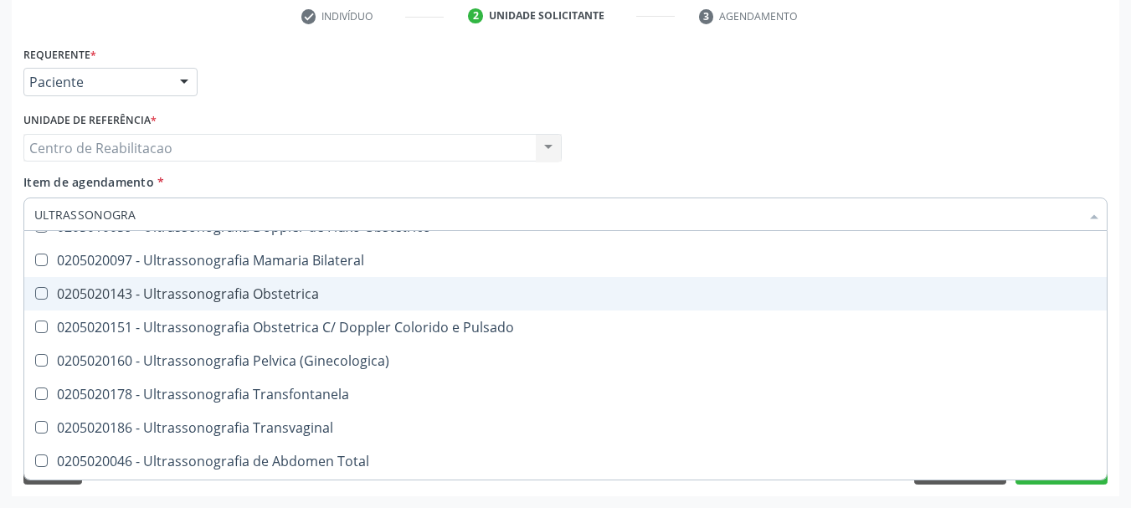
scroll to position [167, 0]
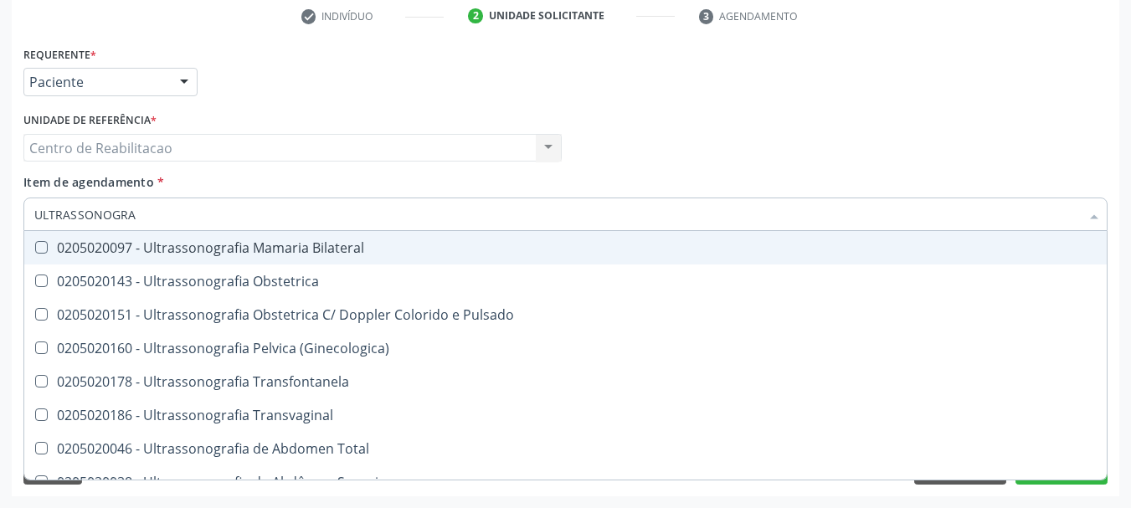
click at [400, 243] on div "0205020097 - Ultrassonografia Mamaria Bilateral" at bounding box center [565, 247] width 1063 height 13
checkbox Bilateral "true"
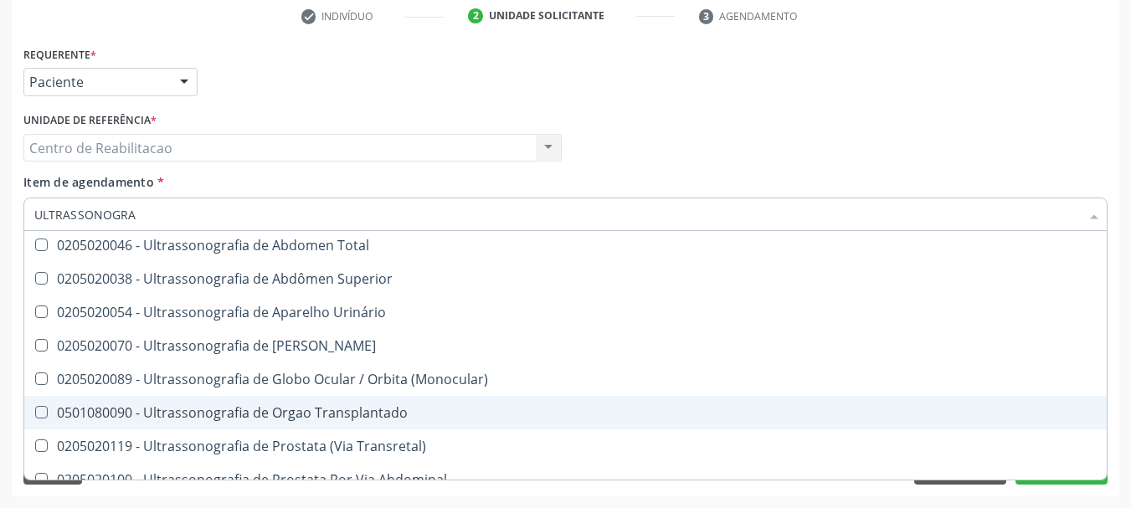
scroll to position [419, 0]
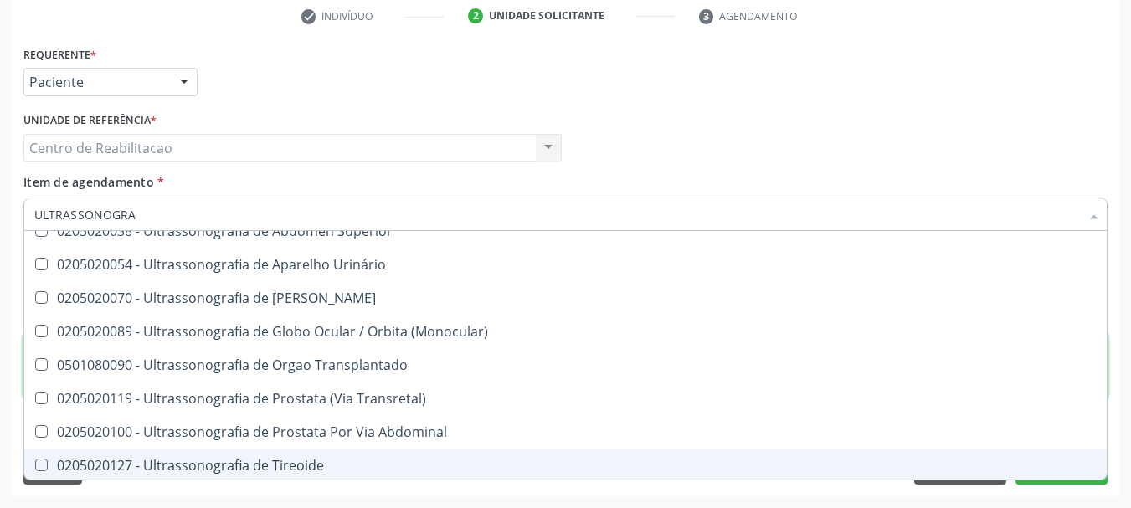
type textarea "."
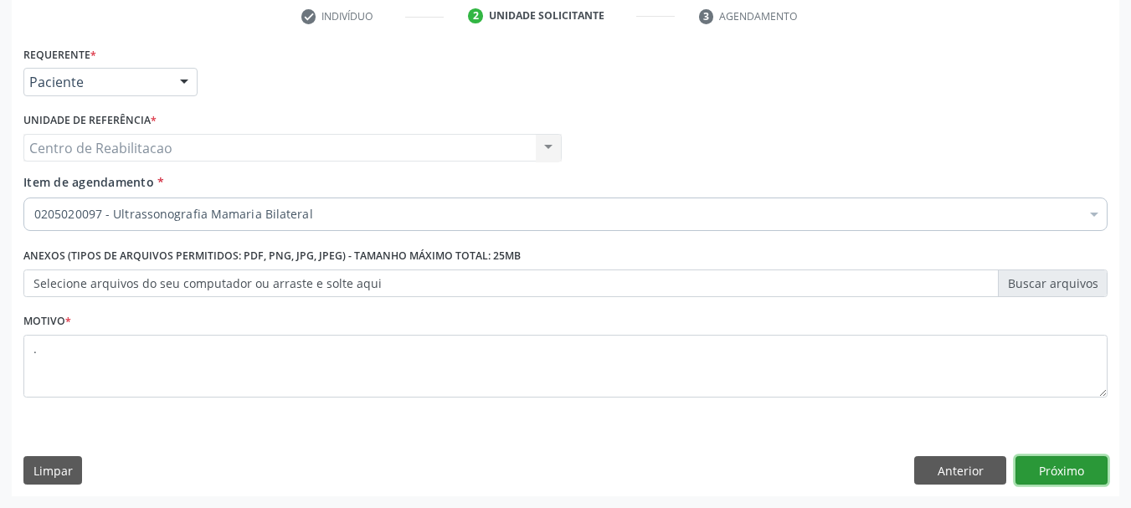
scroll to position [0, 0]
click button "Próximo" at bounding box center [1062, 470] width 92 height 28
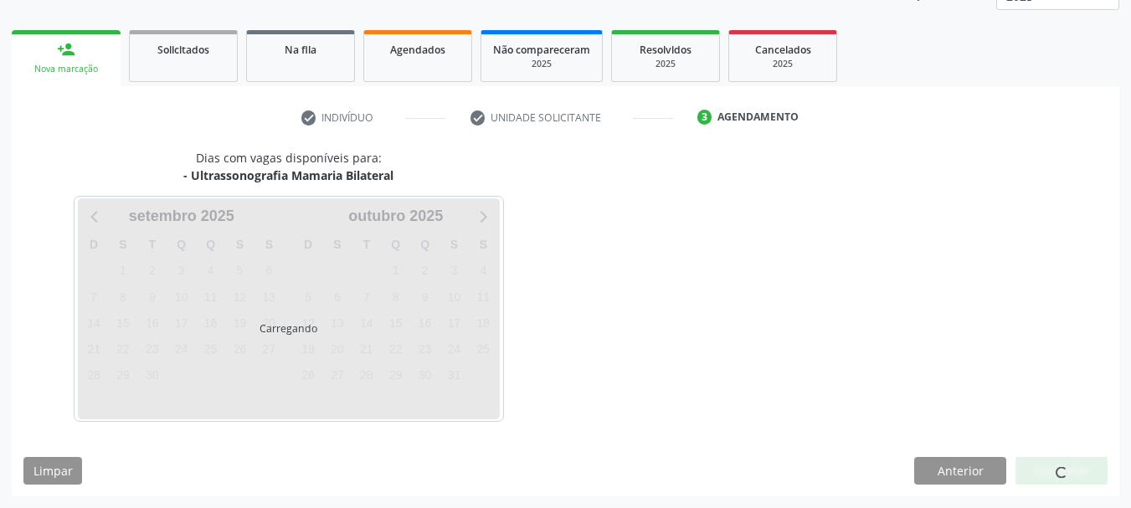
scroll to position [220, 0]
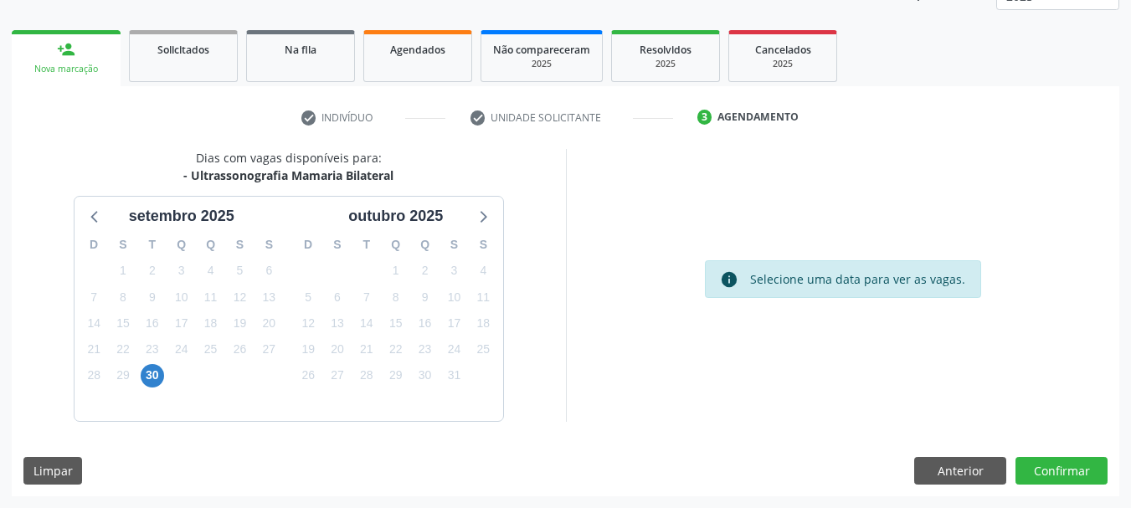
click at [137, 379] on div "30" at bounding box center [151, 376] width 29 height 26
click at [150, 378] on span "30" at bounding box center [152, 375] width 23 height 23
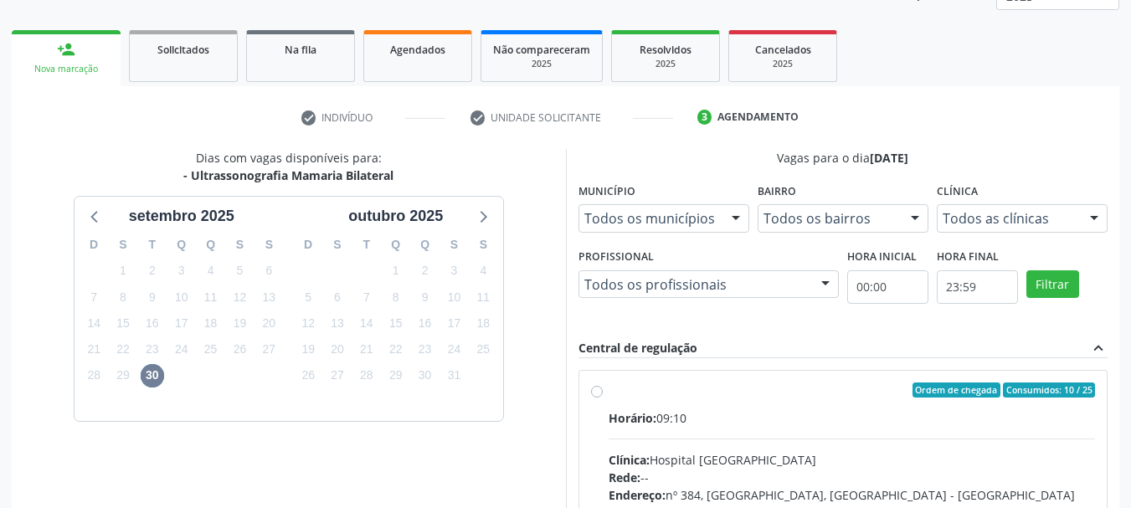
click at [715, 415] on div "Horário: 09:10" at bounding box center [852, 419] width 487 height 18
click at [603, 398] on input "Ordem de chegada Consumidos: 10 / 25 Horário: 09:10 Clínica: Hospital Sao Franc…" at bounding box center [597, 390] width 12 height 15
radio input "true"
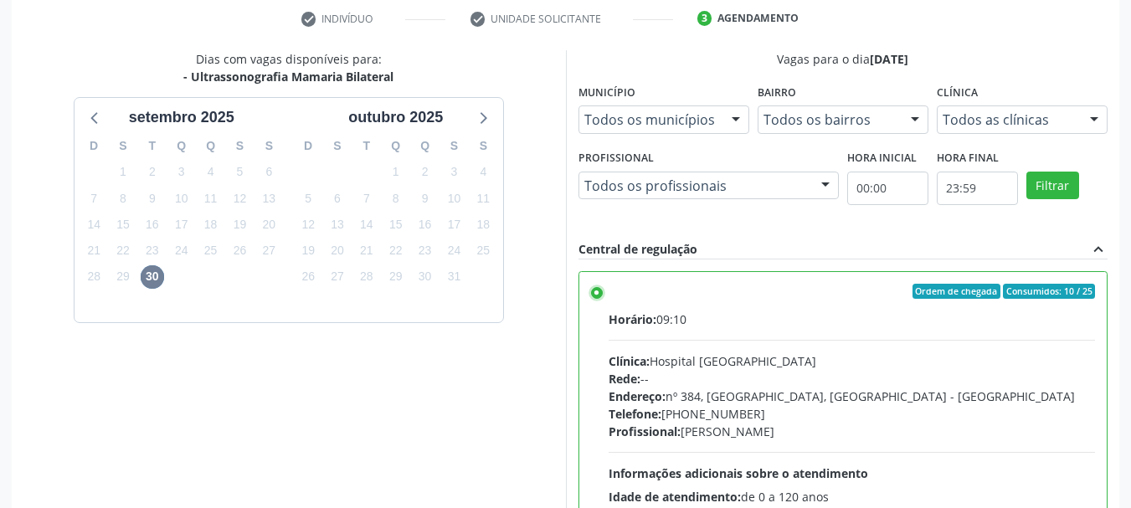
scroll to position [492, 0]
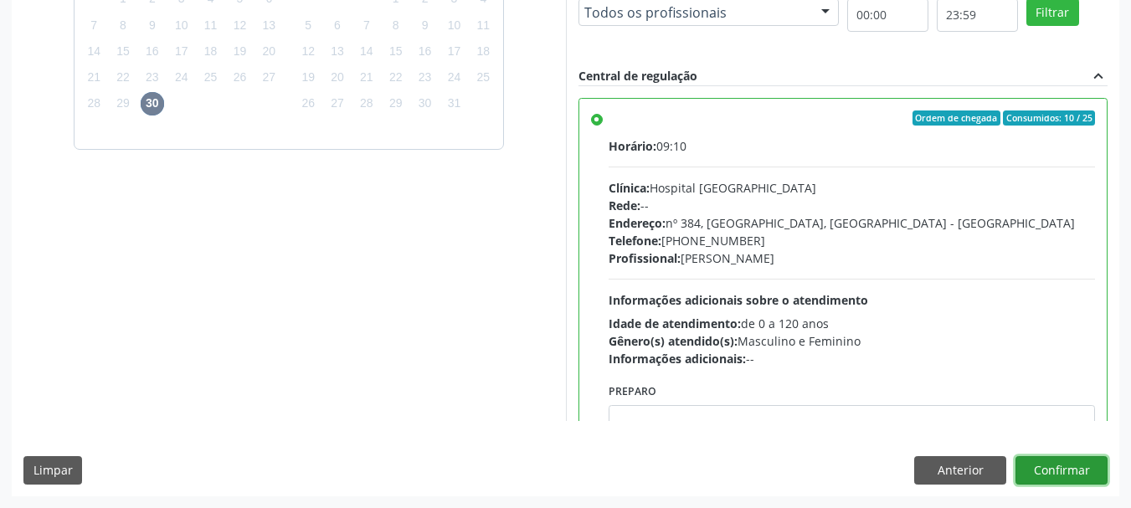
click at [1068, 459] on button "Confirmar" at bounding box center [1062, 470] width 92 height 28
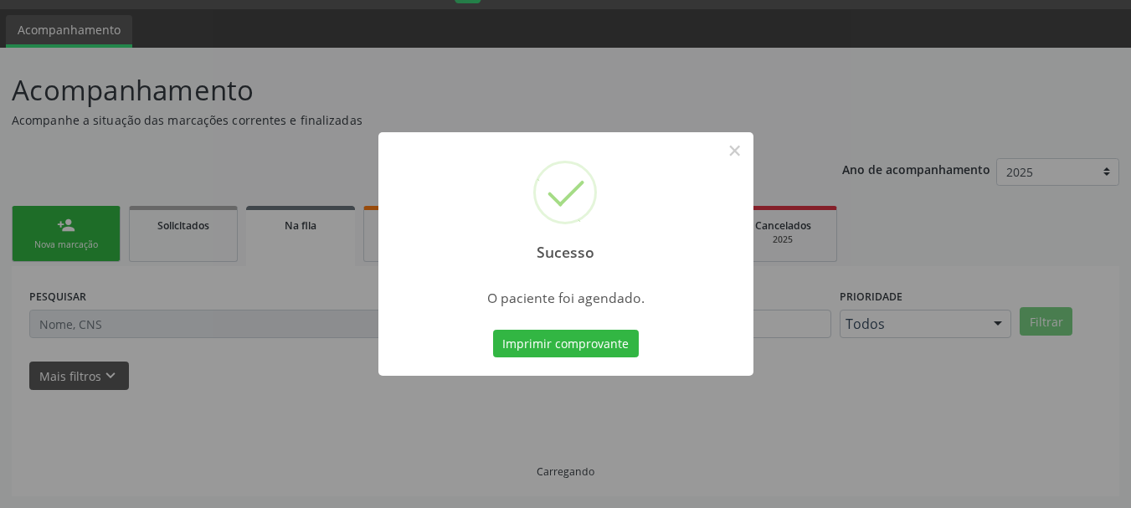
scroll to position [44, 0]
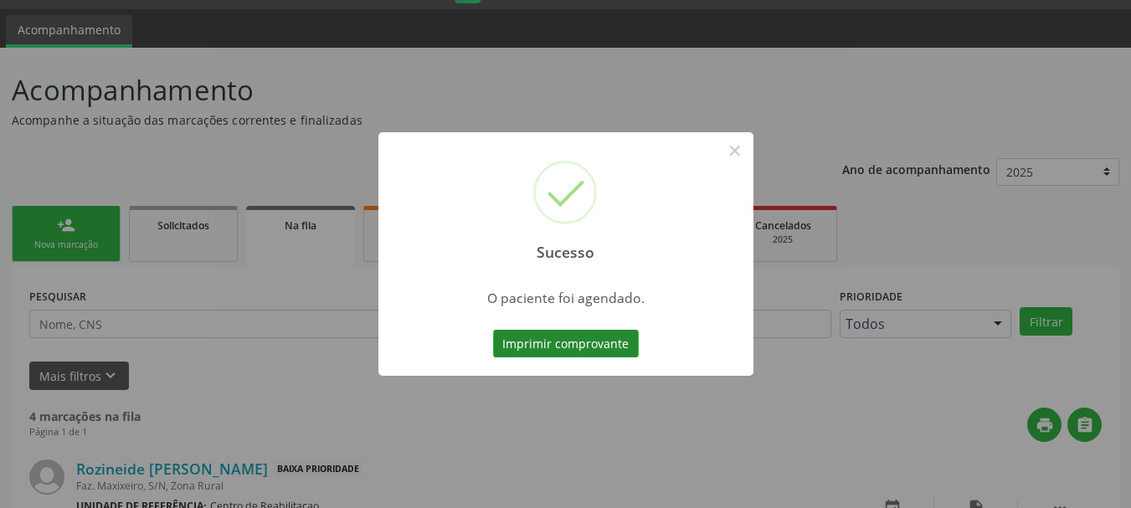
click at [600, 339] on button "Imprimir comprovante" at bounding box center [566, 344] width 146 height 28
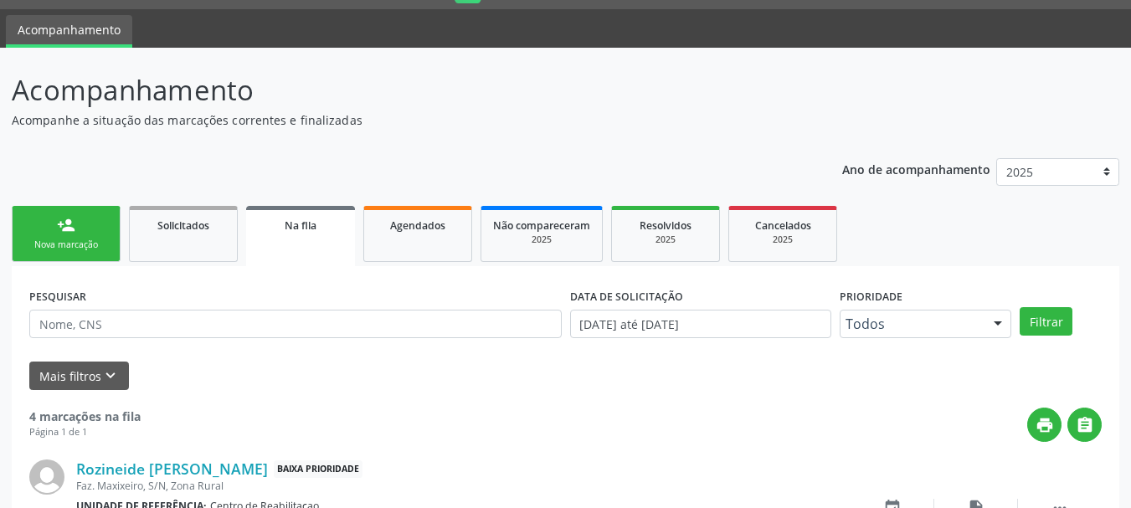
click at [85, 231] on link "person_add Nova marcação" at bounding box center [66, 234] width 109 height 56
click at [95, 242] on div "Nova marcação" at bounding box center [66, 245] width 84 height 13
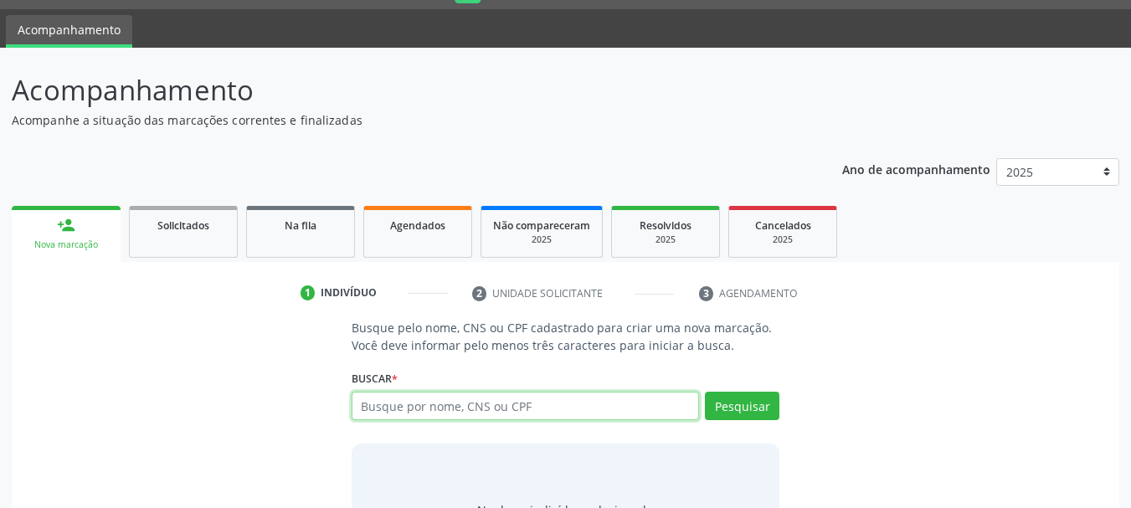
click at [507, 409] on input "text" at bounding box center [526, 406] width 348 height 28
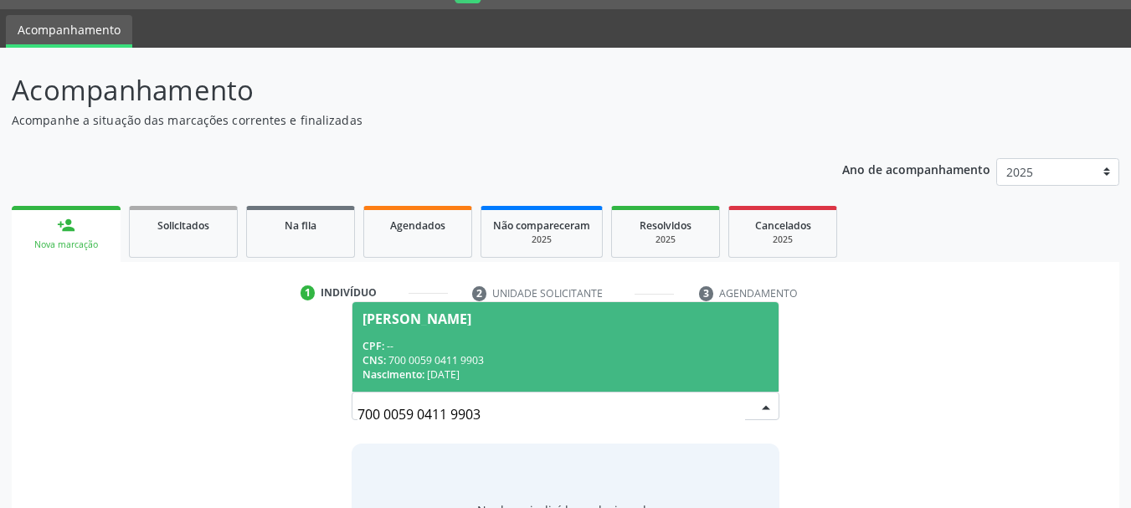
click at [530, 344] on div "CPF: --" at bounding box center [566, 346] width 407 height 14
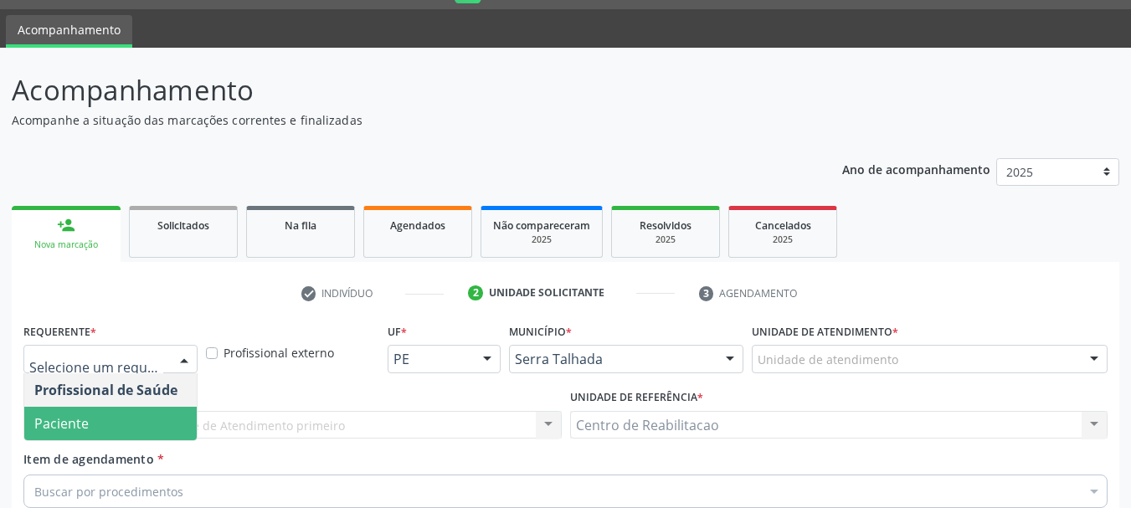
click at [91, 407] on span "Paciente" at bounding box center [110, 423] width 173 height 33
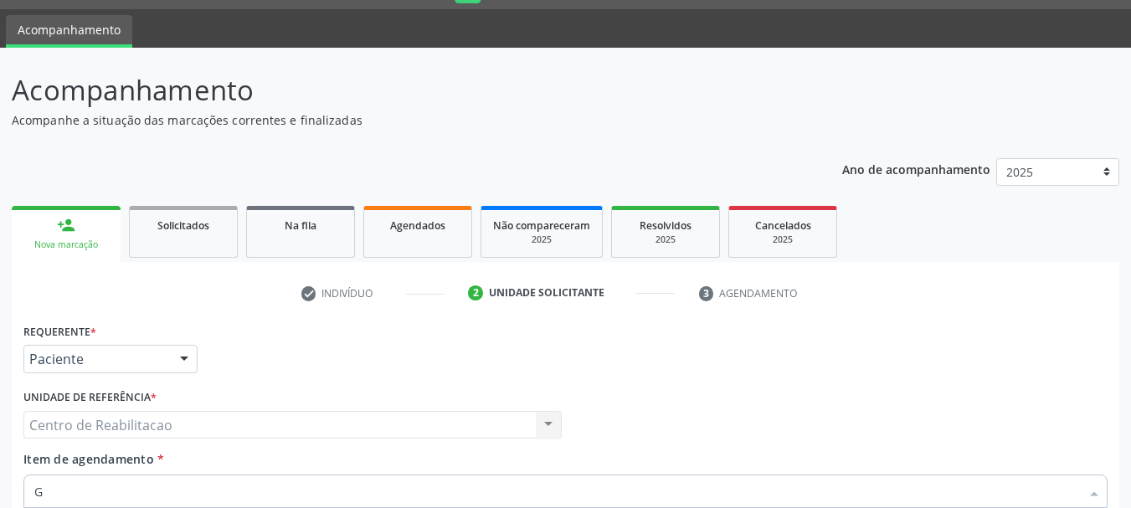
type input "GI"
type textarea "."
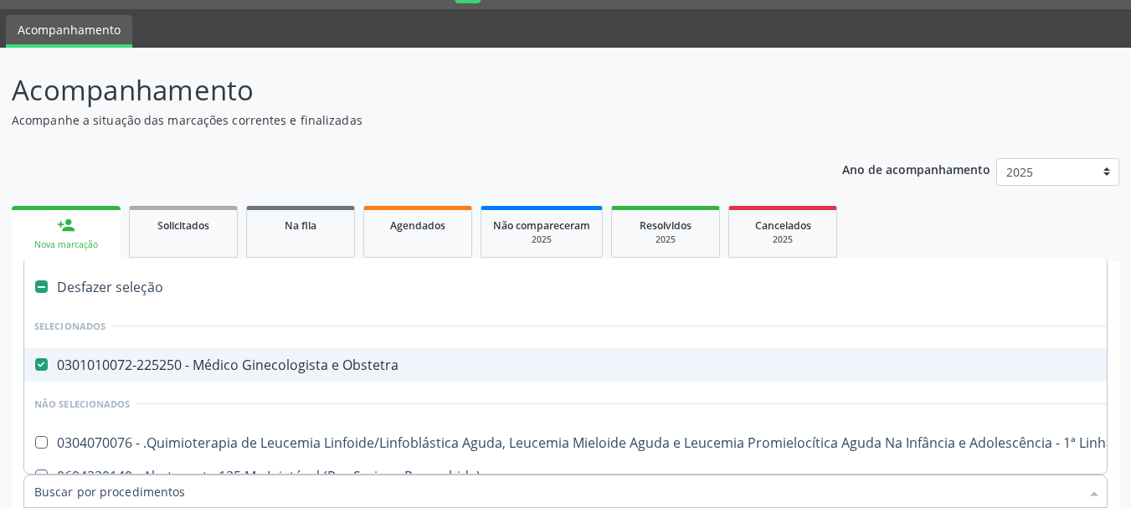
click at [194, 358] on div "0301010072-225250 - Médico Ginecologista e Obstetra" at bounding box center [686, 364] width 1304 height 13
checkbox Obstetra "false"
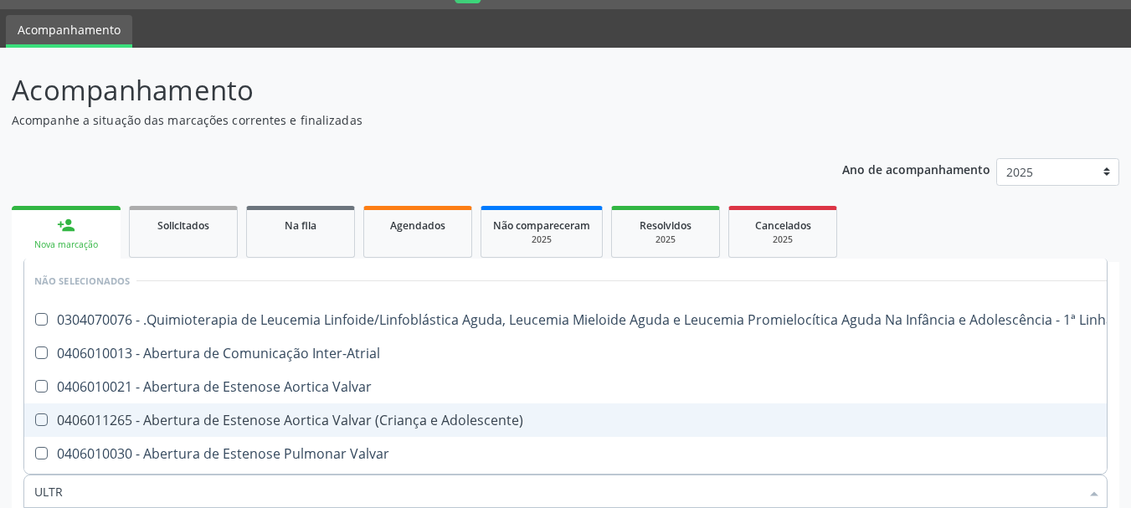
type input "ULTRA"
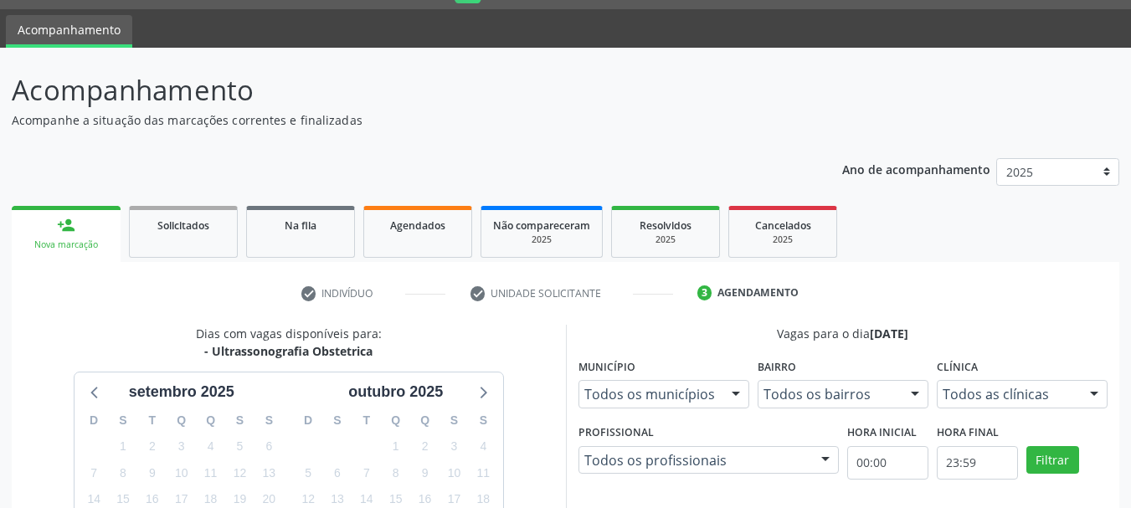
drag, startPoint x: 696, startPoint y: 393, endPoint x: 698, endPoint y: 380, distance: 12.7
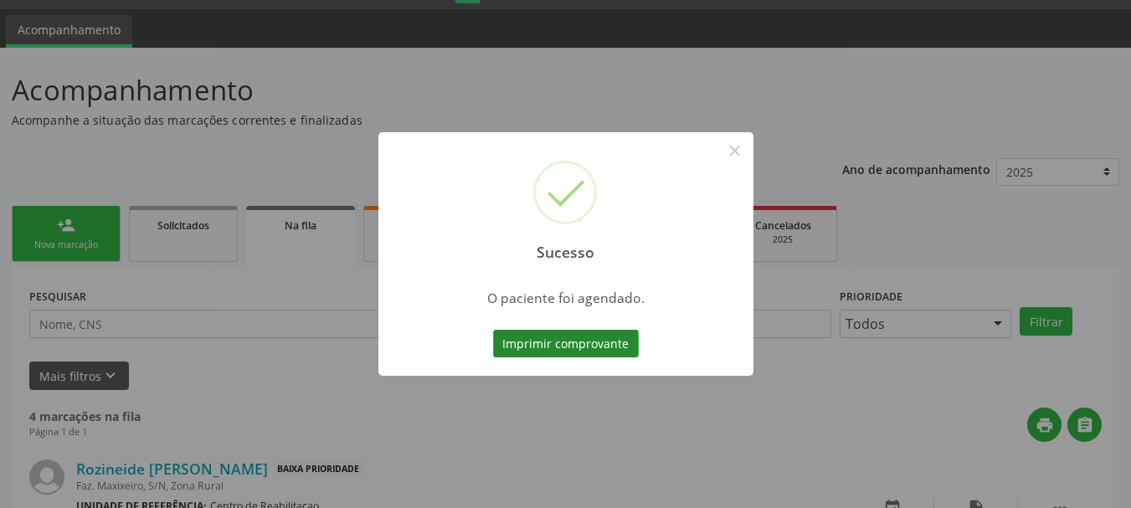
click at [582, 348] on button "Imprimir comprovante" at bounding box center [566, 344] width 146 height 28
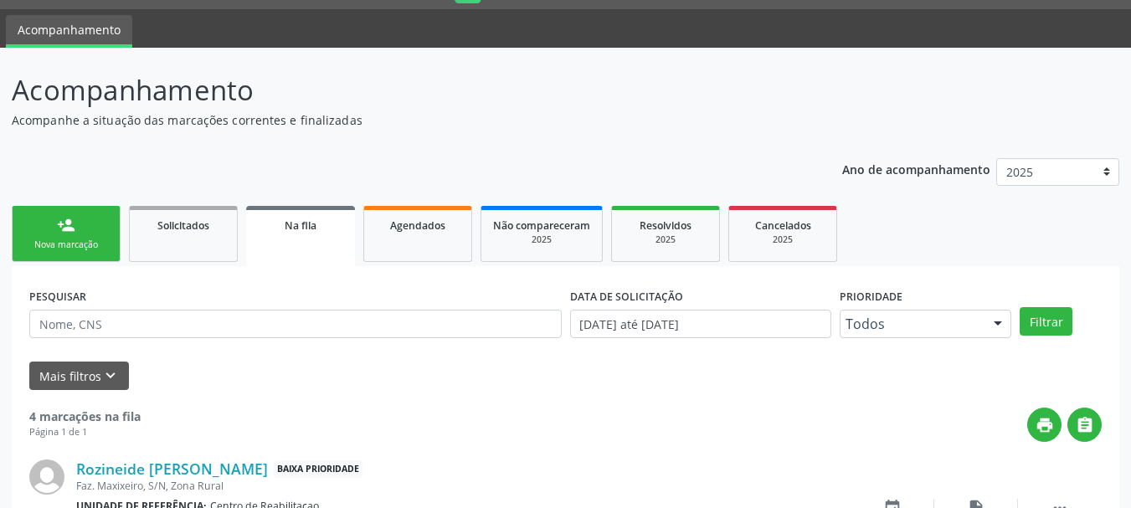
click at [82, 240] on div "Nova marcação" at bounding box center [66, 245] width 84 height 13
click at [62, 243] on div "Nova marcação" at bounding box center [66, 245] width 84 height 13
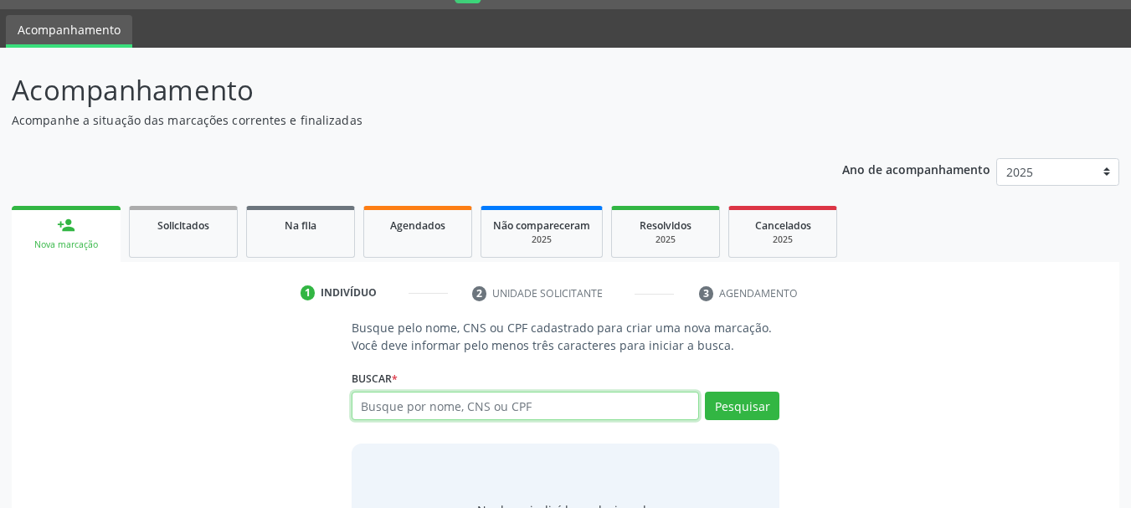
click at [480, 404] on input "text" at bounding box center [526, 406] width 348 height 28
click at [411, 408] on input "text" at bounding box center [526, 406] width 348 height 28
type input "70300681223"
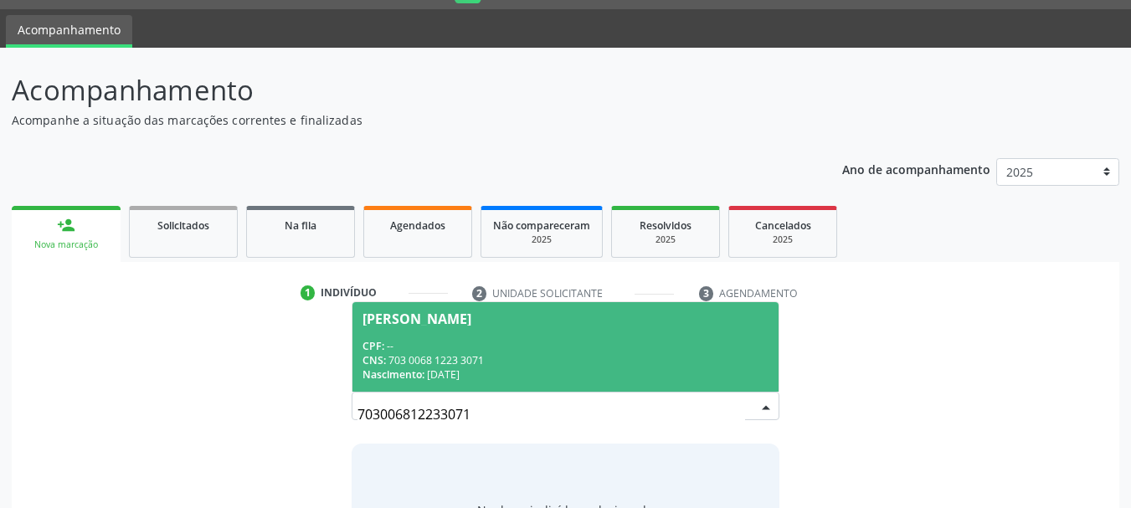
click at [466, 342] on div "CPF: --" at bounding box center [566, 346] width 407 height 14
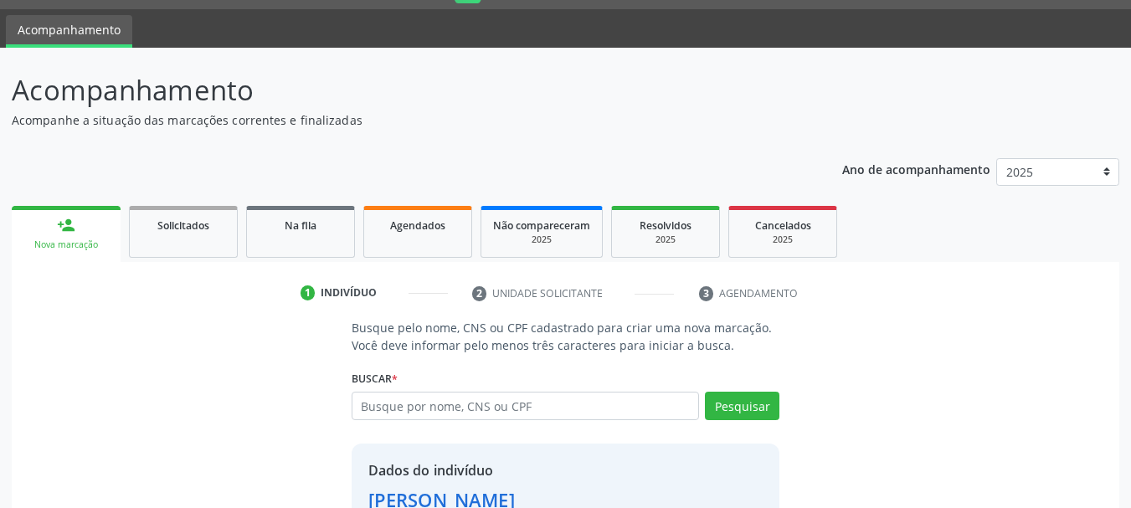
drag, startPoint x: 455, startPoint y: 322, endPoint x: 435, endPoint y: 356, distance: 39.1
click at [435, 356] on div "Busque pelo nome, CNS ou CPF cadastrado para criar uma nova marcação. Você deve…" at bounding box center [566, 461] width 452 height 284
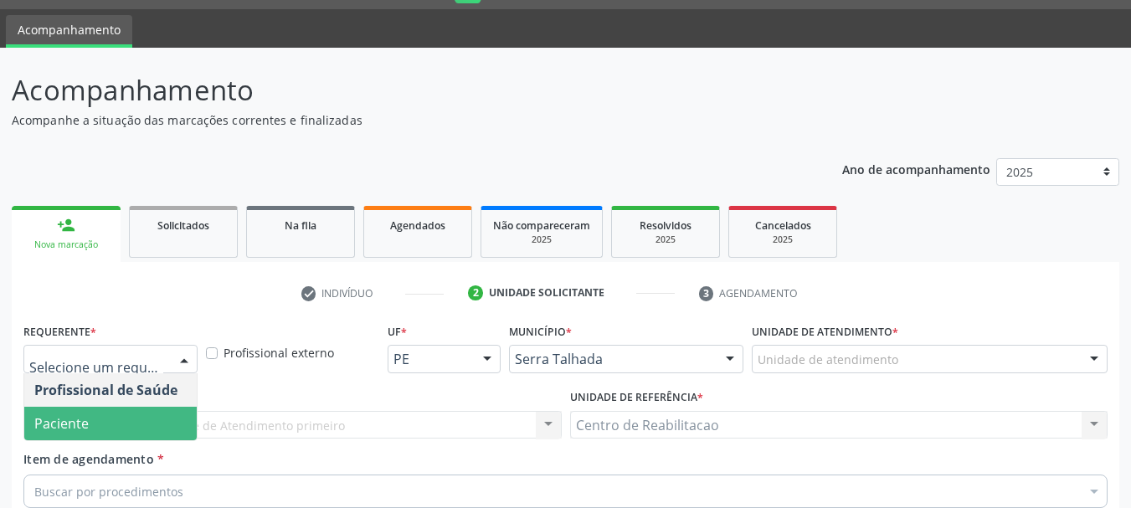
click at [121, 407] on span "Paciente" at bounding box center [110, 423] width 173 height 33
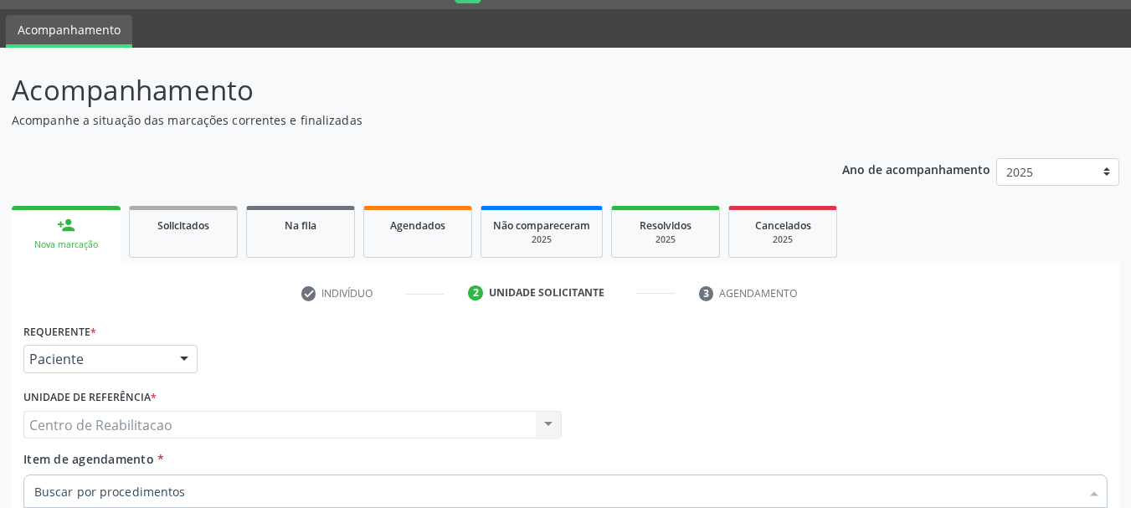
type input "U"
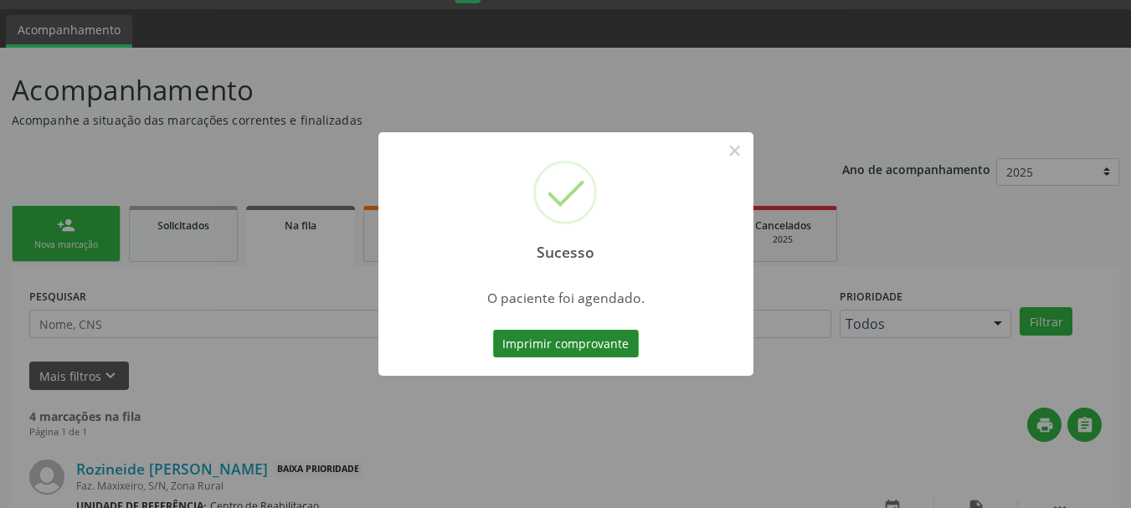
click at [584, 344] on button "Imprimir comprovante" at bounding box center [566, 344] width 146 height 28
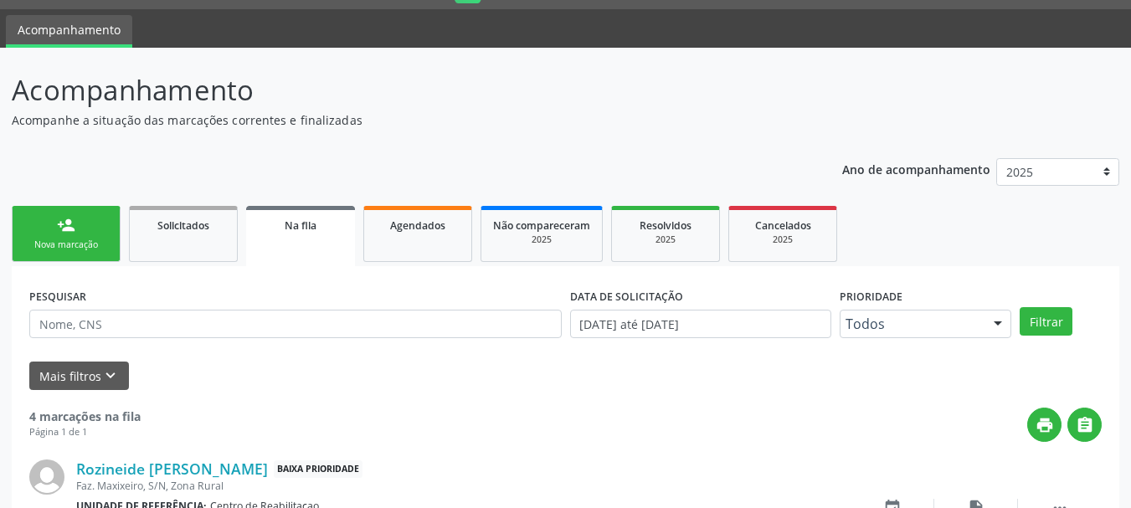
click at [48, 206] on link "person_add Nova marcação" at bounding box center [66, 234] width 109 height 56
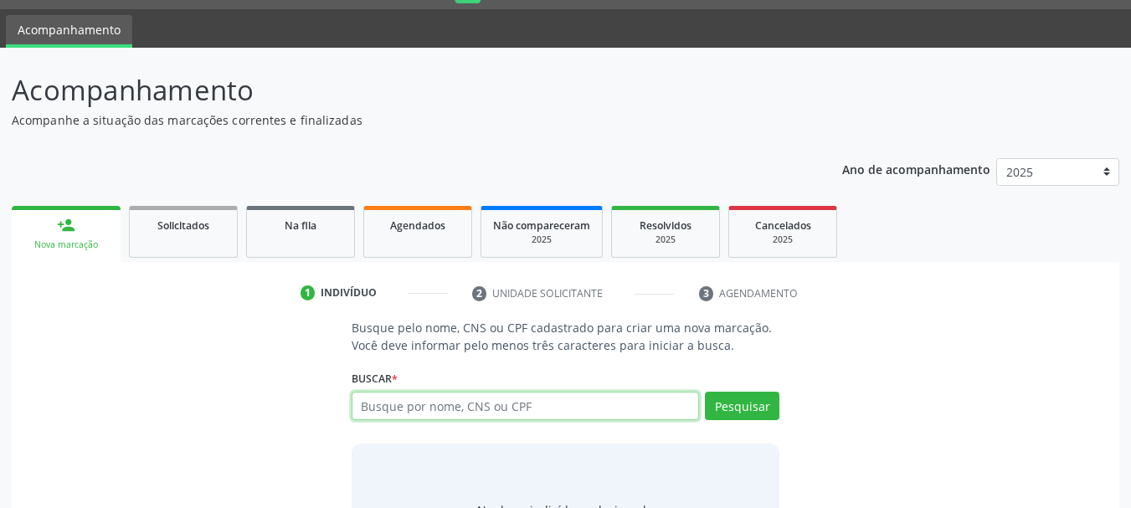
click at [391, 413] on input "text" at bounding box center [526, 406] width 348 height 28
type input "700205959314226"
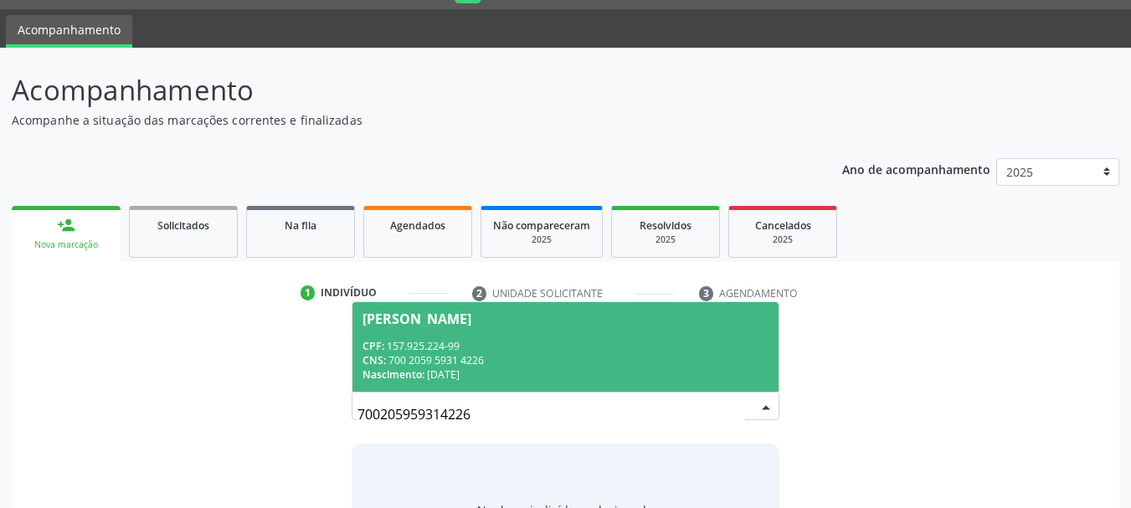
click at [513, 343] on div "CPF: 157.925.224-99" at bounding box center [566, 346] width 407 height 14
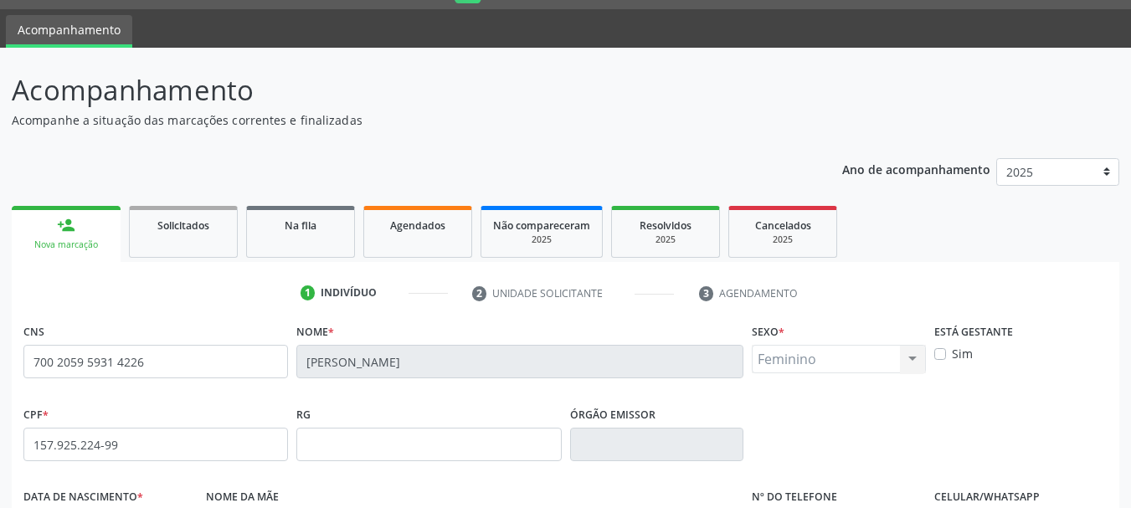
drag, startPoint x: 1057, startPoint y: 470, endPoint x: 749, endPoint y: 350, distance: 330.6
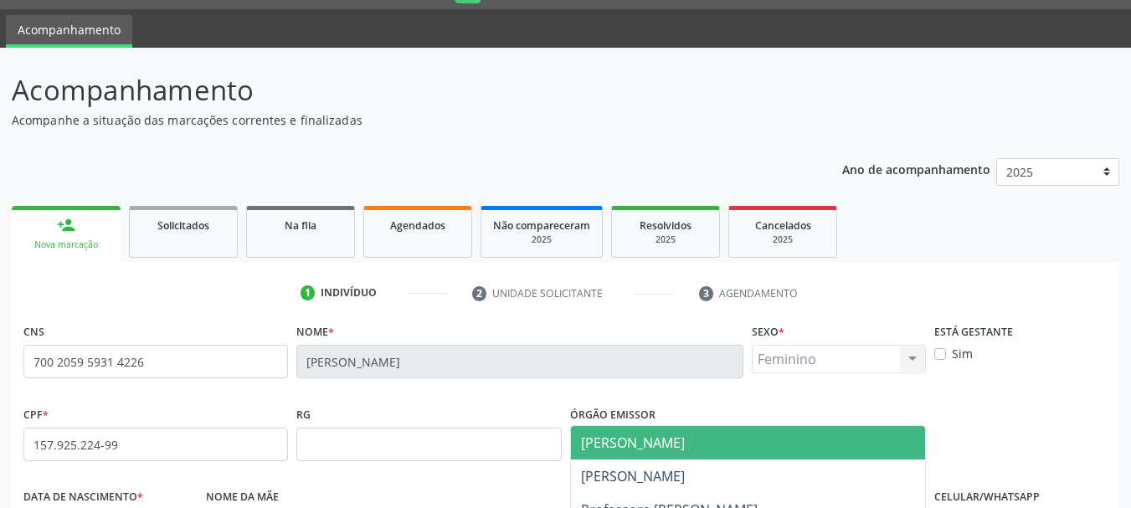
drag, startPoint x: 693, startPoint y: 332, endPoint x: 687, endPoint y: 343, distance: 12.4
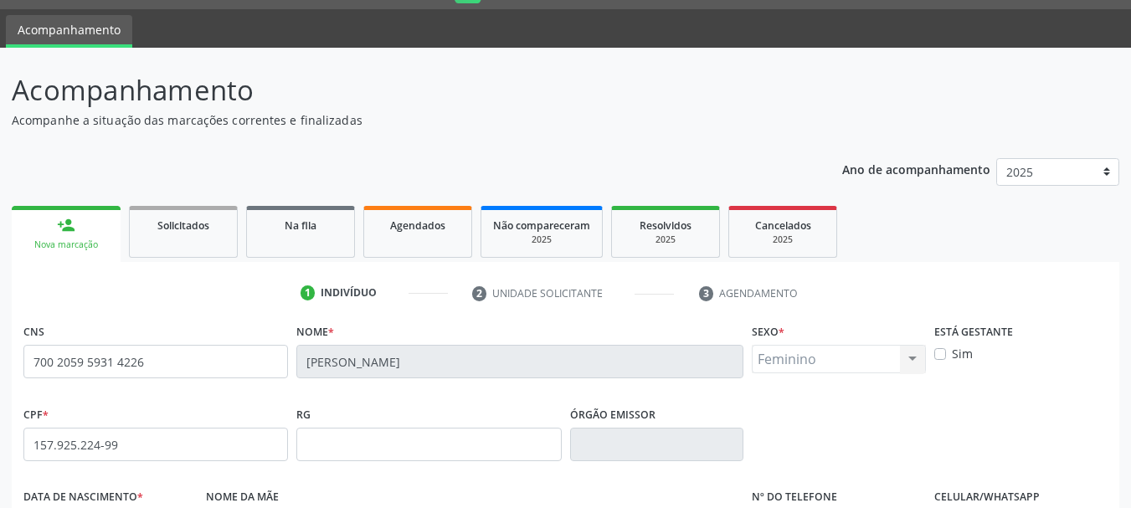
type input "FORA"
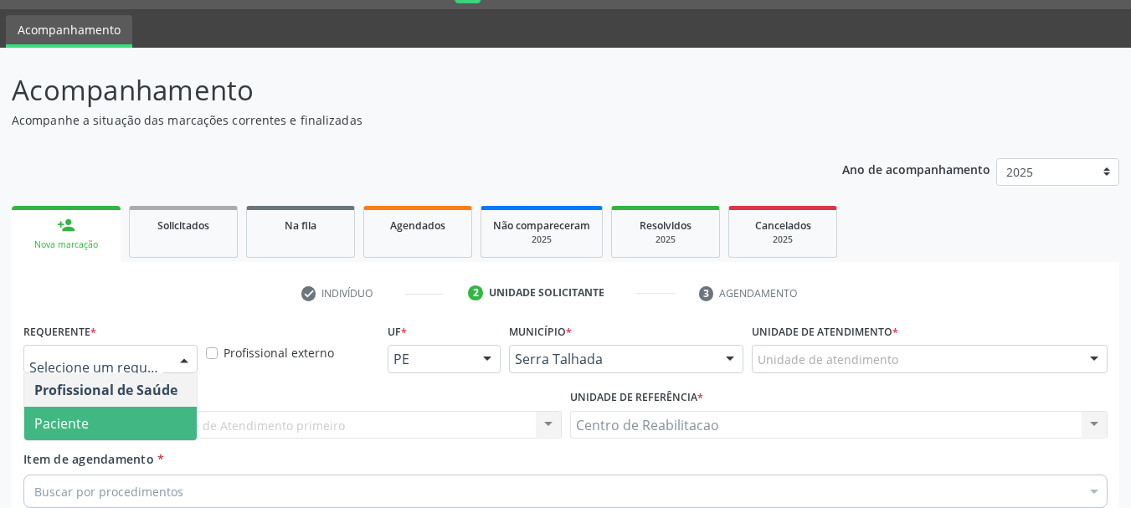
click at [80, 415] on span "Paciente" at bounding box center [61, 424] width 54 height 18
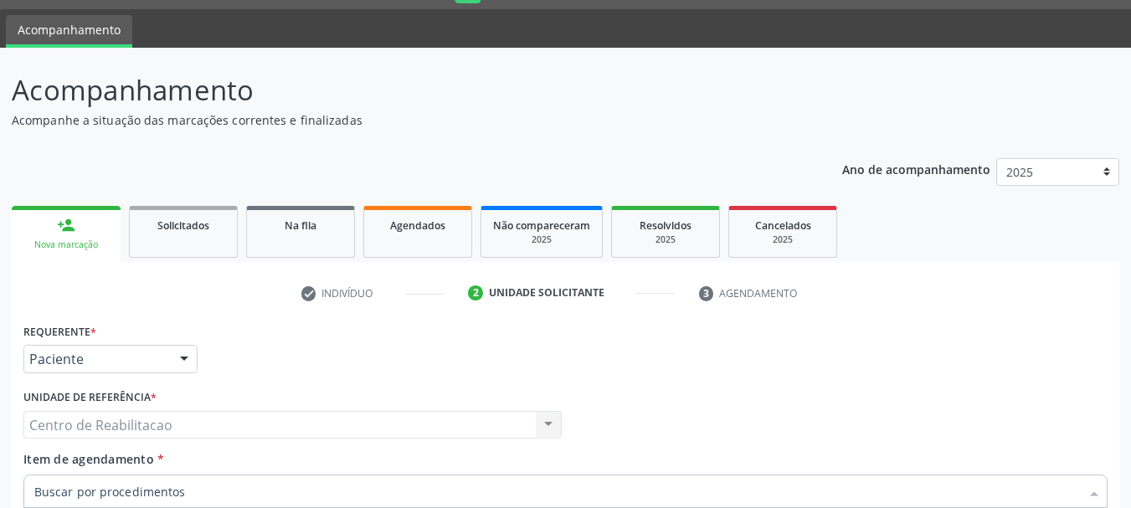
type input "T"
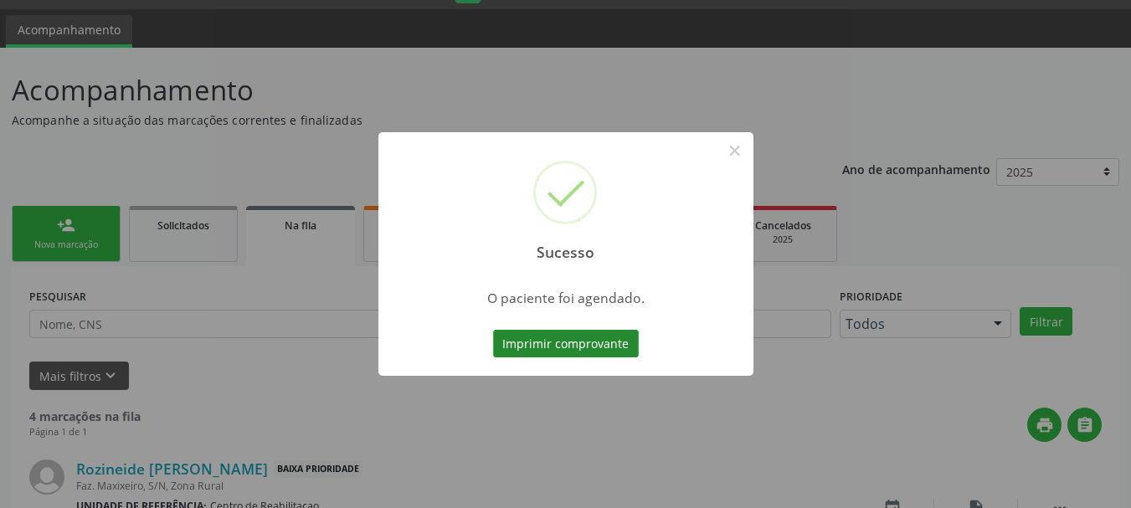
click at [568, 339] on button "Imprimir comprovante" at bounding box center [566, 344] width 146 height 28
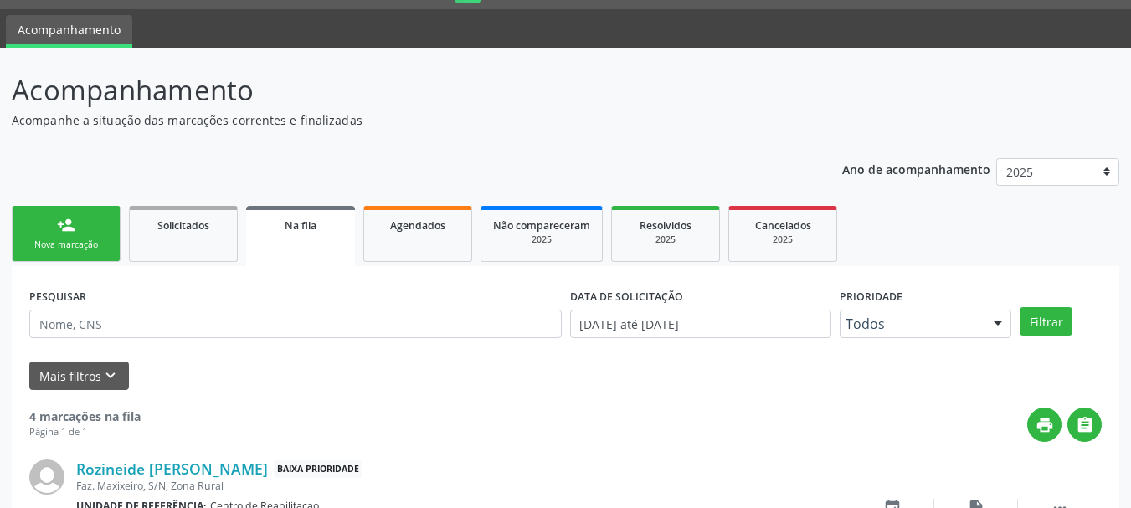
click at [66, 223] on div "person_add" at bounding box center [66, 225] width 18 height 18
